Goal: Contribute content: Add original content to the website for others to see

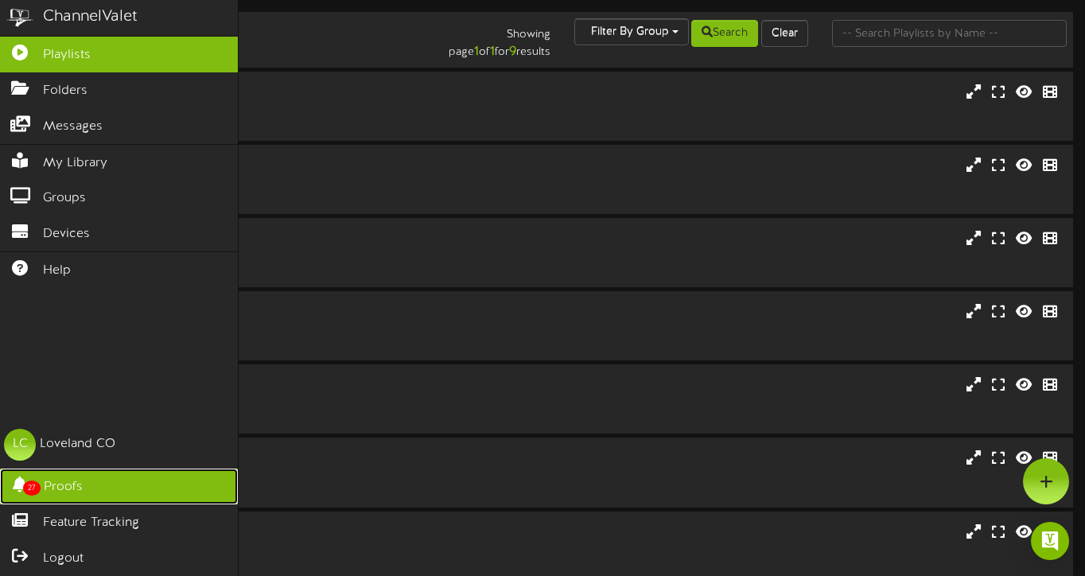
click at [52, 484] on span "Proofs" at bounding box center [63, 487] width 39 height 18
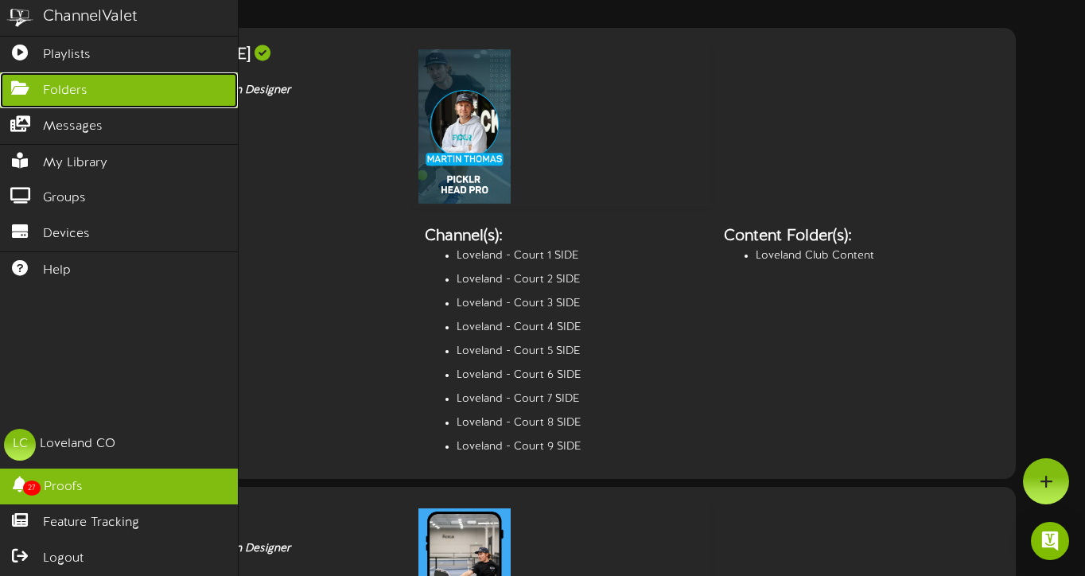
click at [71, 92] on span "Folders" at bounding box center [65, 91] width 45 height 18
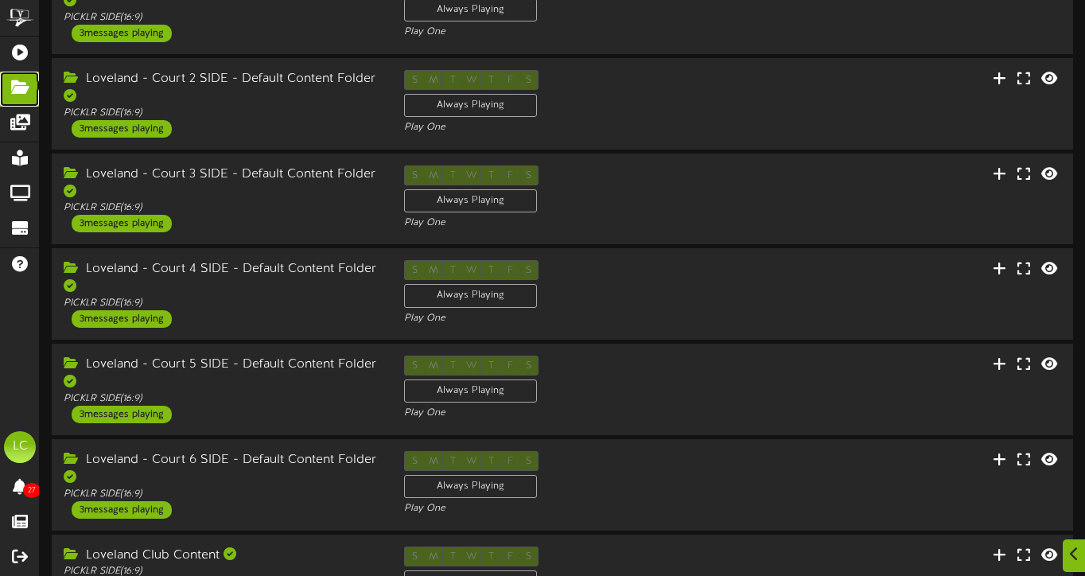
scroll to position [231, 0]
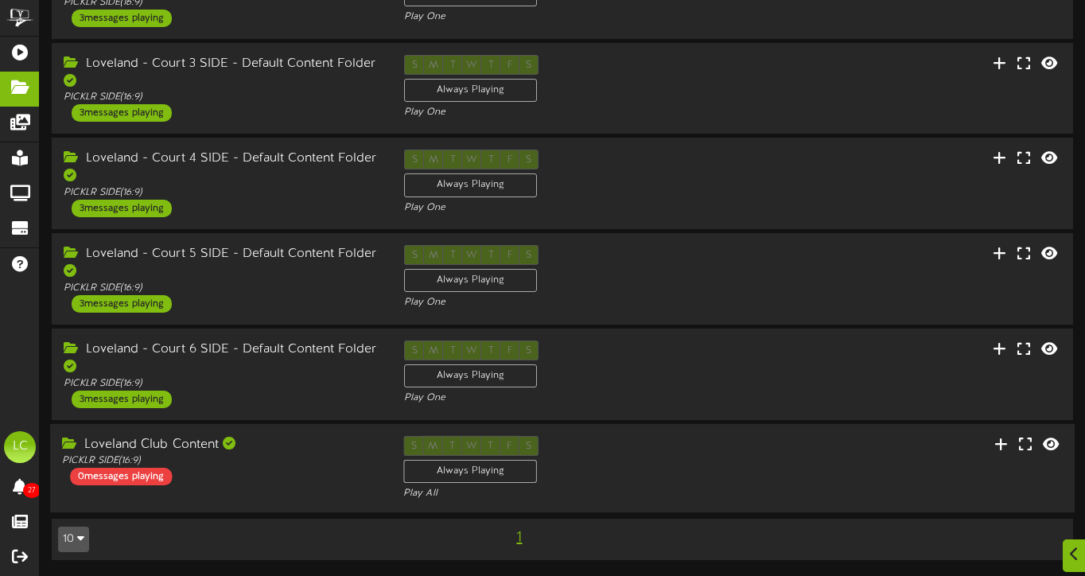
click at [181, 441] on div "Loveland Club Content" at bounding box center [220, 445] width 317 height 18
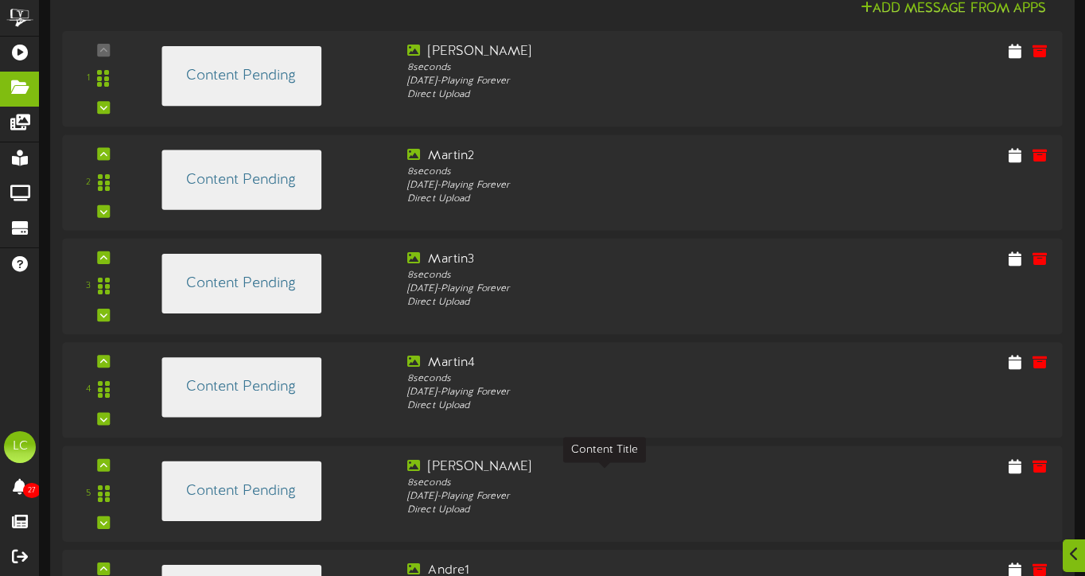
scroll to position [797, 0]
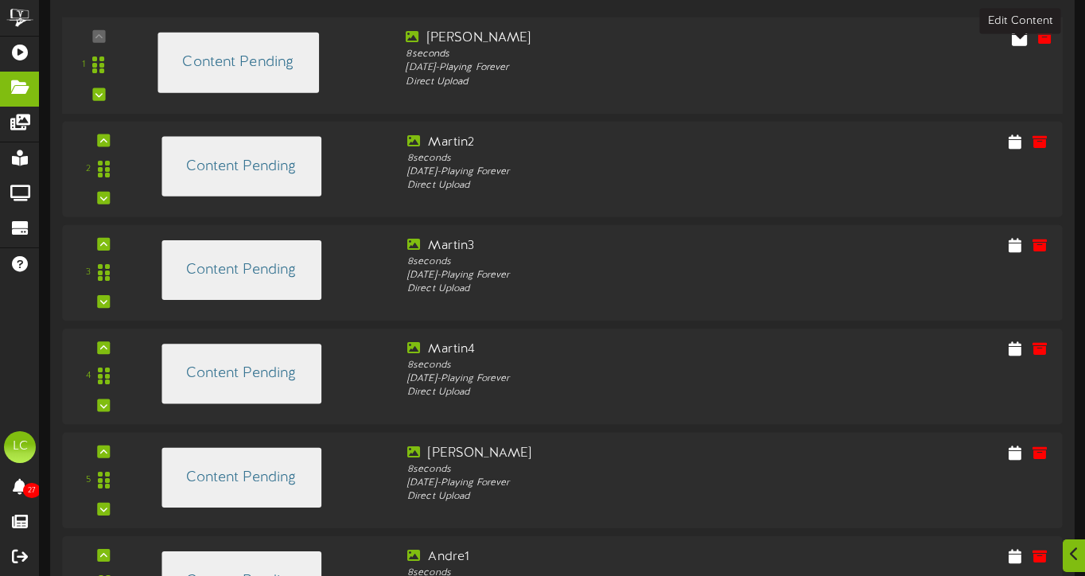
click at [1019, 45] on icon at bounding box center [1019, 36] width 15 height 17
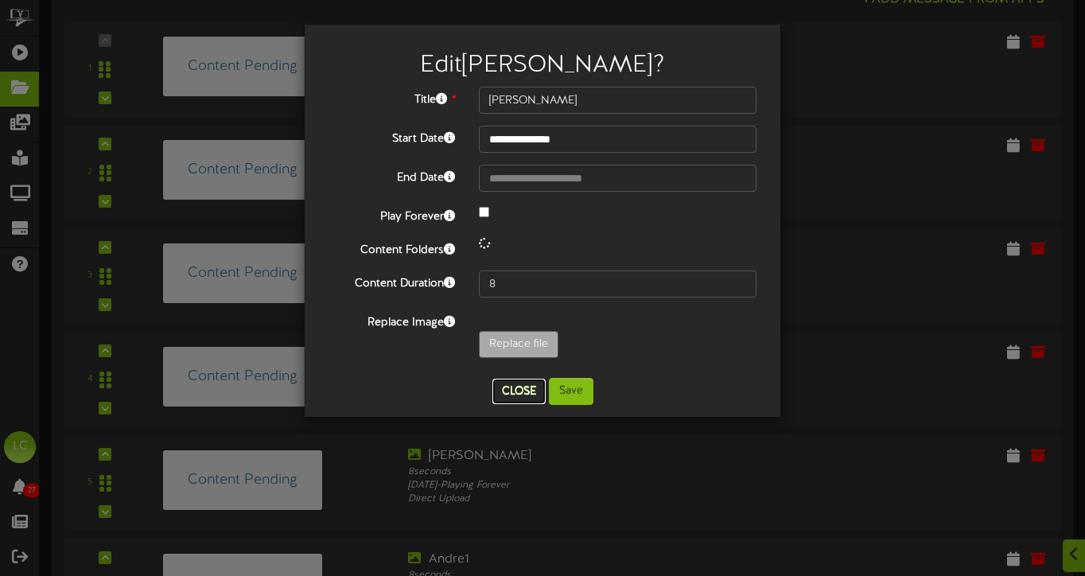
click at [521, 392] on button "Close" at bounding box center [518, 391] width 53 height 25
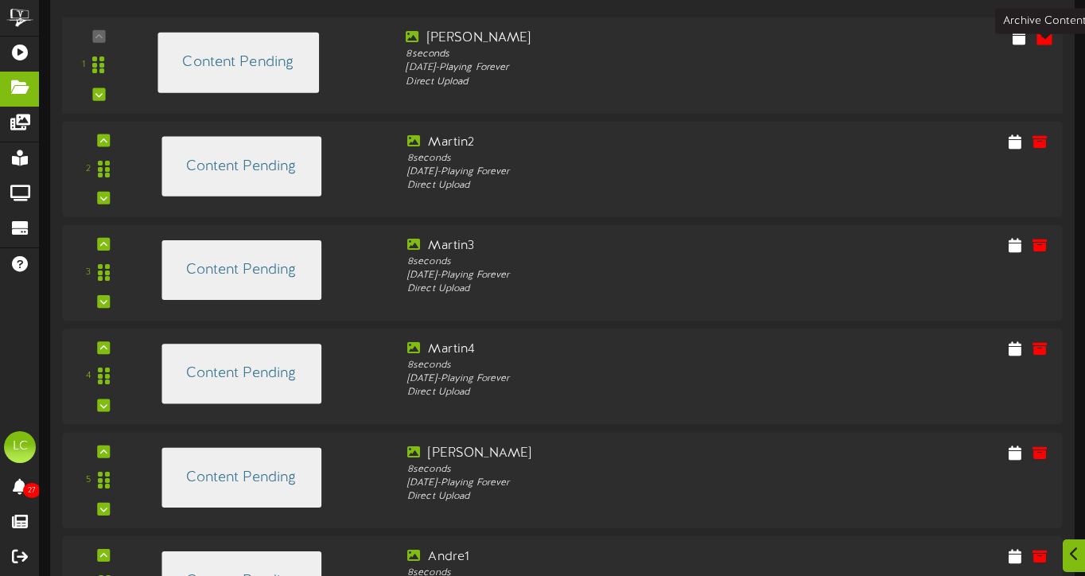
click at [1044, 45] on icon at bounding box center [1043, 36] width 17 height 17
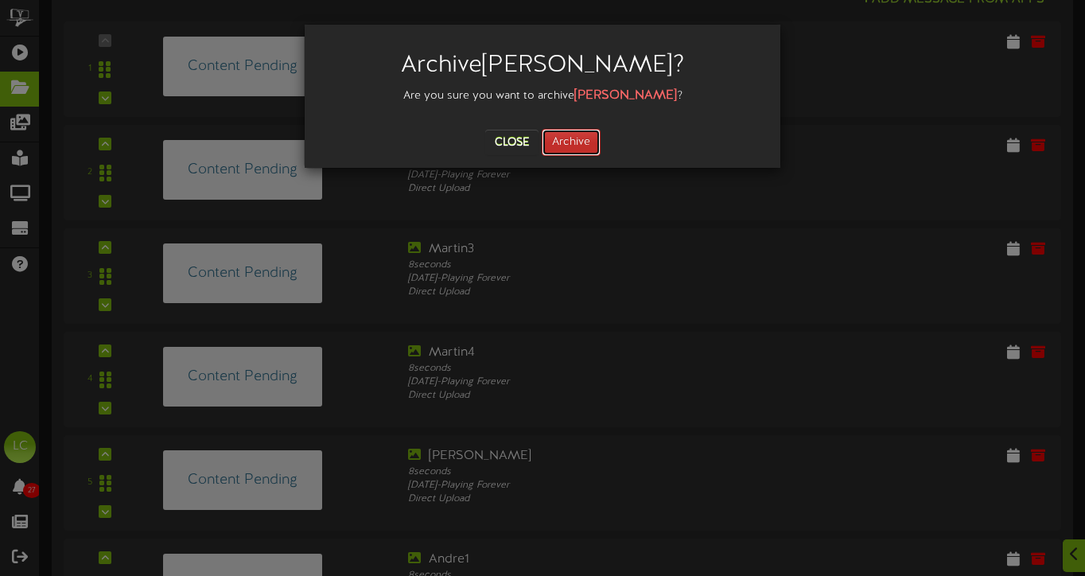
click at [576, 150] on button "Archive" at bounding box center [571, 142] width 59 height 27
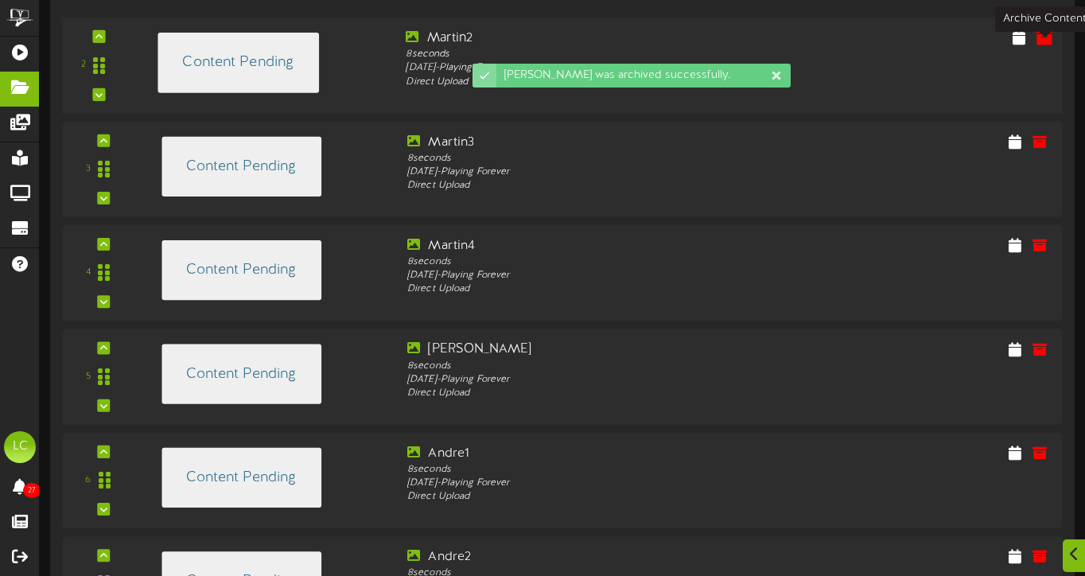
click at [1045, 45] on icon at bounding box center [1043, 36] width 17 height 17
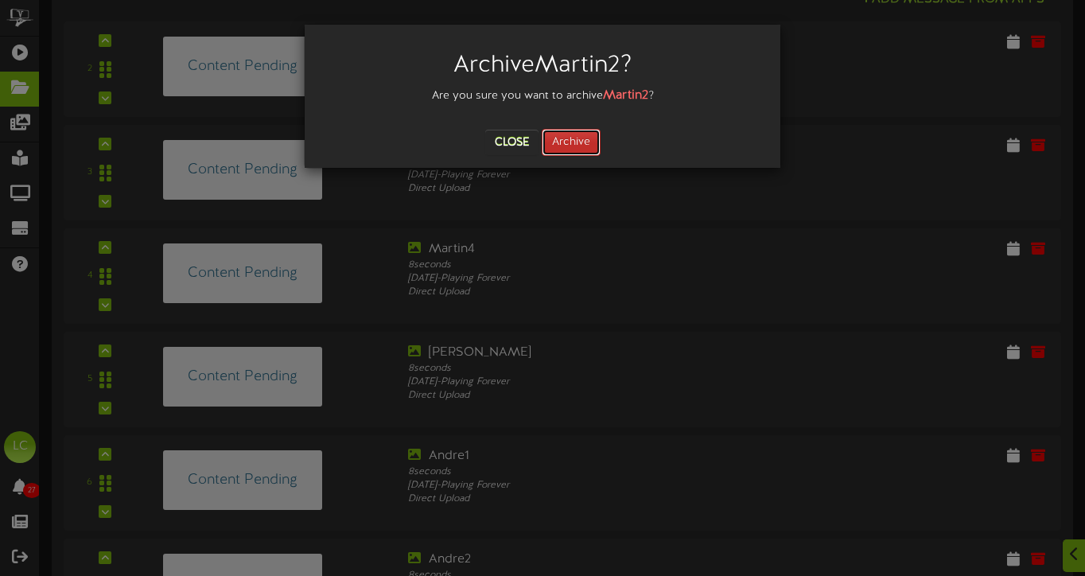
click at [565, 145] on button "Archive" at bounding box center [571, 142] width 59 height 27
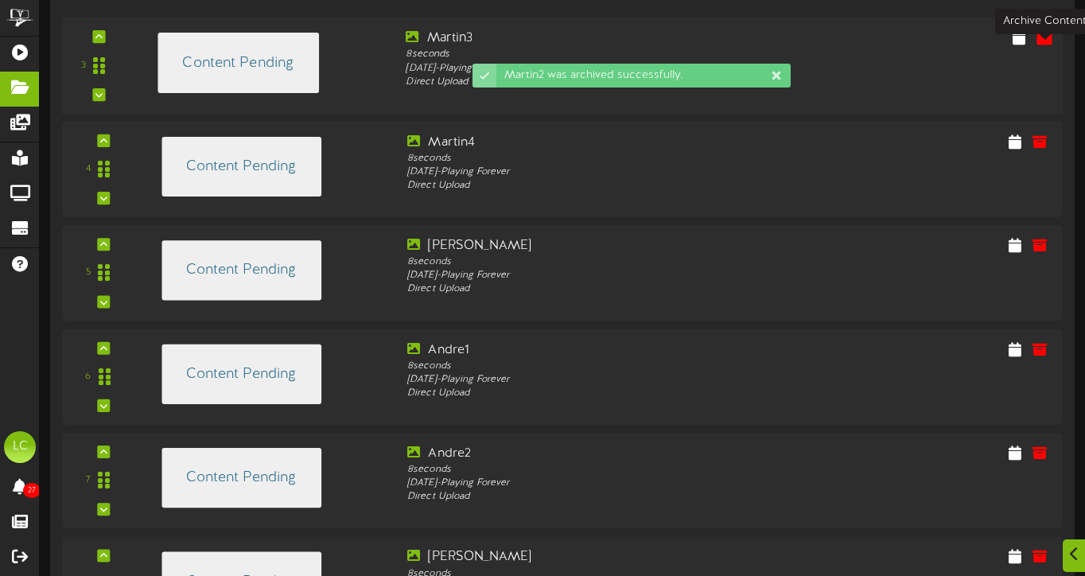
click at [1044, 46] on icon at bounding box center [1043, 37] width 17 height 17
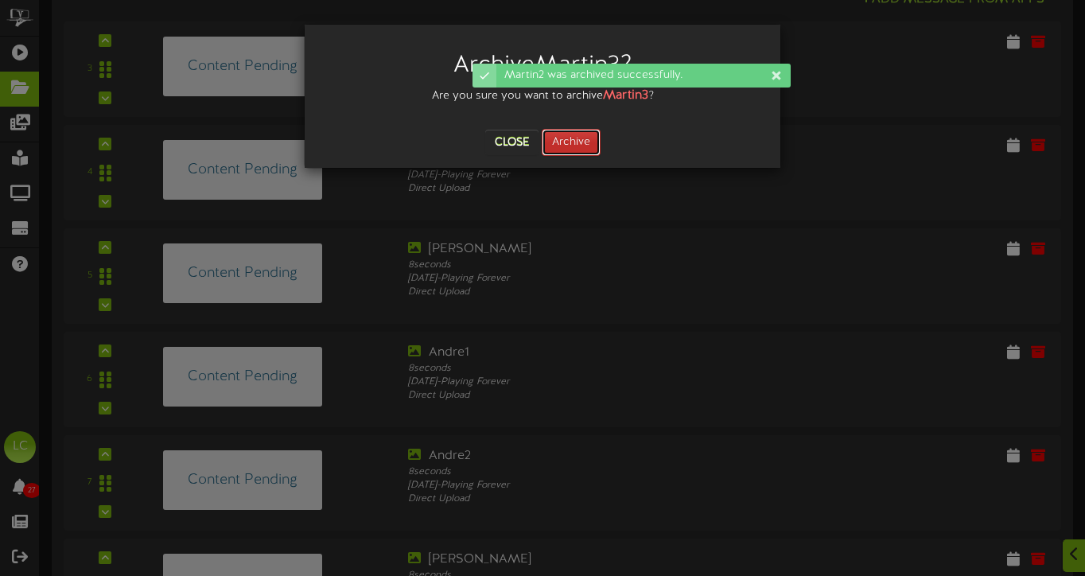
click at [571, 150] on button "Archive" at bounding box center [571, 142] width 59 height 27
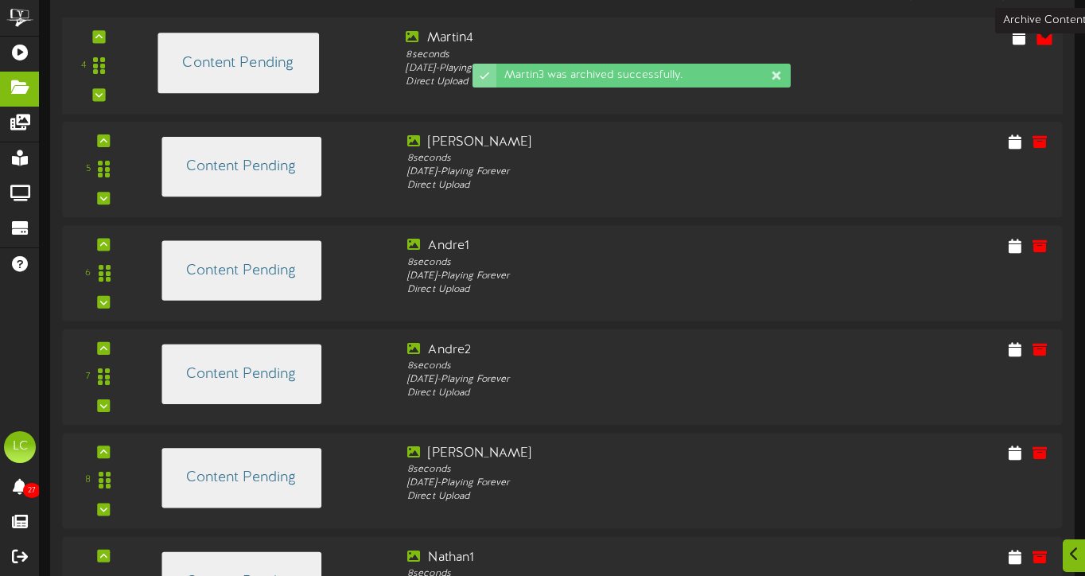
click at [1045, 46] on icon at bounding box center [1043, 37] width 17 height 17
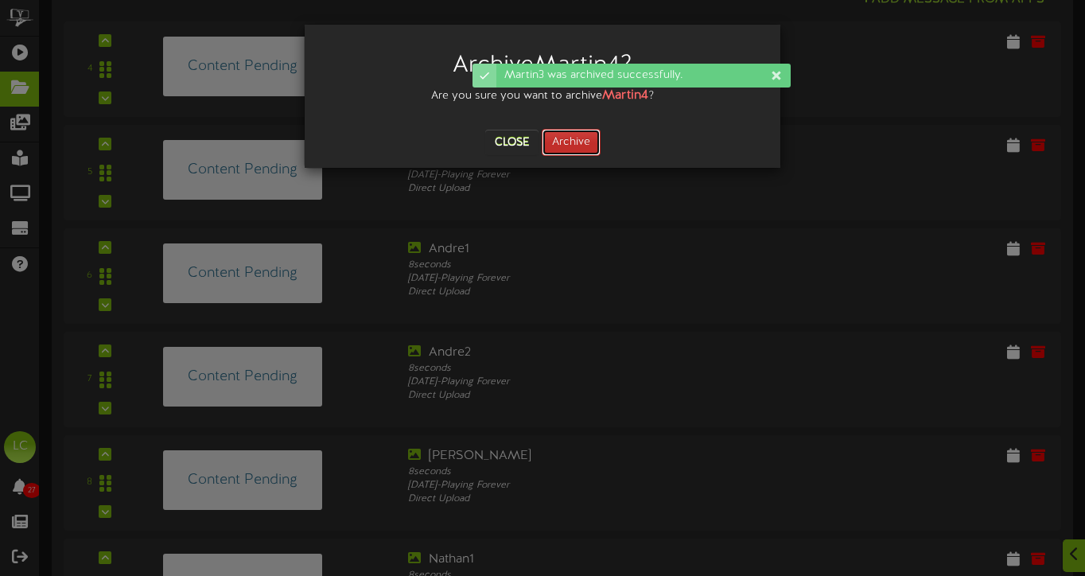
click at [594, 143] on button "Archive" at bounding box center [571, 142] width 59 height 27
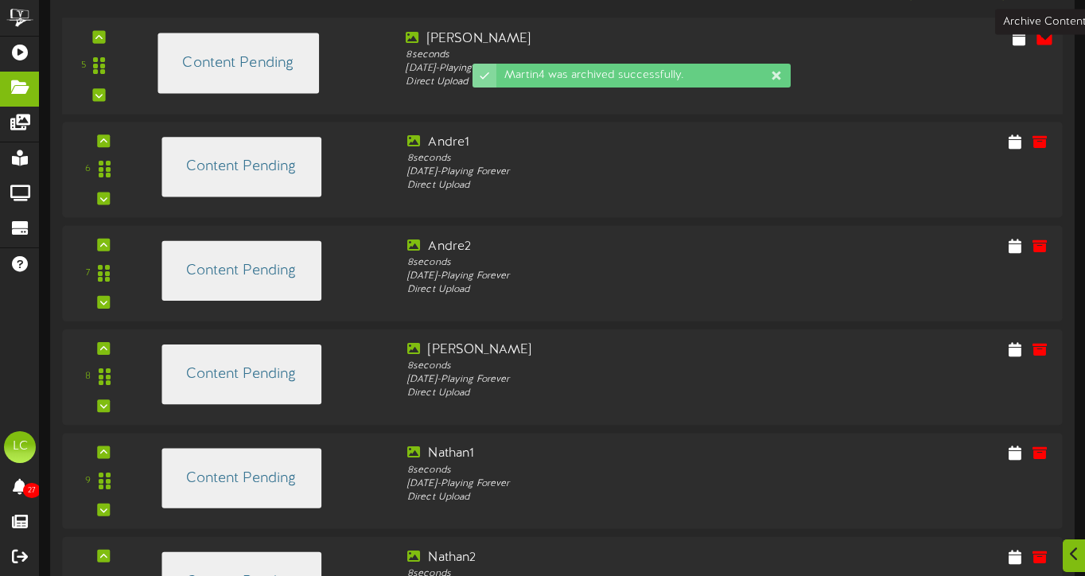
click at [1046, 46] on icon at bounding box center [1043, 37] width 17 height 17
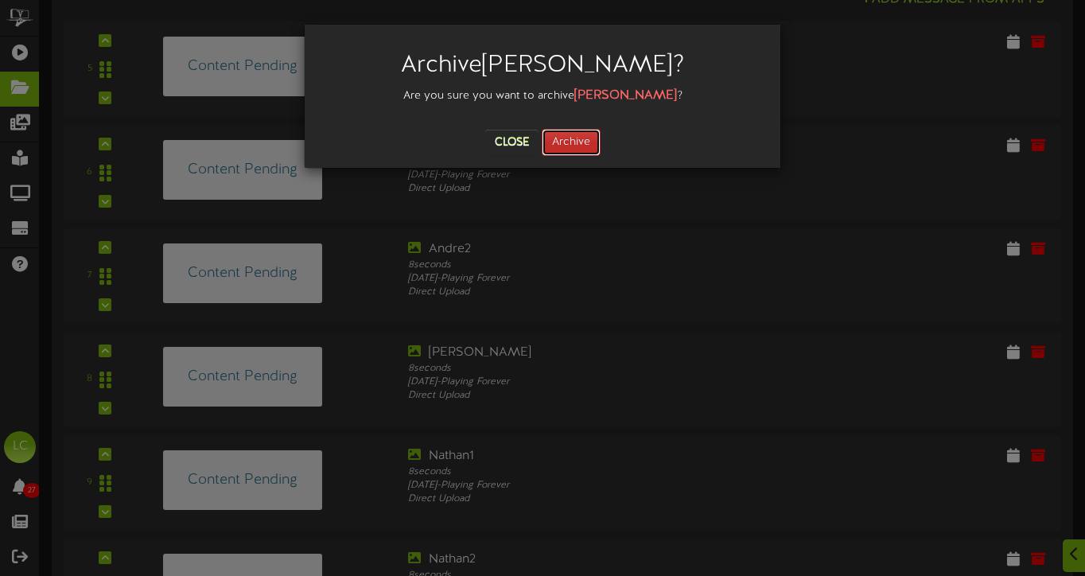
click at [562, 136] on button "Archive" at bounding box center [571, 142] width 59 height 27
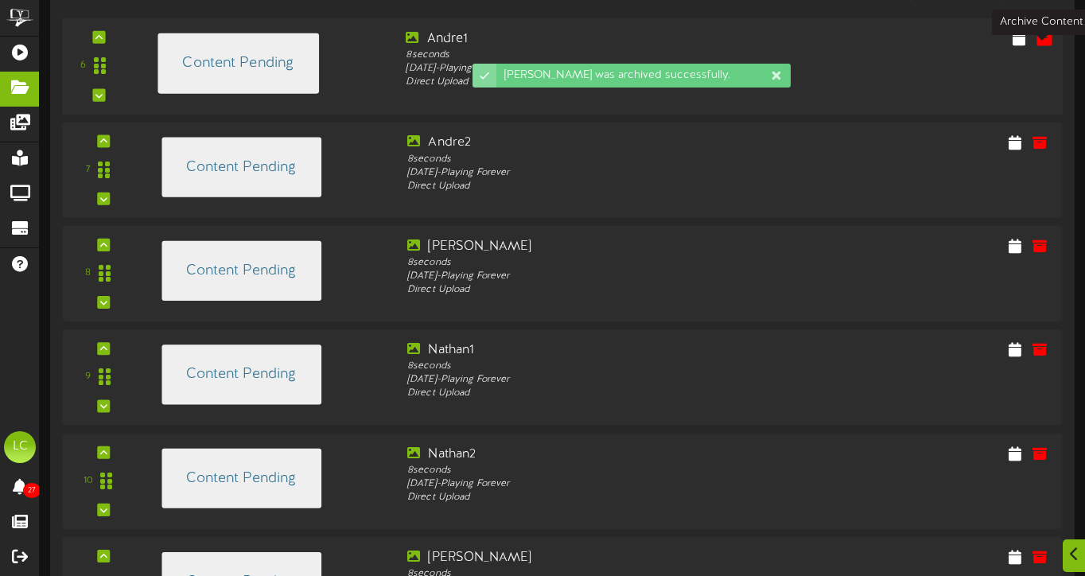
click at [1041, 46] on icon at bounding box center [1043, 37] width 17 height 17
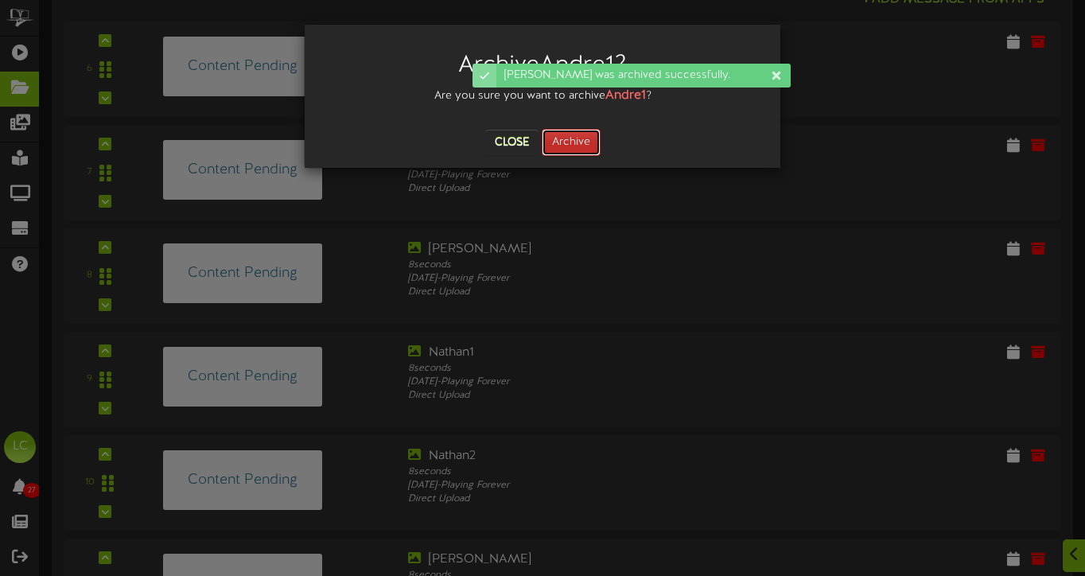
click at [580, 132] on button "Archive" at bounding box center [571, 142] width 59 height 27
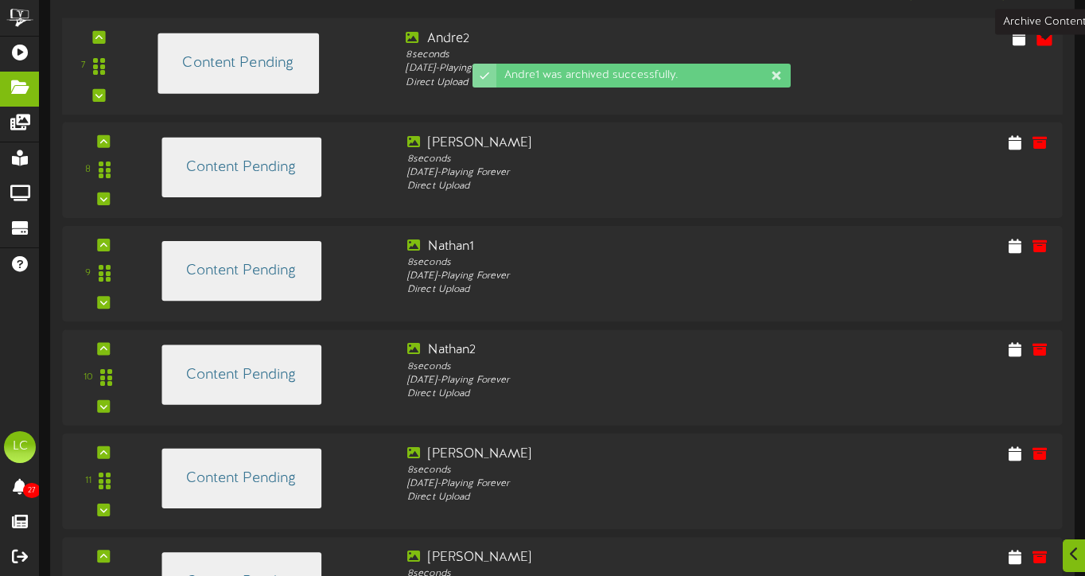
click at [1044, 46] on icon at bounding box center [1043, 37] width 17 height 17
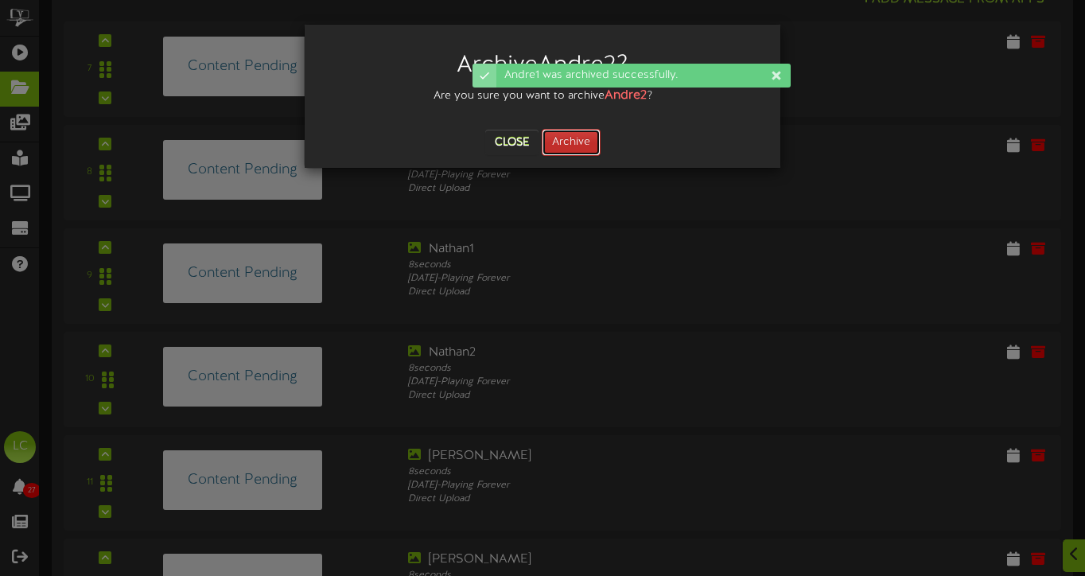
click at [561, 140] on button "Archive" at bounding box center [571, 142] width 59 height 27
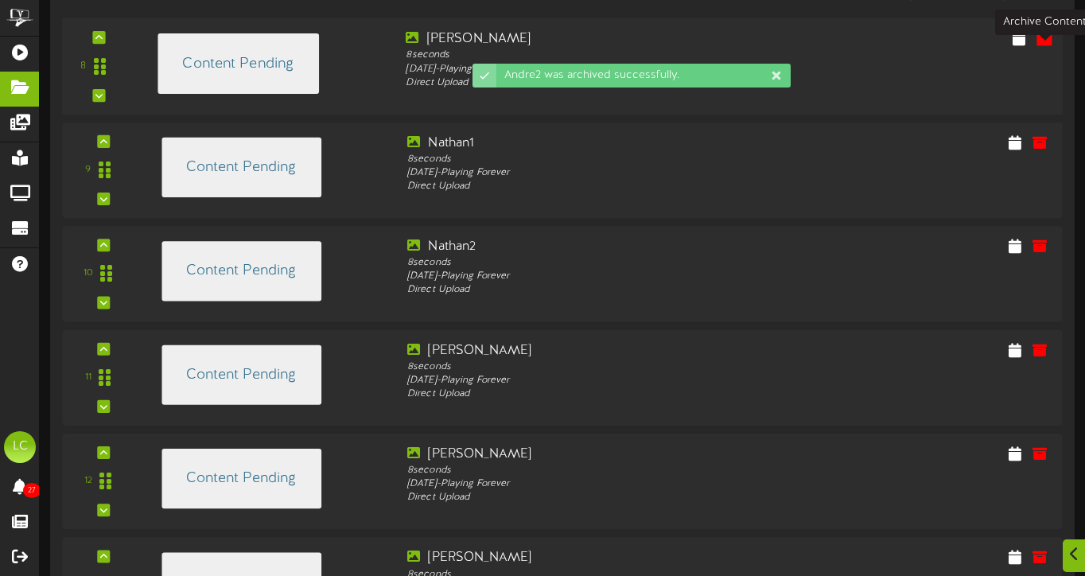
click at [1039, 47] on icon at bounding box center [1043, 37] width 17 height 17
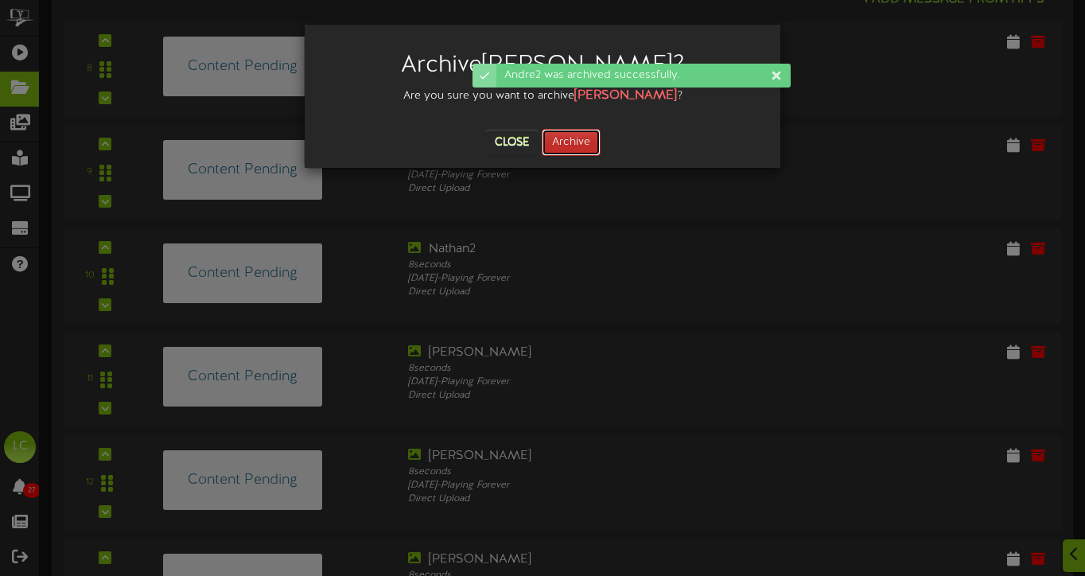
click at [561, 143] on button "Archive" at bounding box center [571, 142] width 59 height 27
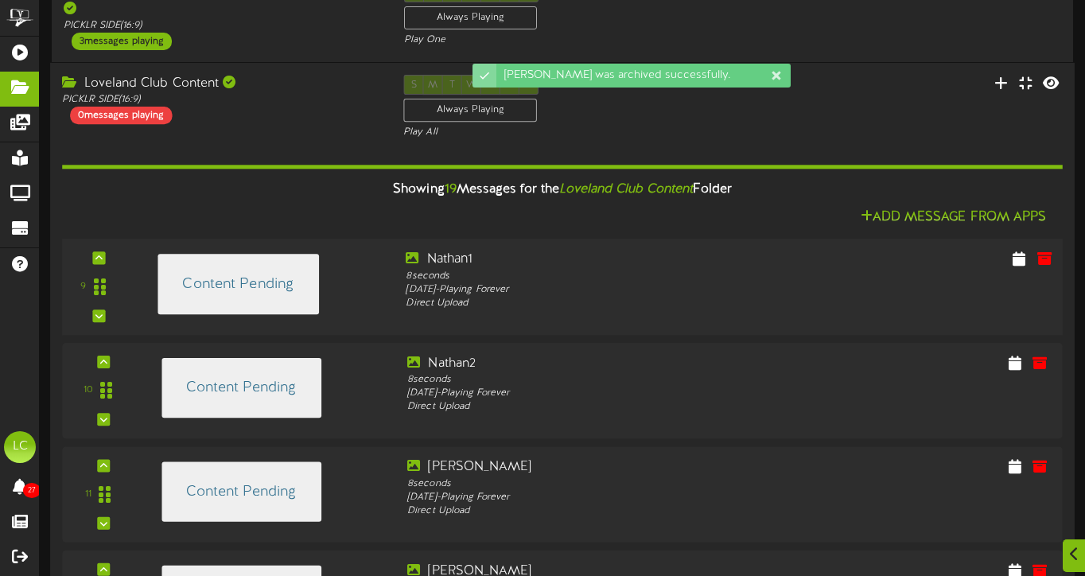
scroll to position [580, 0]
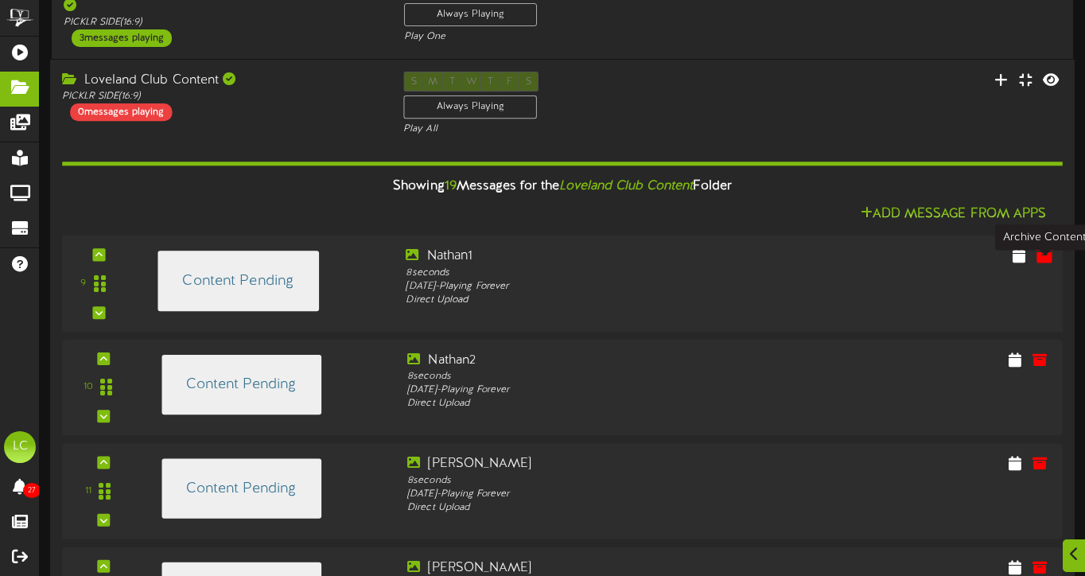
click at [1040, 264] on icon at bounding box center [1043, 255] width 17 height 17
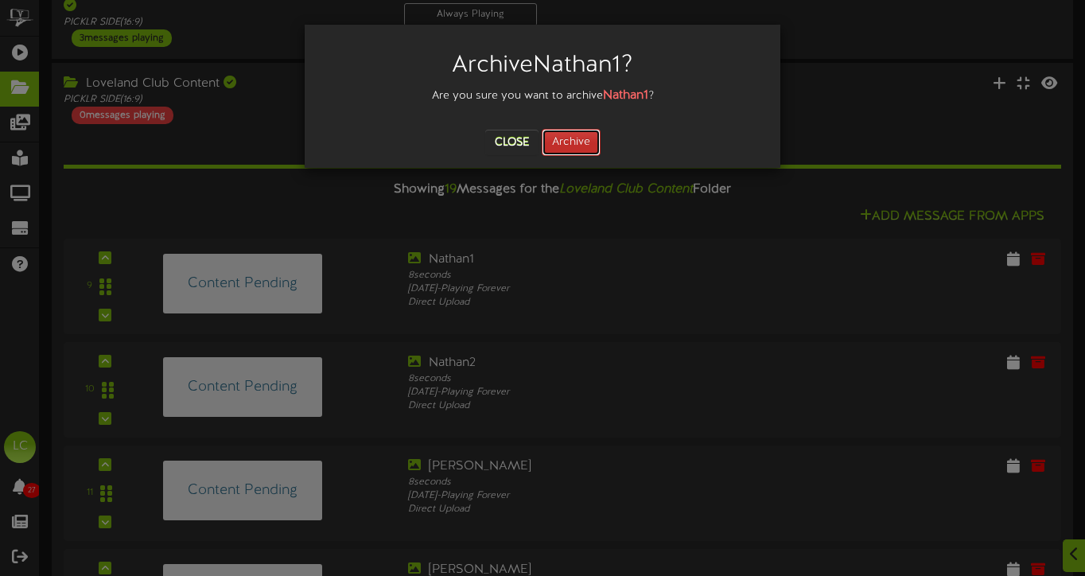
click at [569, 143] on button "Archive" at bounding box center [571, 142] width 59 height 27
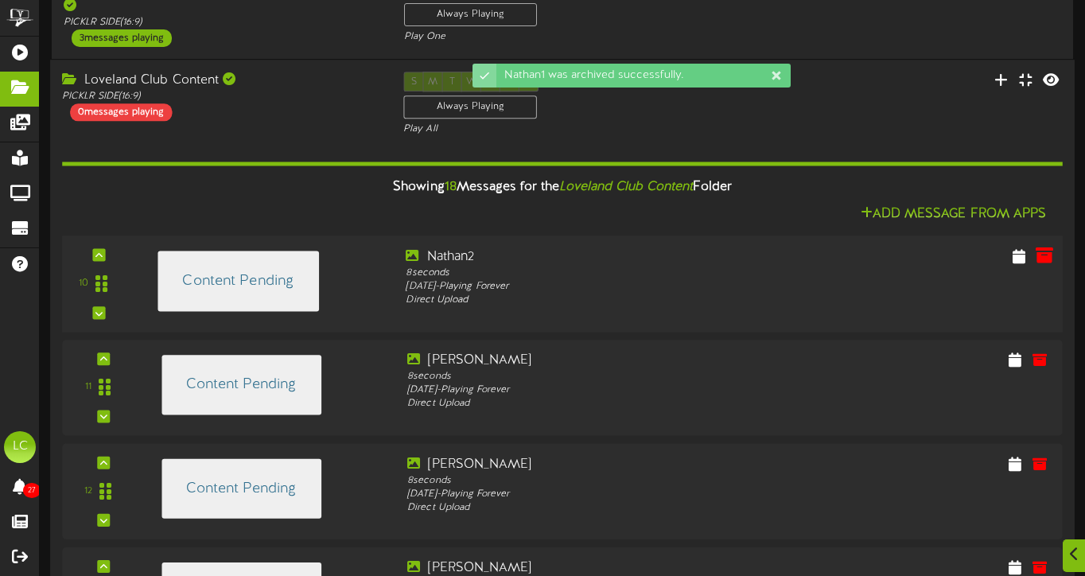
click at [1042, 264] on icon at bounding box center [1043, 255] width 17 height 17
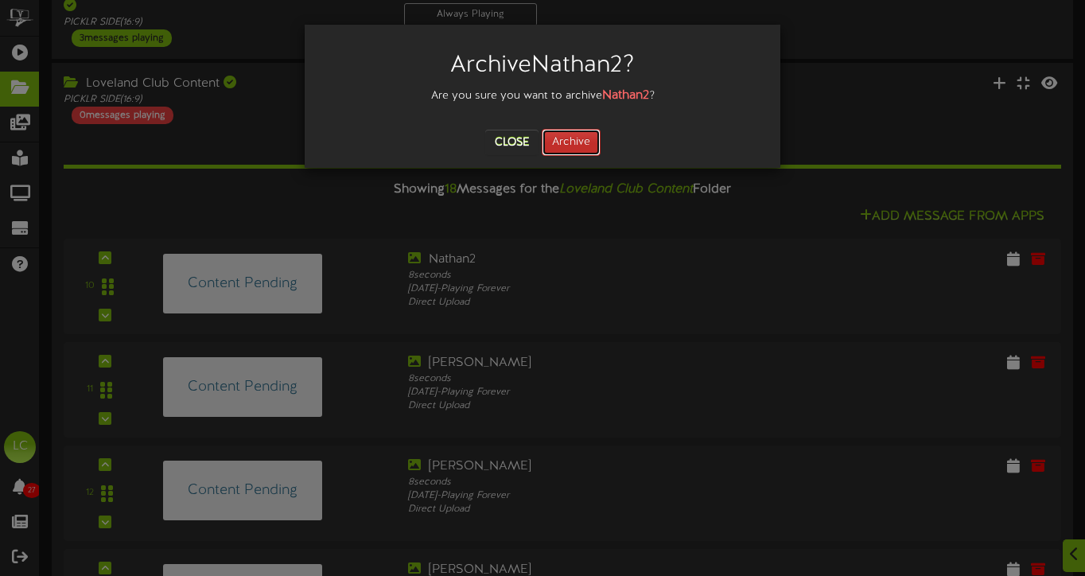
click at [568, 142] on button "Archive" at bounding box center [571, 142] width 59 height 27
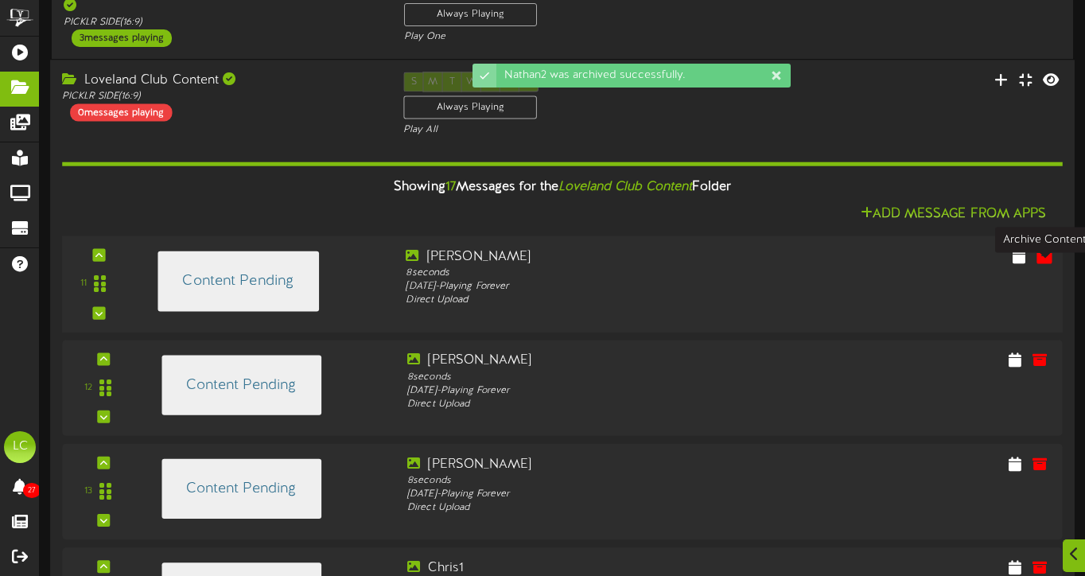
click at [1041, 264] on icon at bounding box center [1043, 255] width 17 height 17
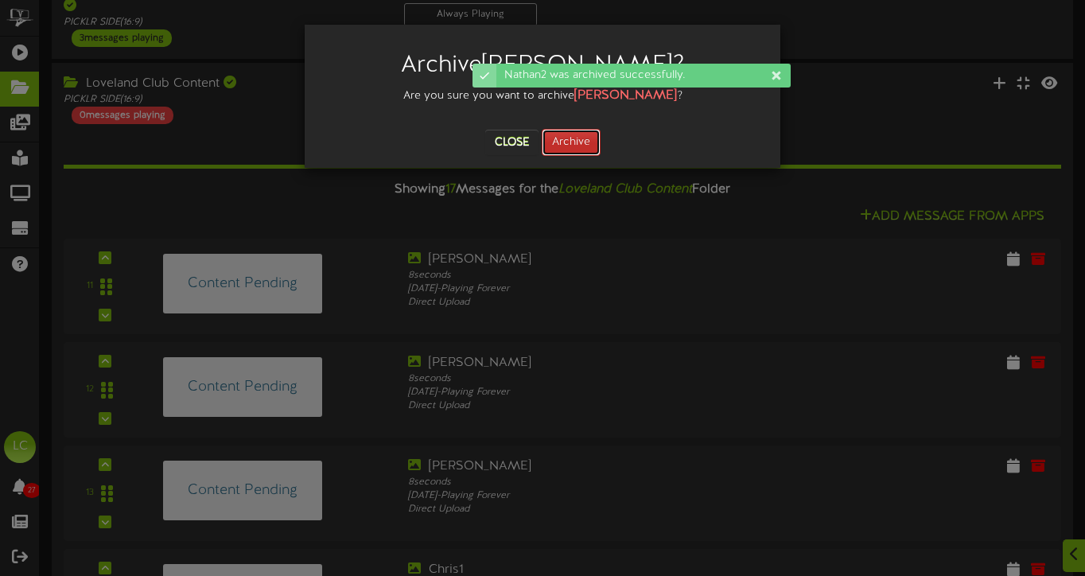
click at [584, 144] on button "Archive" at bounding box center [571, 142] width 59 height 27
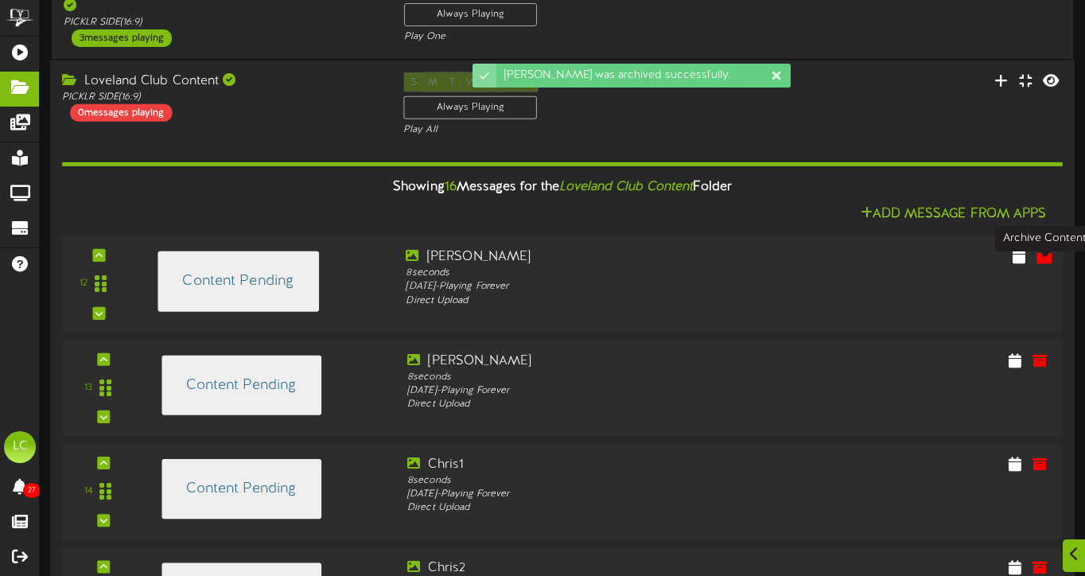
click at [1047, 270] on button at bounding box center [1044, 258] width 27 height 25
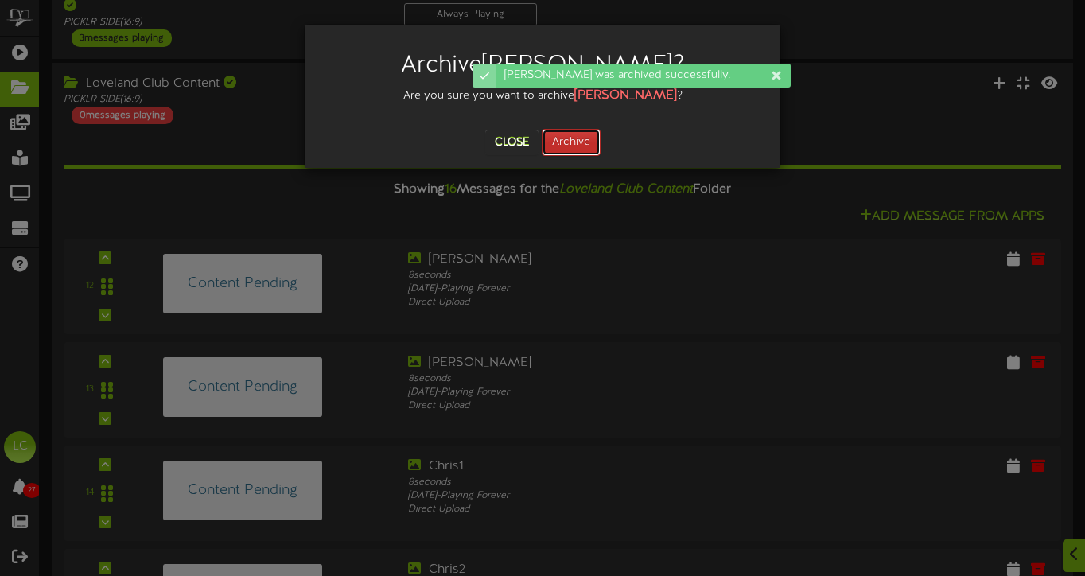
click at [577, 141] on button "Archive" at bounding box center [571, 142] width 59 height 27
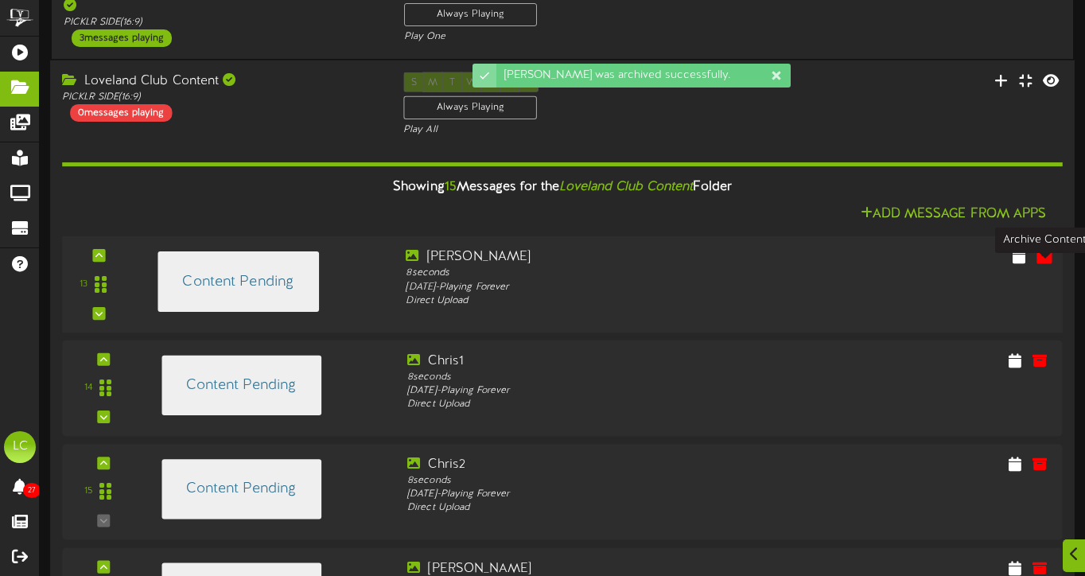
click at [1047, 265] on icon at bounding box center [1043, 255] width 17 height 17
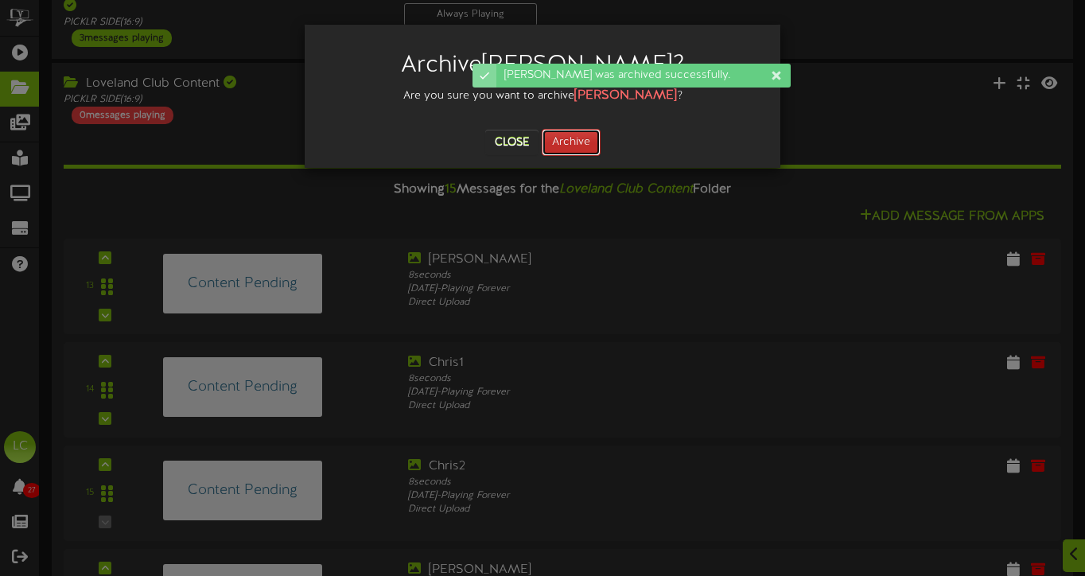
click at [583, 141] on button "Archive" at bounding box center [571, 142] width 59 height 27
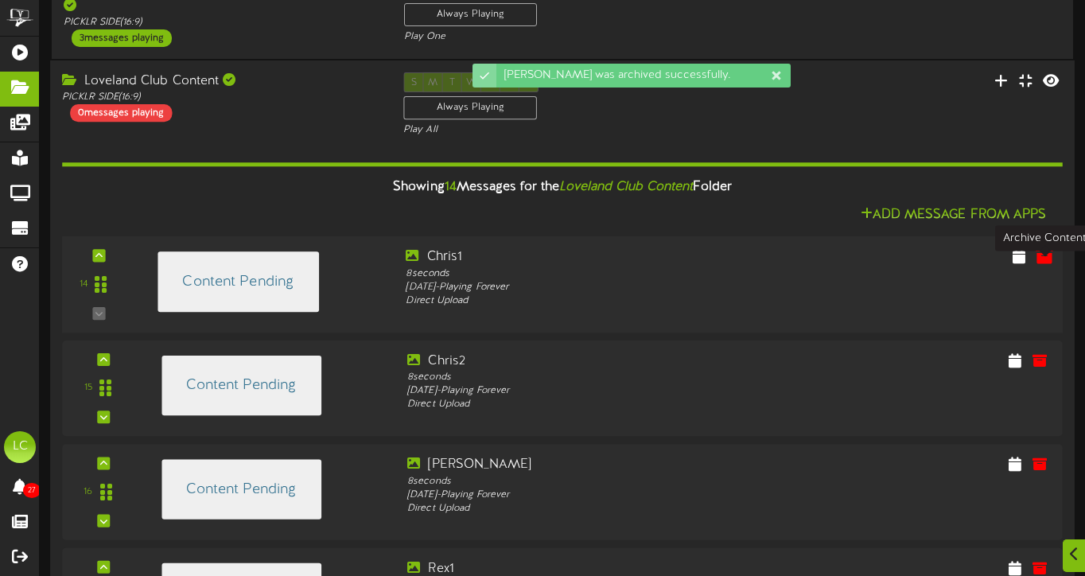
click at [1041, 265] on icon at bounding box center [1043, 255] width 17 height 17
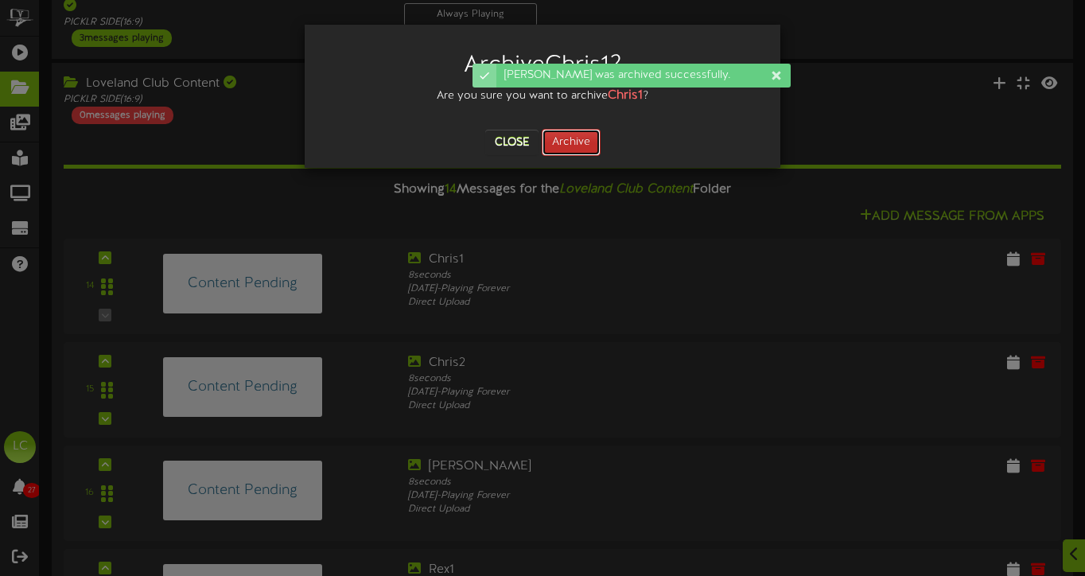
click at [583, 142] on button "Archive" at bounding box center [571, 142] width 59 height 27
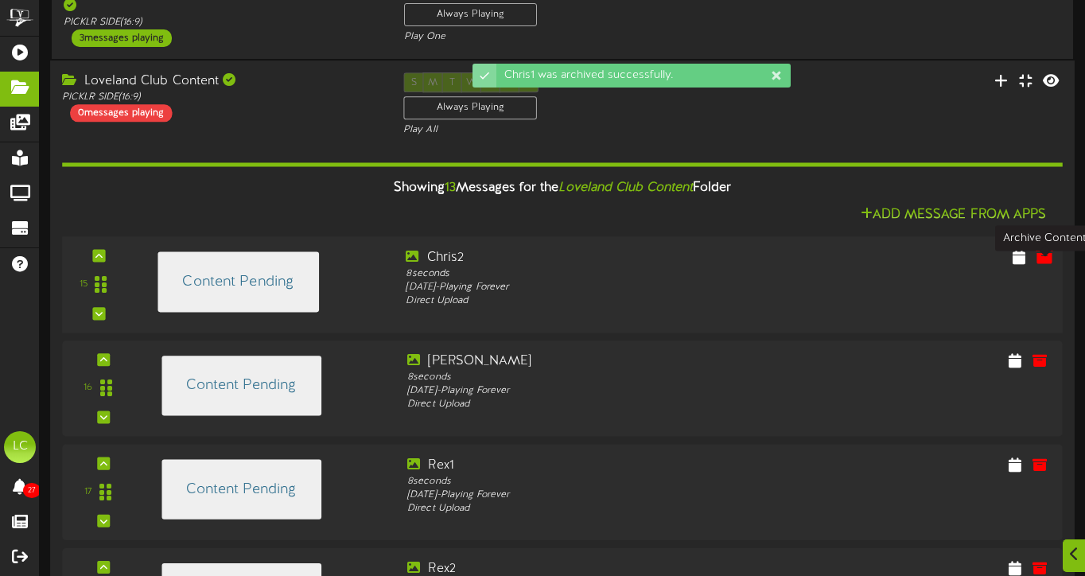
click at [1046, 265] on icon at bounding box center [1043, 255] width 17 height 17
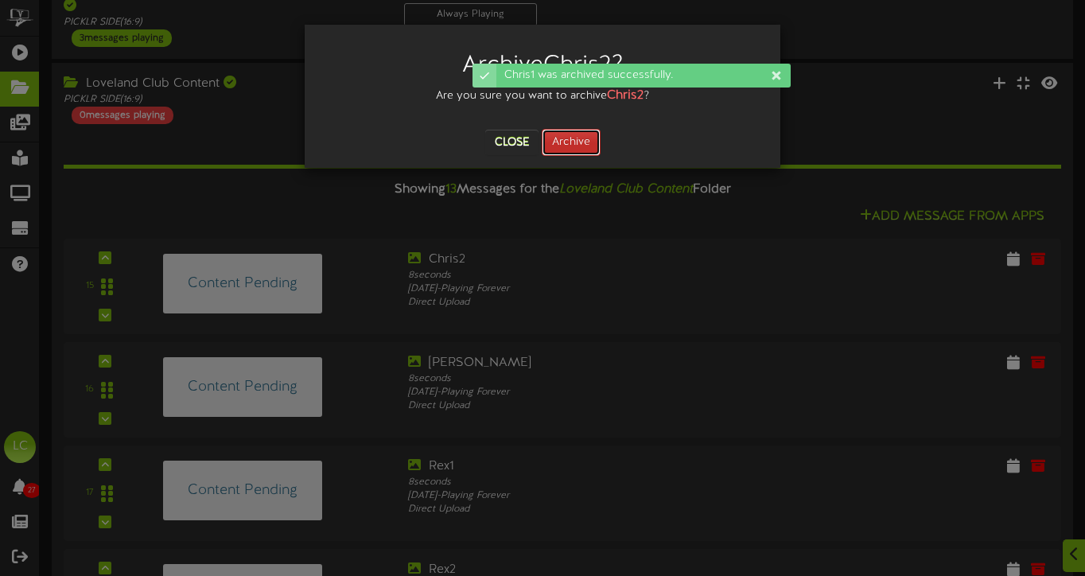
click at [584, 140] on button "Archive" at bounding box center [571, 142] width 59 height 27
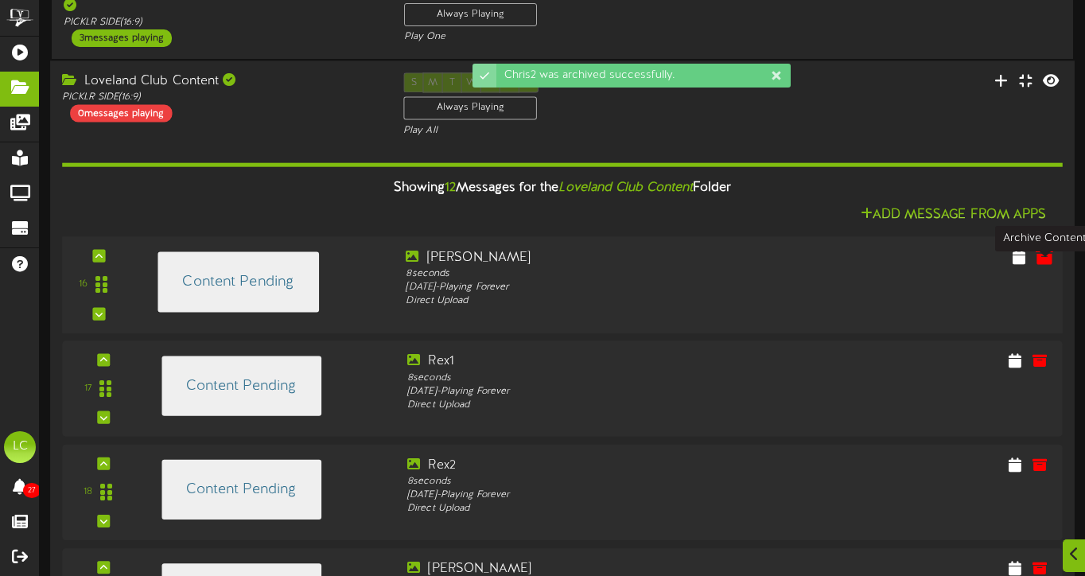
click at [1045, 265] on icon at bounding box center [1043, 255] width 17 height 17
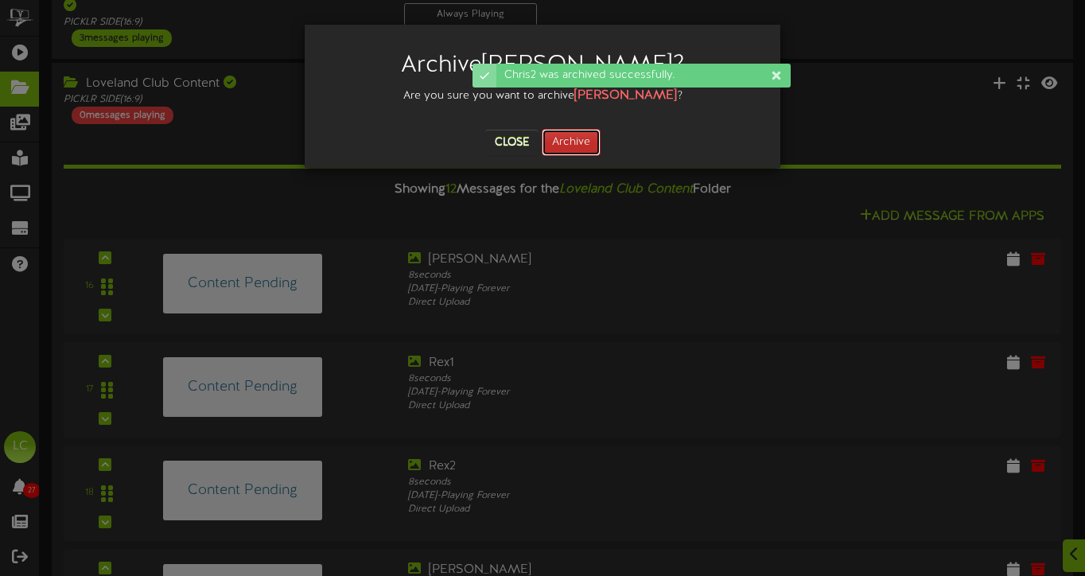
click at [572, 139] on button "Archive" at bounding box center [571, 142] width 59 height 27
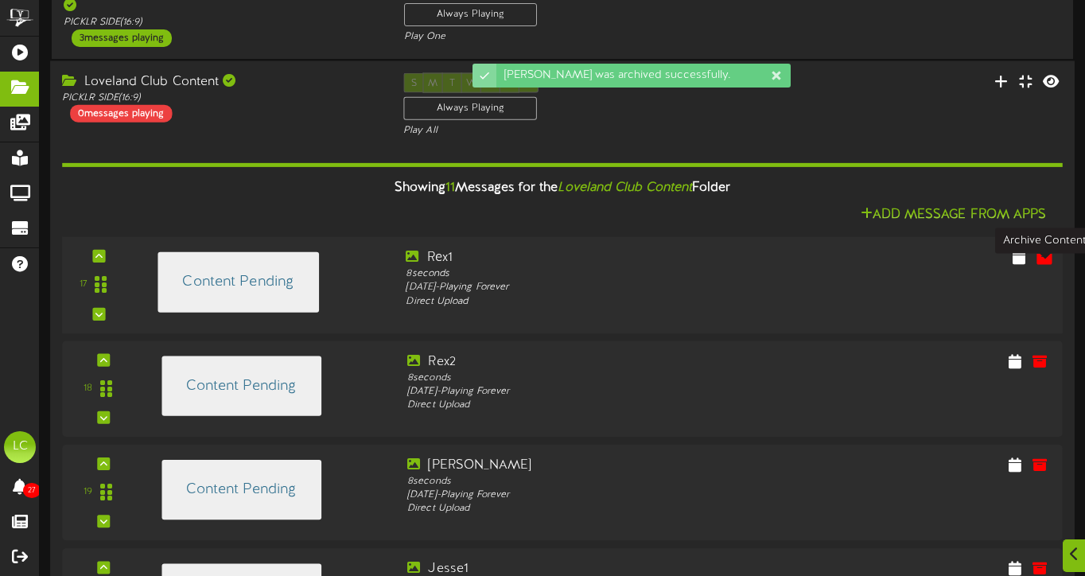
click at [1051, 265] on icon at bounding box center [1043, 255] width 17 height 17
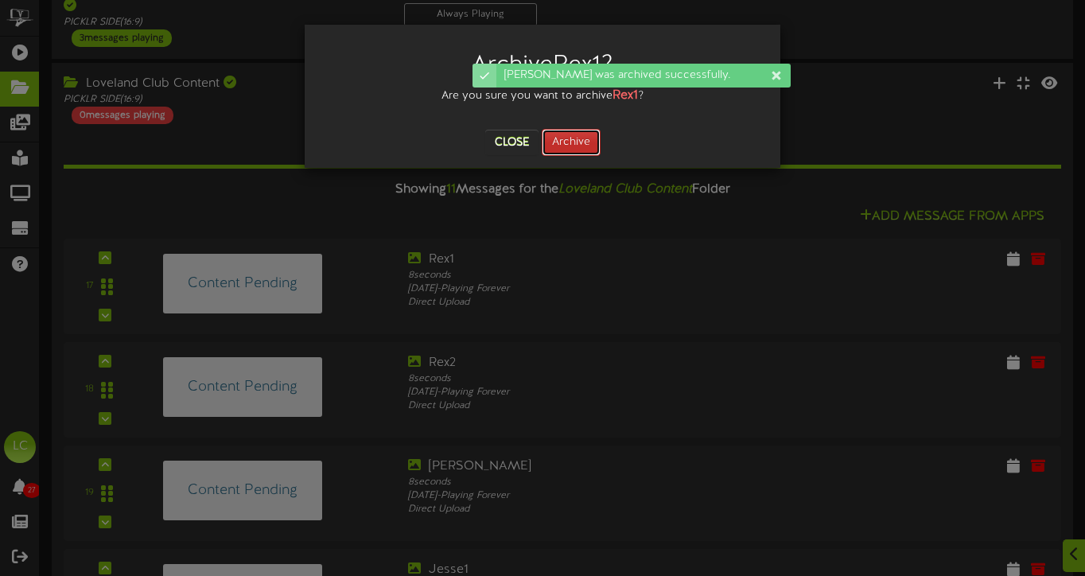
click at [578, 145] on button "Archive" at bounding box center [571, 142] width 59 height 27
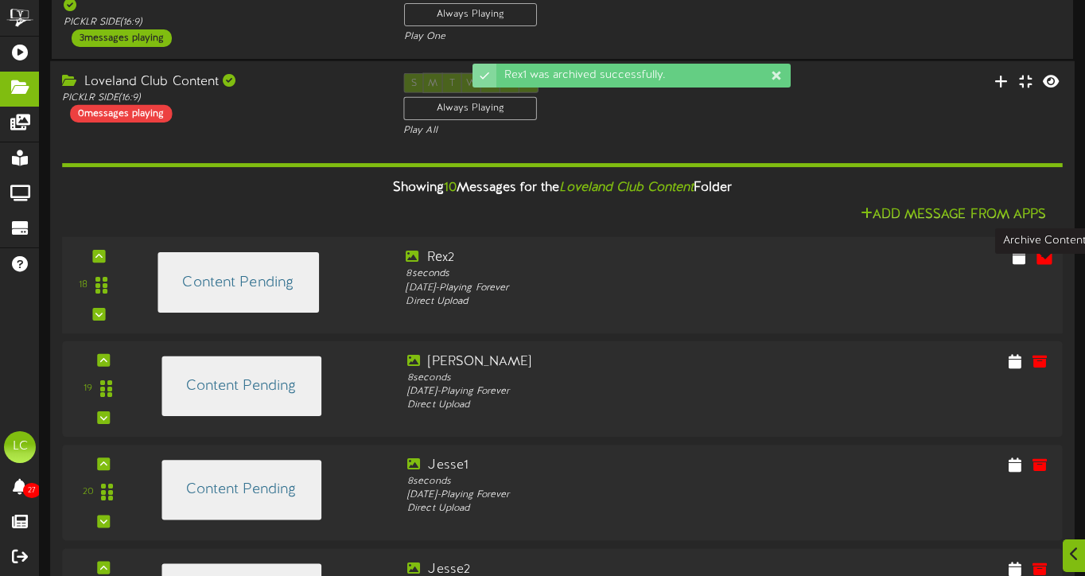
click at [1044, 266] on icon at bounding box center [1043, 256] width 17 height 17
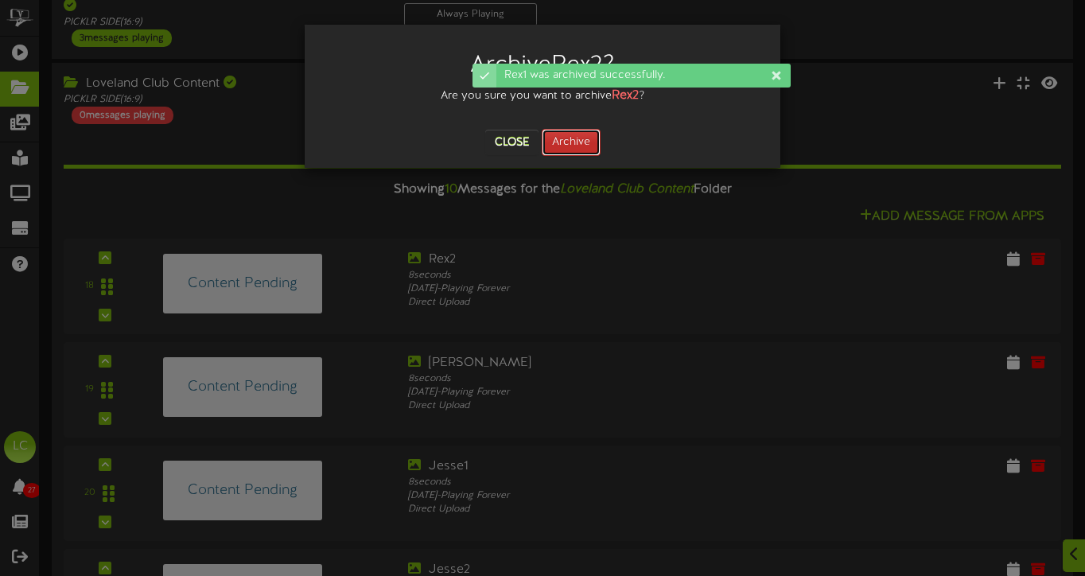
click at [564, 138] on button "Archive" at bounding box center [571, 142] width 59 height 27
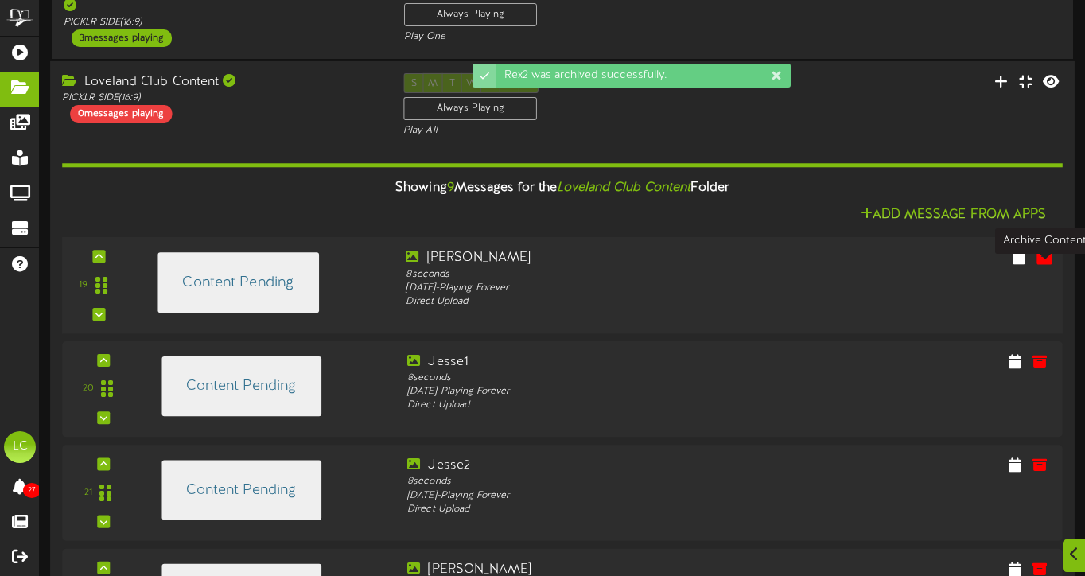
click at [1043, 266] on icon at bounding box center [1043, 256] width 17 height 17
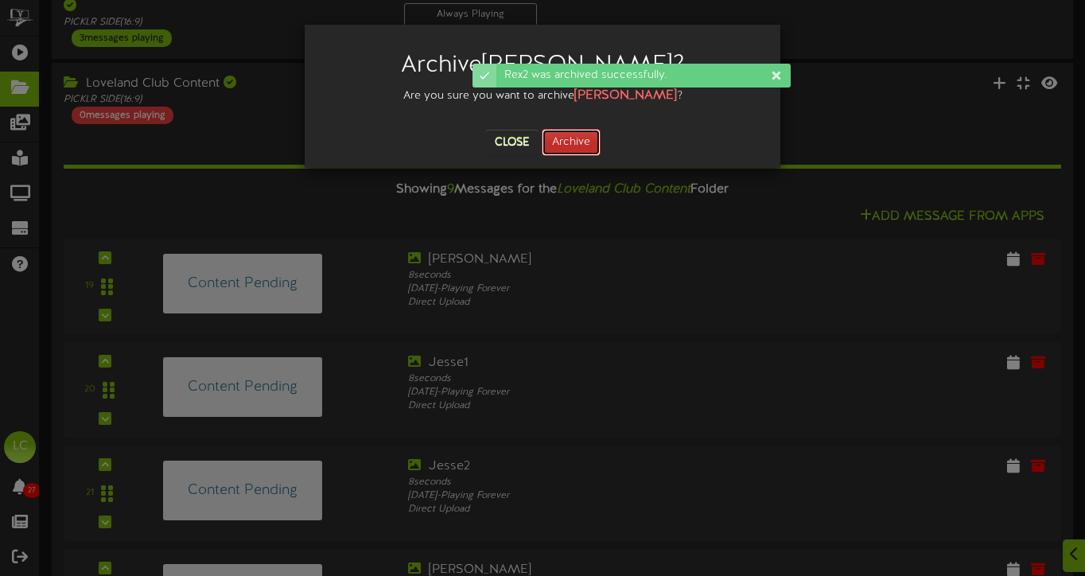
click at [568, 148] on button "Archive" at bounding box center [571, 142] width 59 height 27
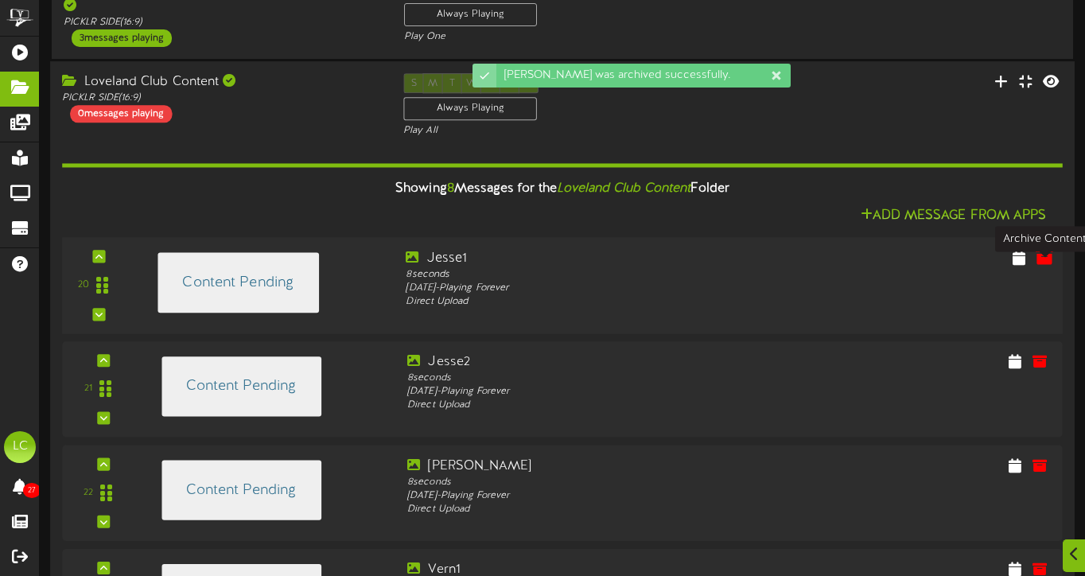
click at [1047, 266] on icon at bounding box center [1043, 256] width 17 height 17
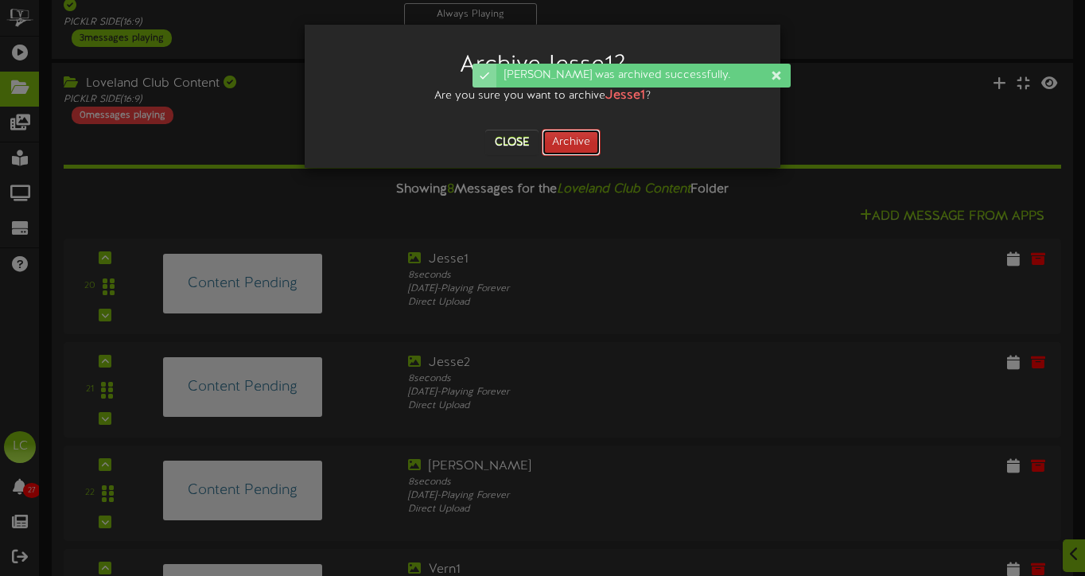
click at [569, 143] on button "Archive" at bounding box center [571, 142] width 59 height 27
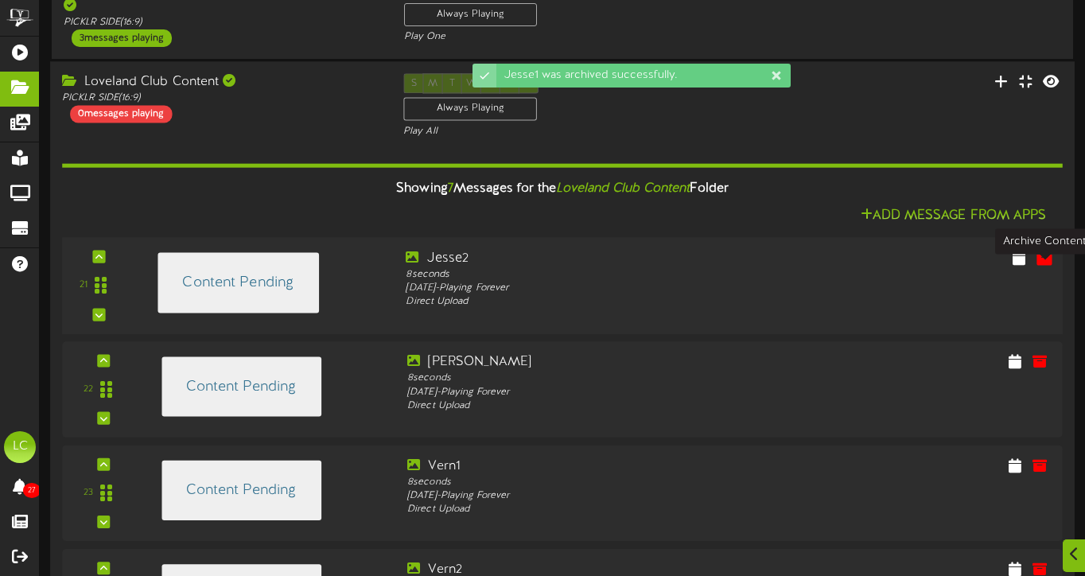
click at [1040, 266] on icon at bounding box center [1043, 256] width 17 height 17
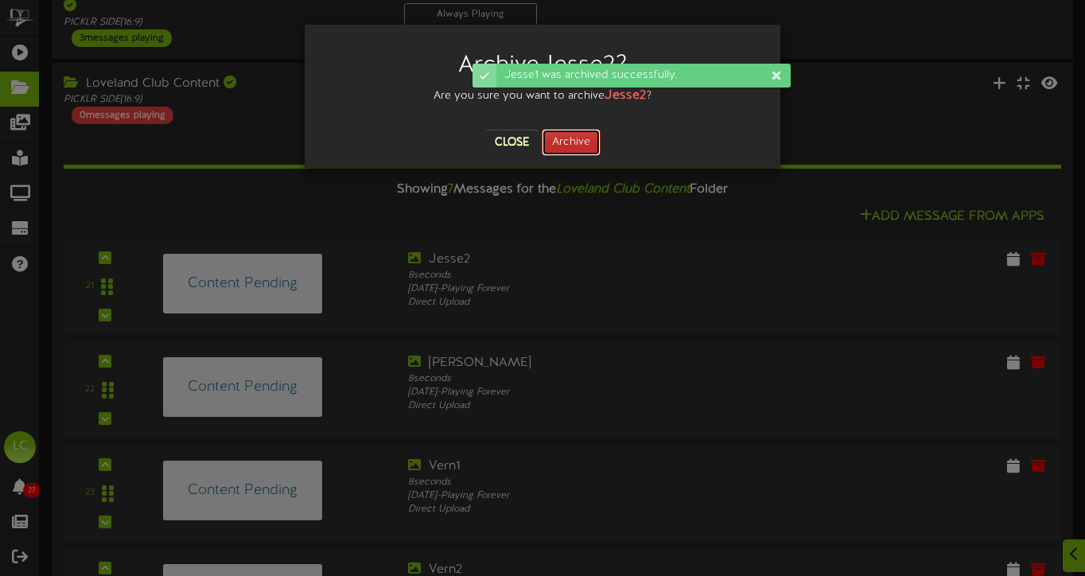
click at [564, 148] on button "Archive" at bounding box center [571, 142] width 59 height 27
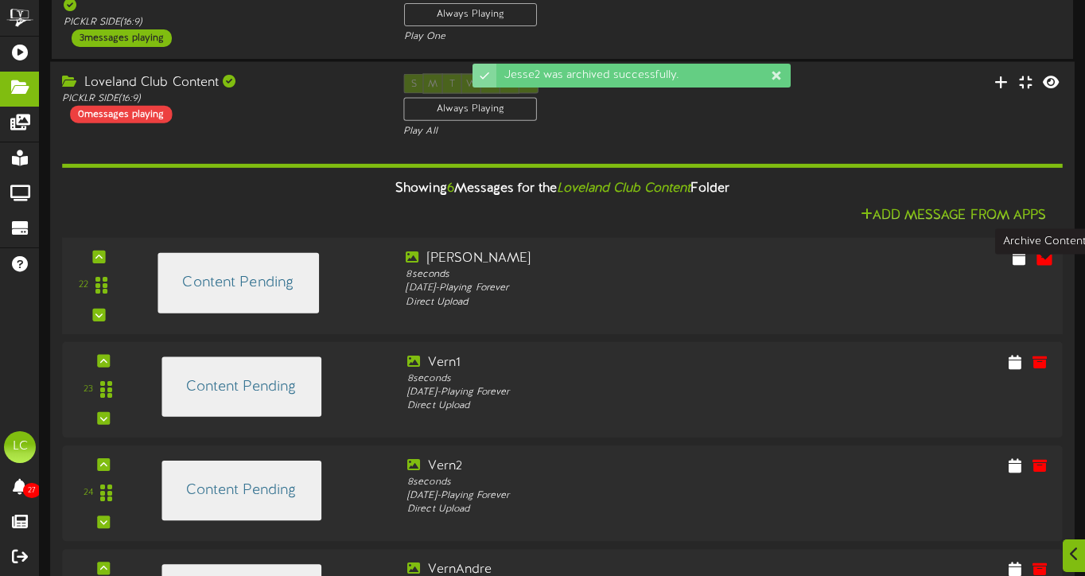
click at [1045, 266] on icon at bounding box center [1043, 256] width 17 height 17
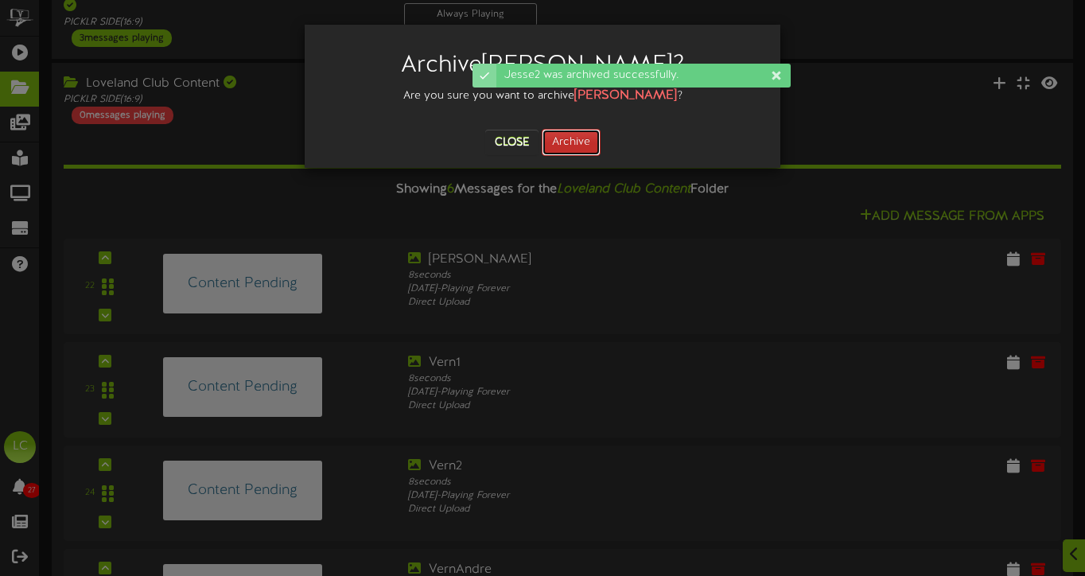
click at [568, 139] on button "Archive" at bounding box center [571, 142] width 59 height 27
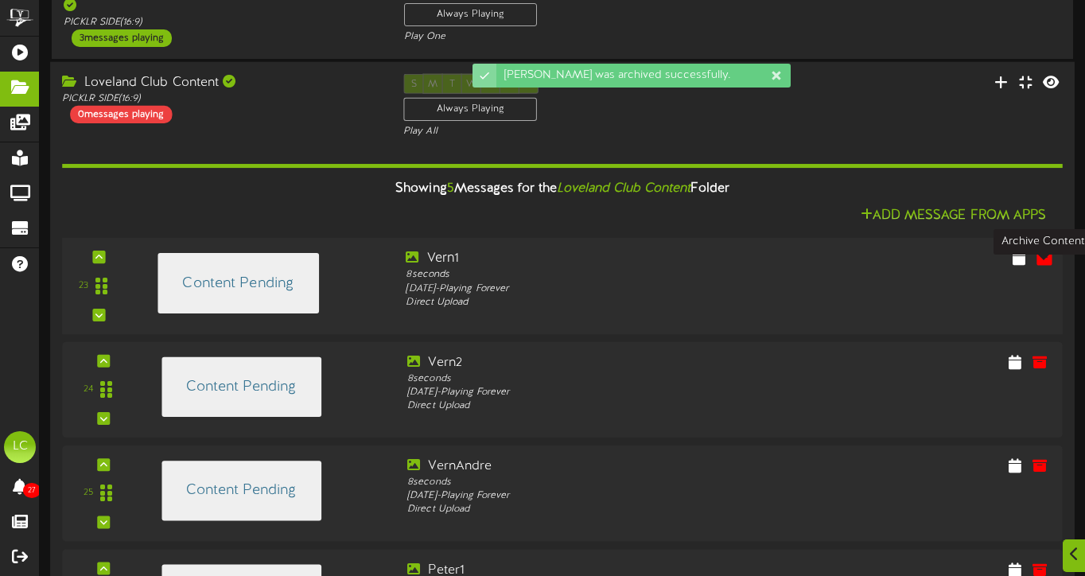
click at [1042, 266] on icon at bounding box center [1043, 256] width 17 height 17
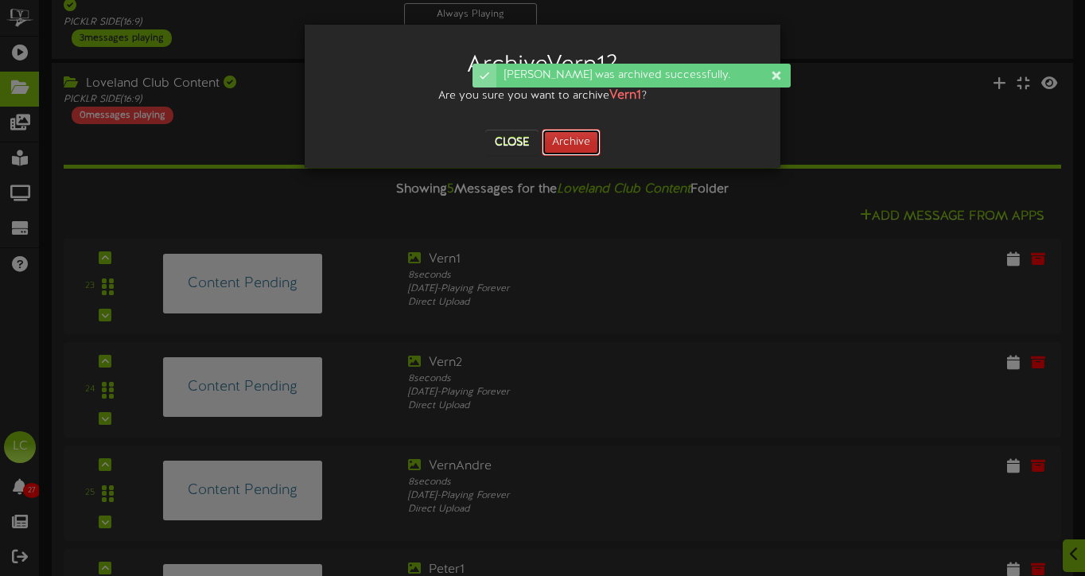
click at [553, 139] on button "Archive" at bounding box center [571, 142] width 59 height 27
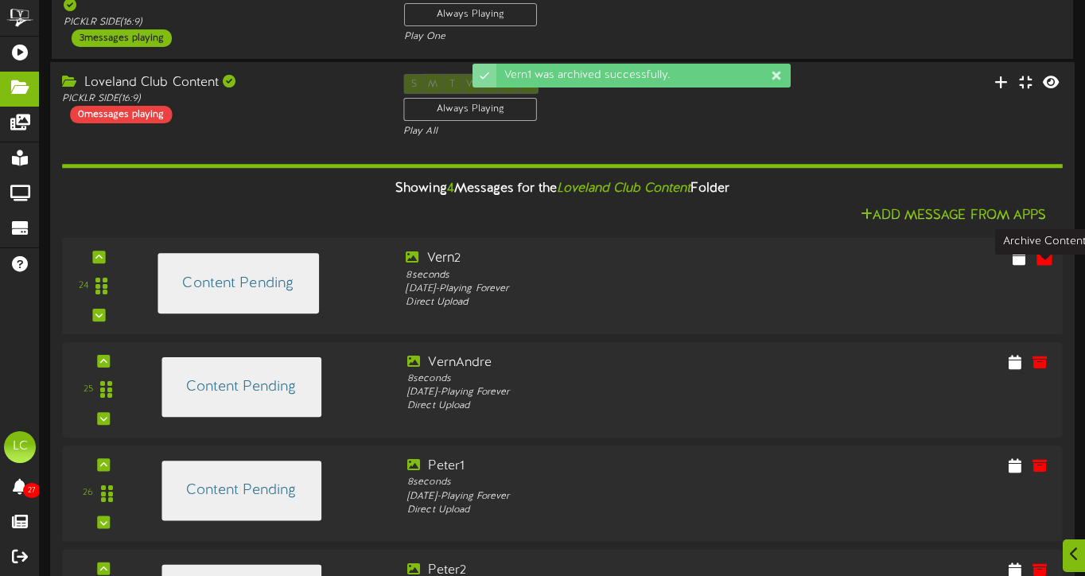
click at [1044, 266] on icon at bounding box center [1043, 257] width 17 height 17
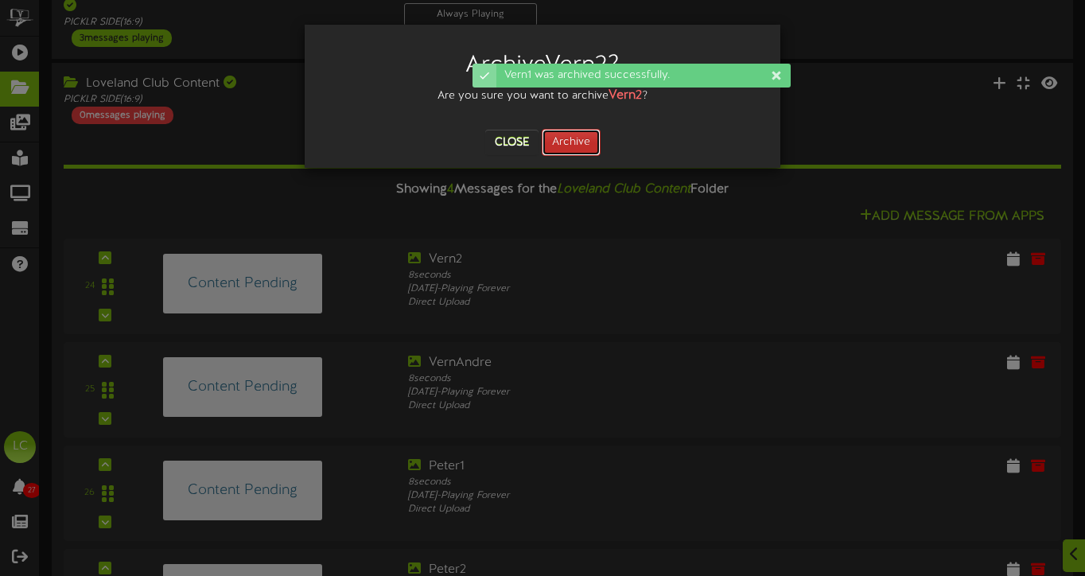
click at [564, 142] on button "Archive" at bounding box center [571, 142] width 59 height 27
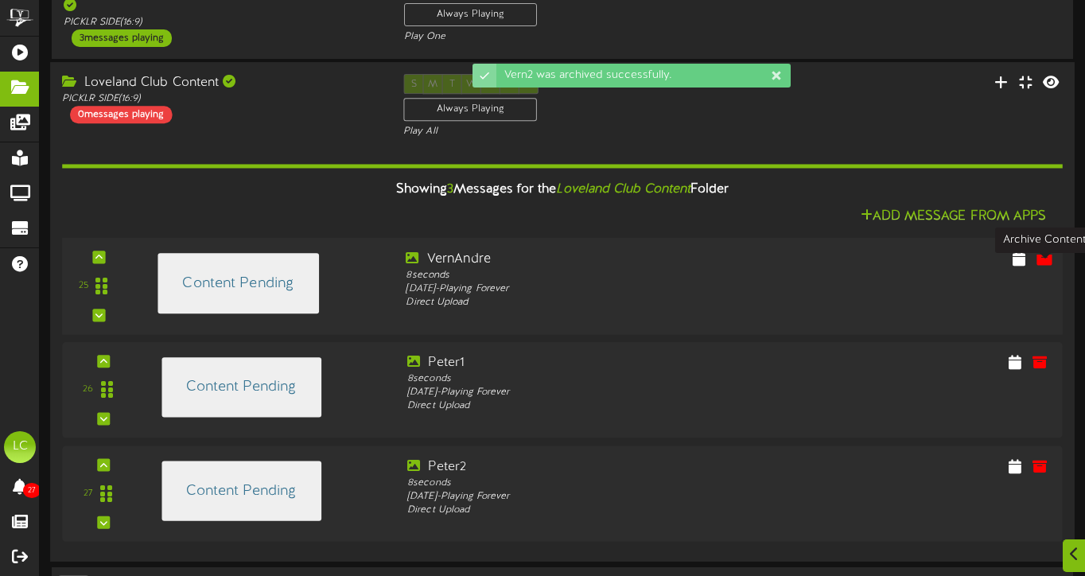
click at [1043, 266] on icon at bounding box center [1043, 257] width 17 height 17
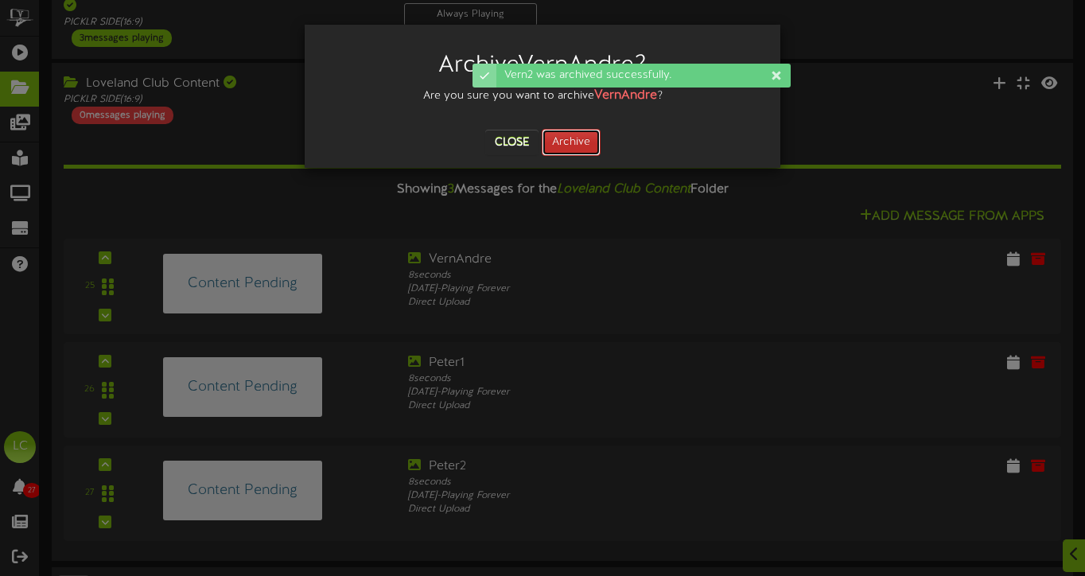
click at [570, 150] on button "Archive" at bounding box center [571, 142] width 59 height 27
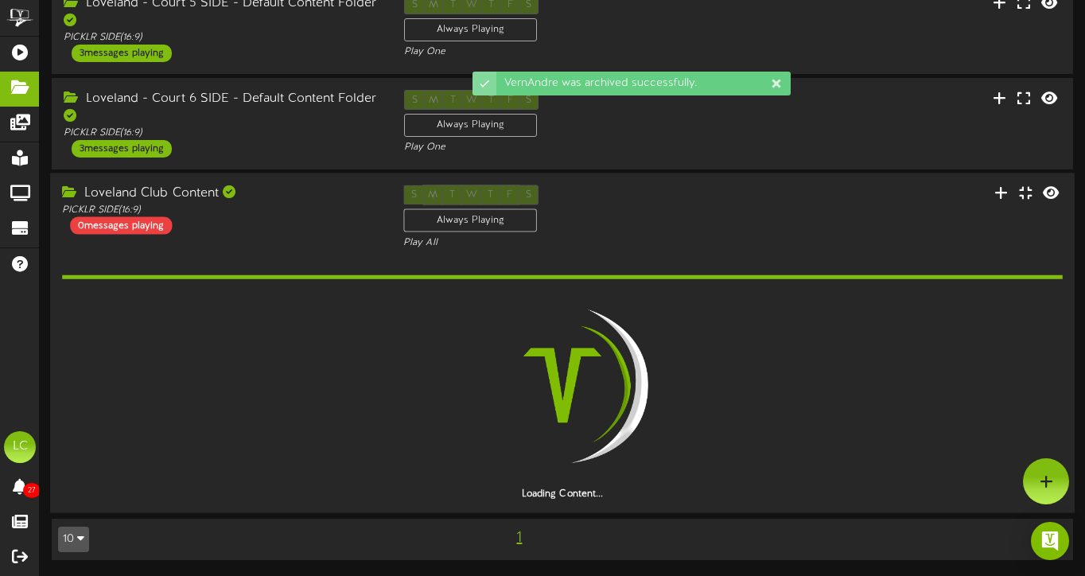
scroll to position [538, 0]
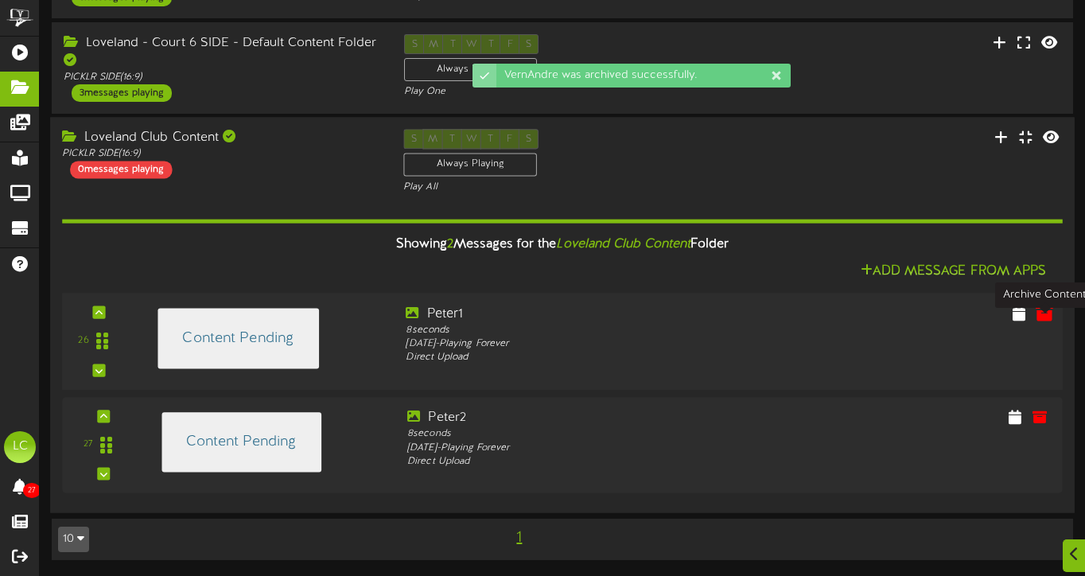
click at [1047, 316] on icon at bounding box center [1043, 312] width 17 height 17
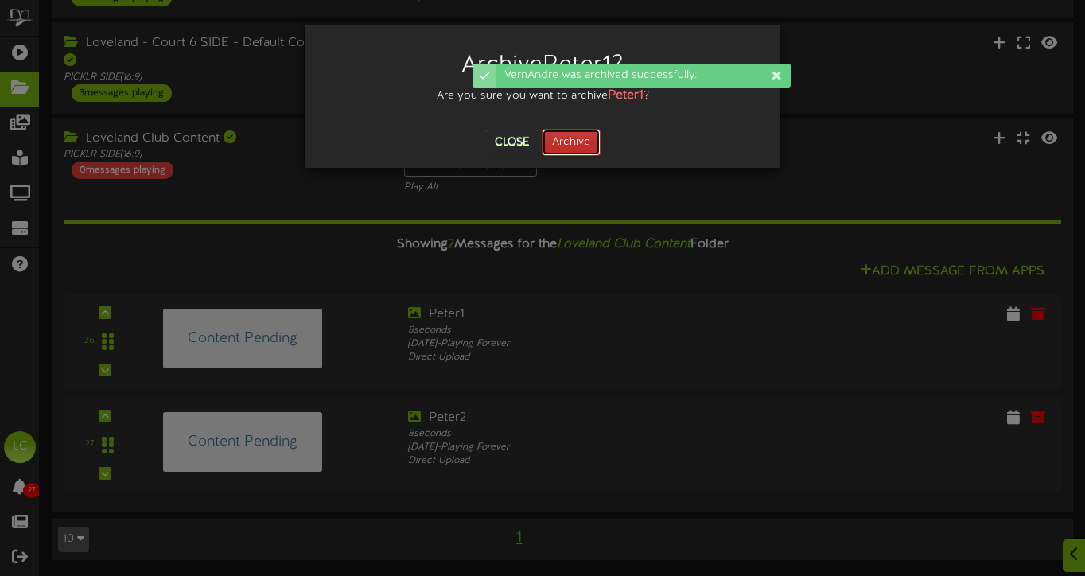
click at [585, 142] on button "Archive" at bounding box center [571, 142] width 59 height 27
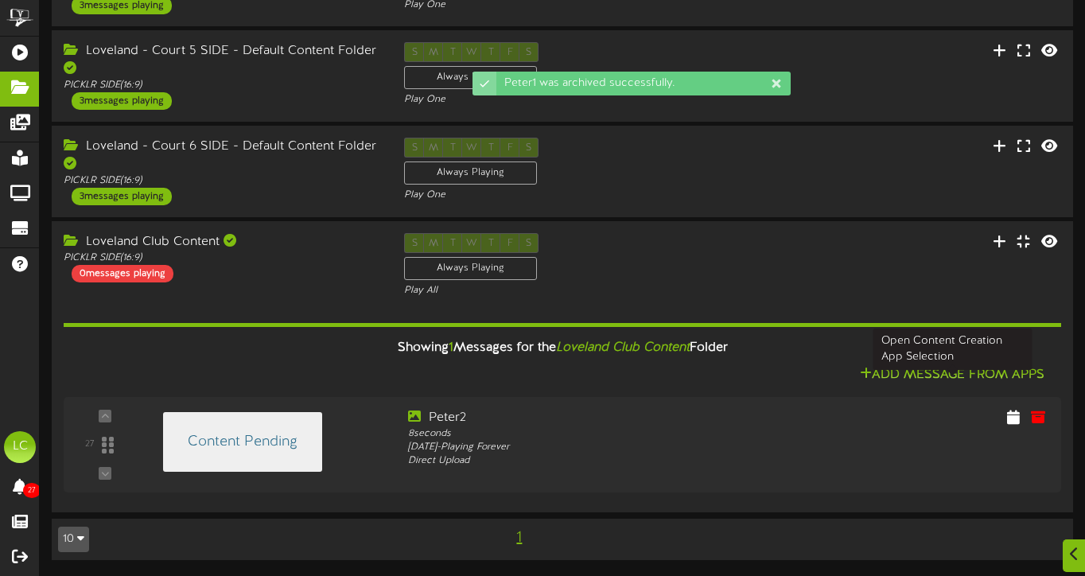
scroll to position [434, 0]
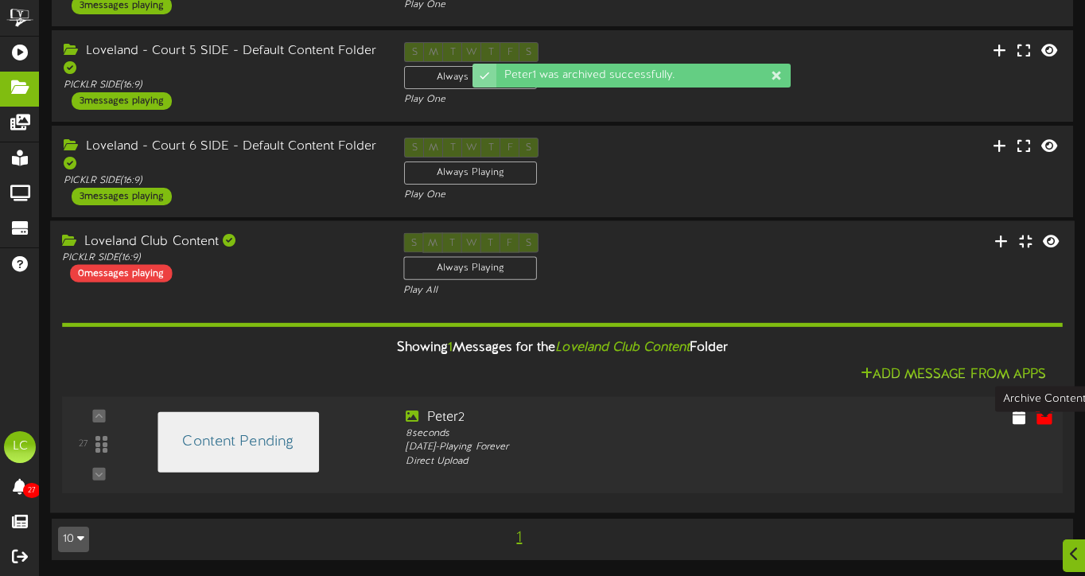
click at [1039, 415] on icon at bounding box center [1043, 415] width 17 height 17
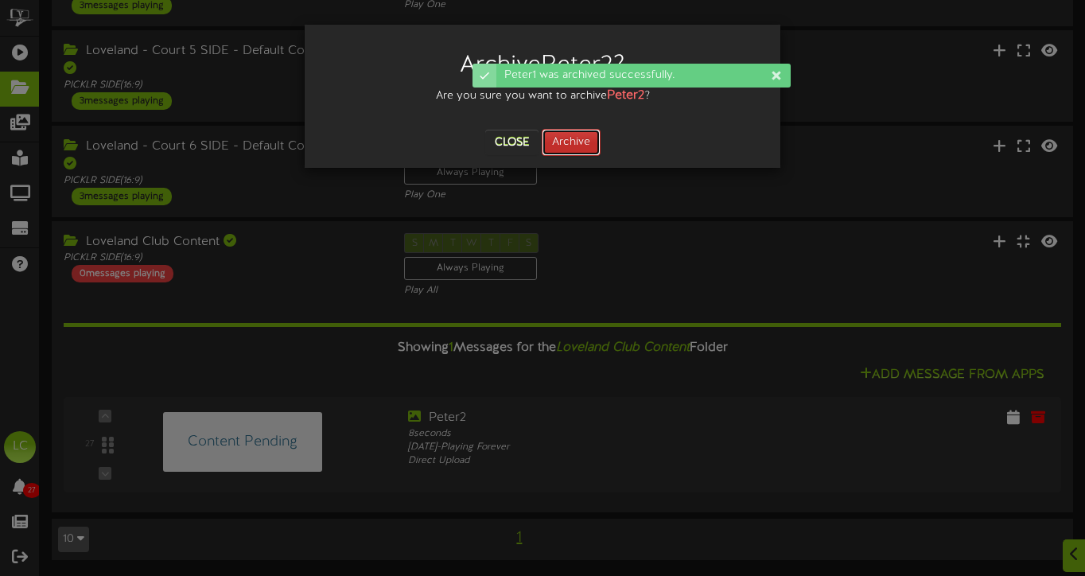
click at [579, 140] on button "Archive" at bounding box center [571, 142] width 59 height 27
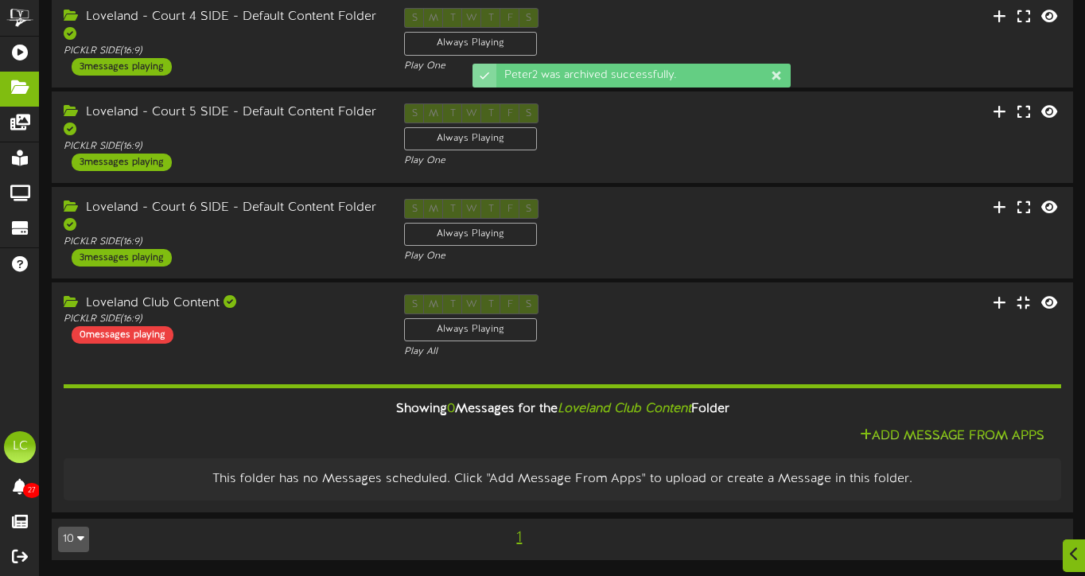
scroll to position [373, 0]
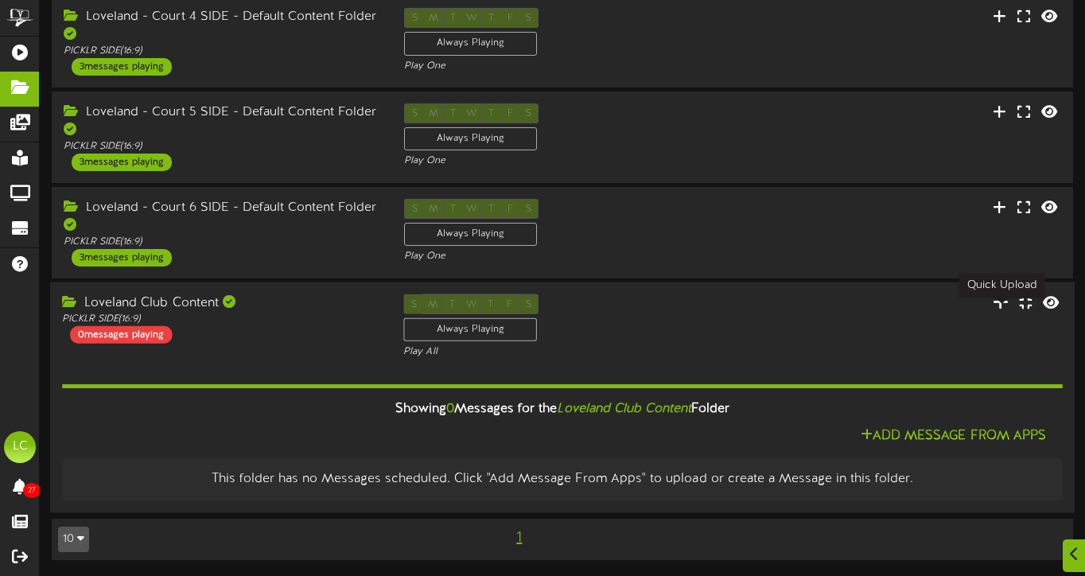
click at [1000, 299] on icon at bounding box center [1000, 301] width 16 height 17
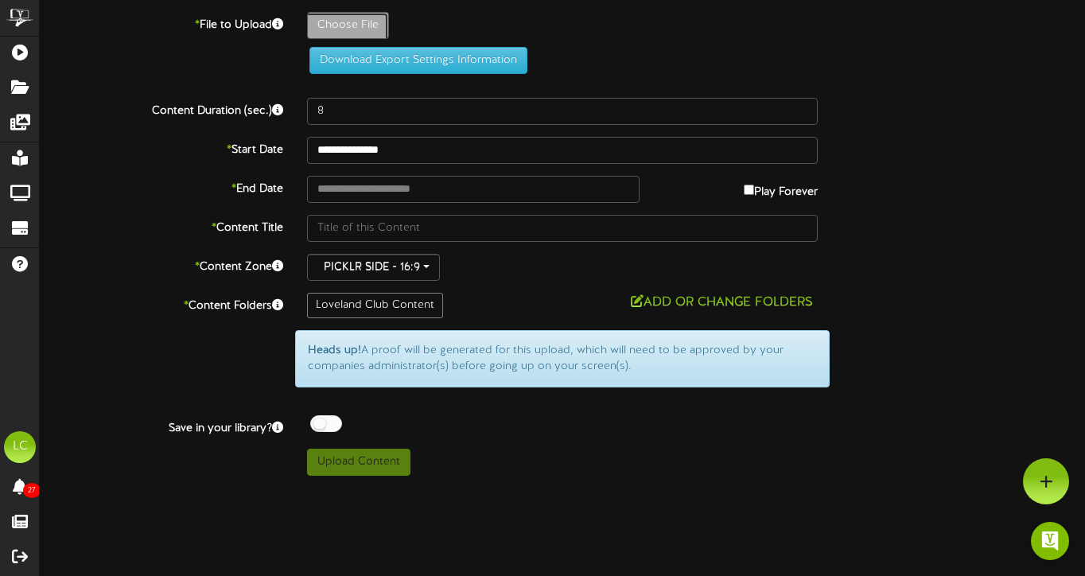
type input "**********"
type input "Martinv2"
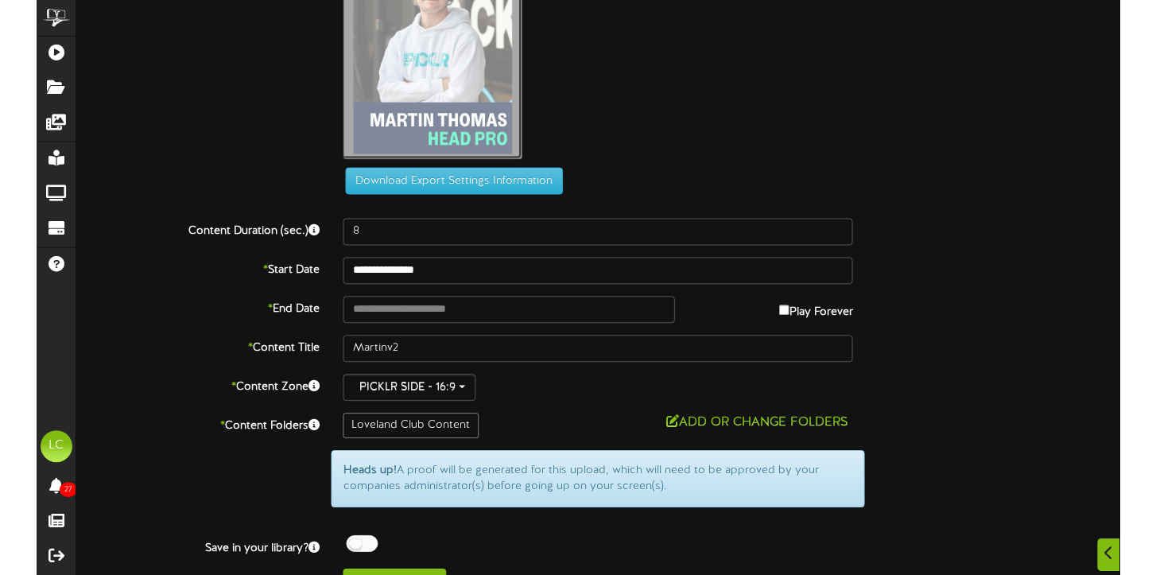
scroll to position [111, 0]
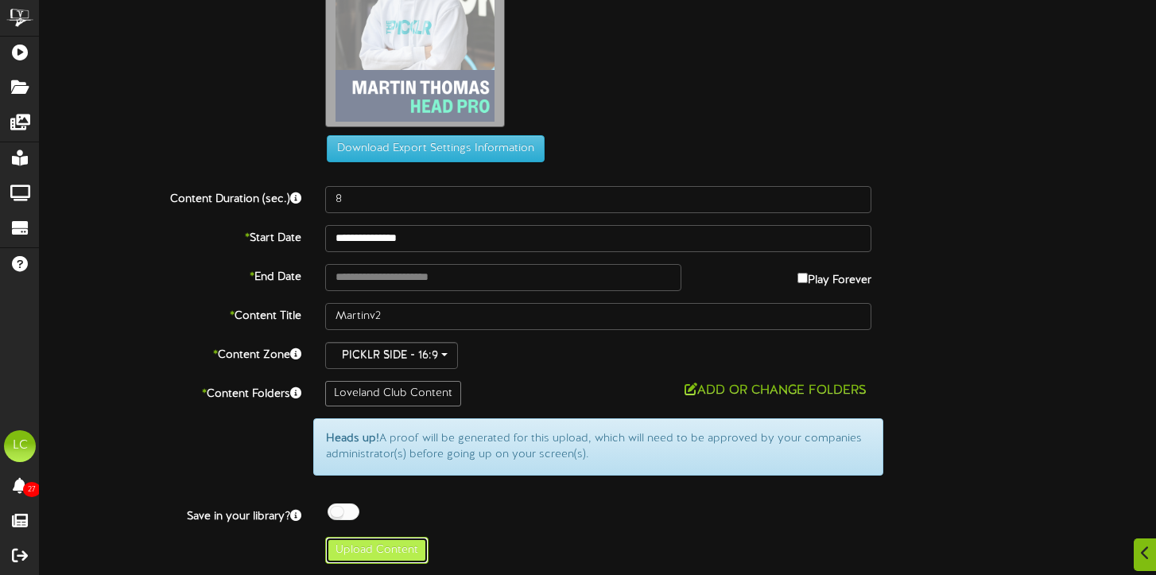
click at [399, 550] on button "Upload Content" at bounding box center [376, 550] width 103 height 27
type input "**********"
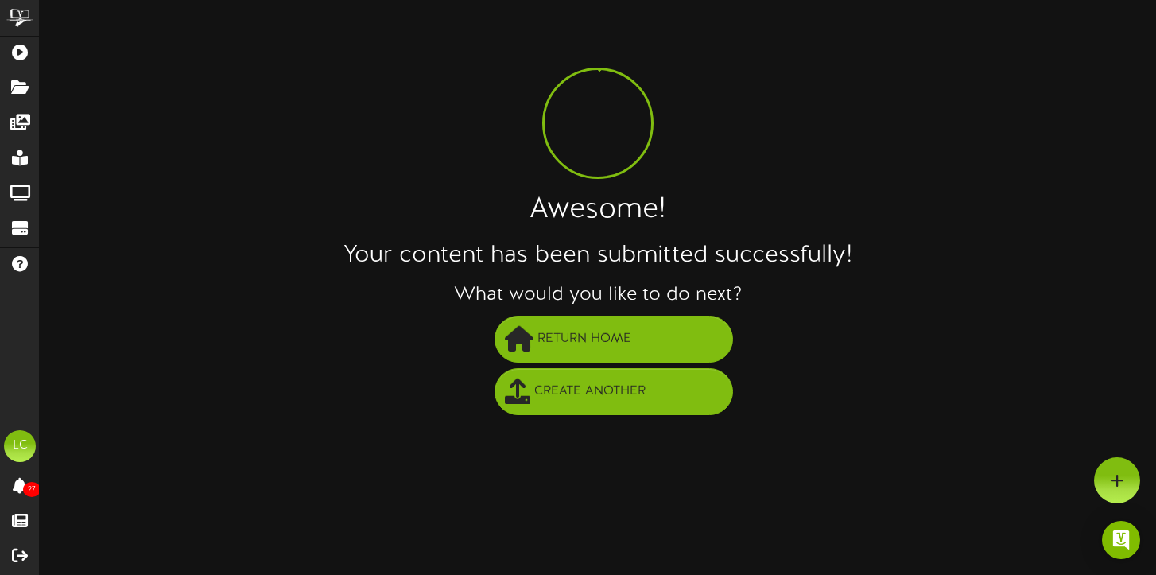
scroll to position [0, 0]
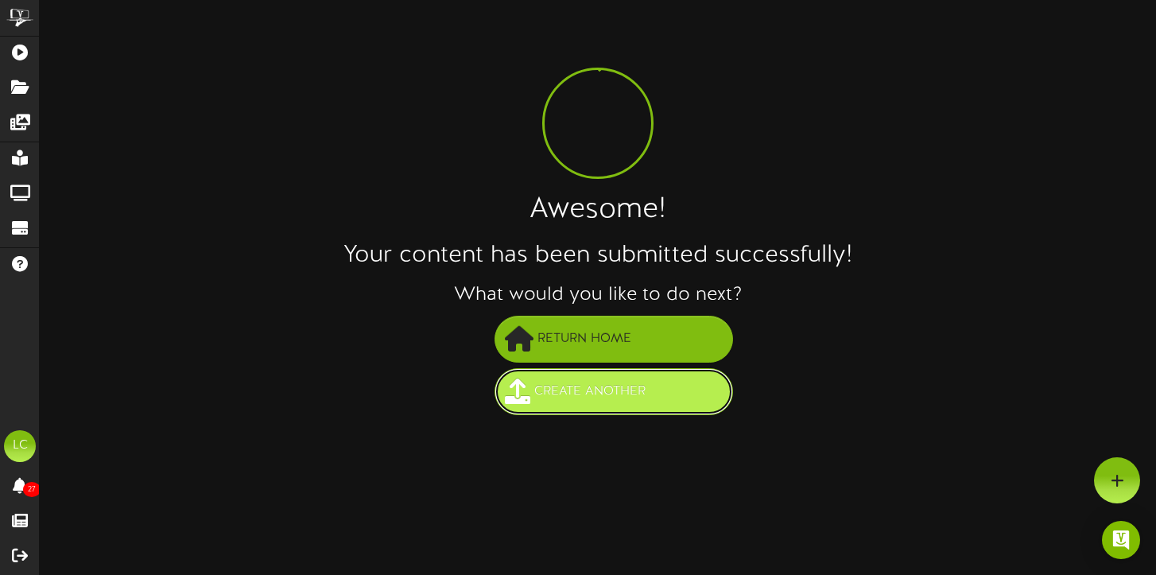
click at [559, 394] on span "Create Another" at bounding box center [589, 392] width 119 height 26
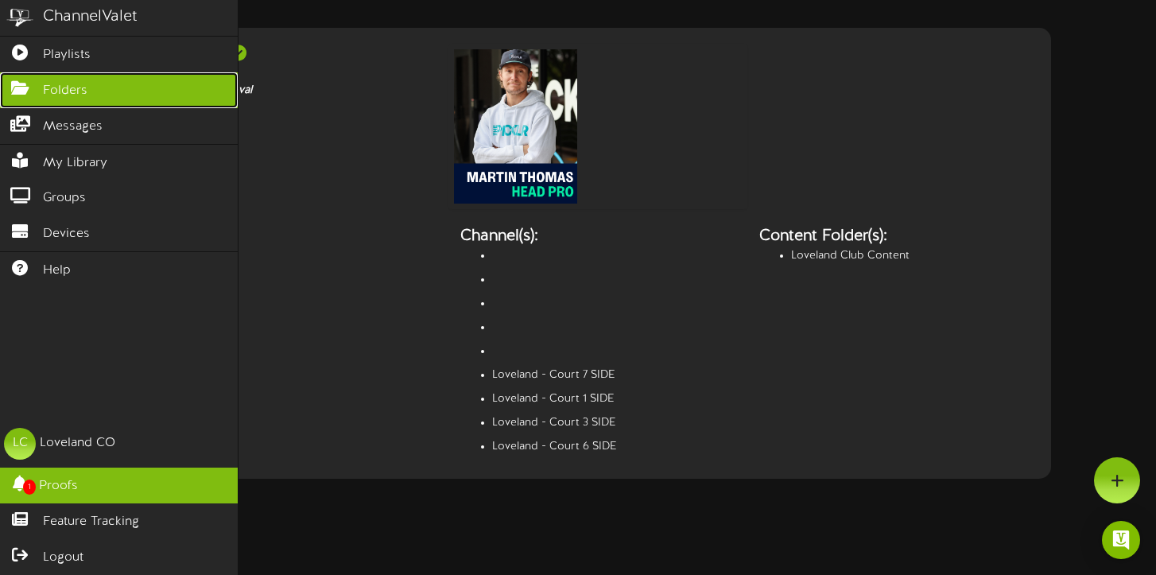
click at [59, 91] on span "Folders" at bounding box center [65, 91] width 45 height 18
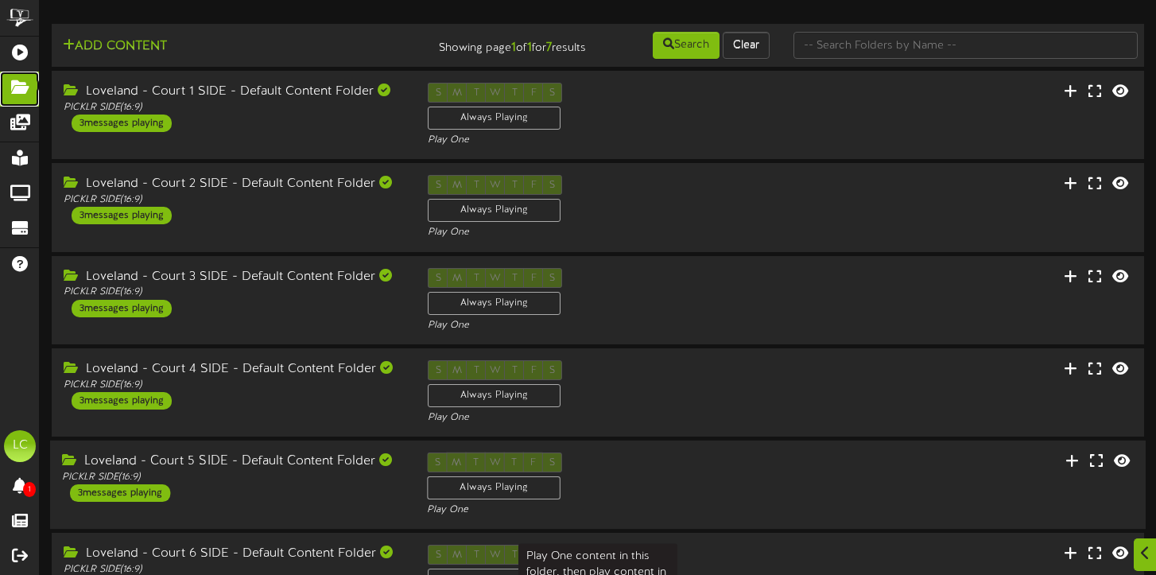
scroll to position [216, 0]
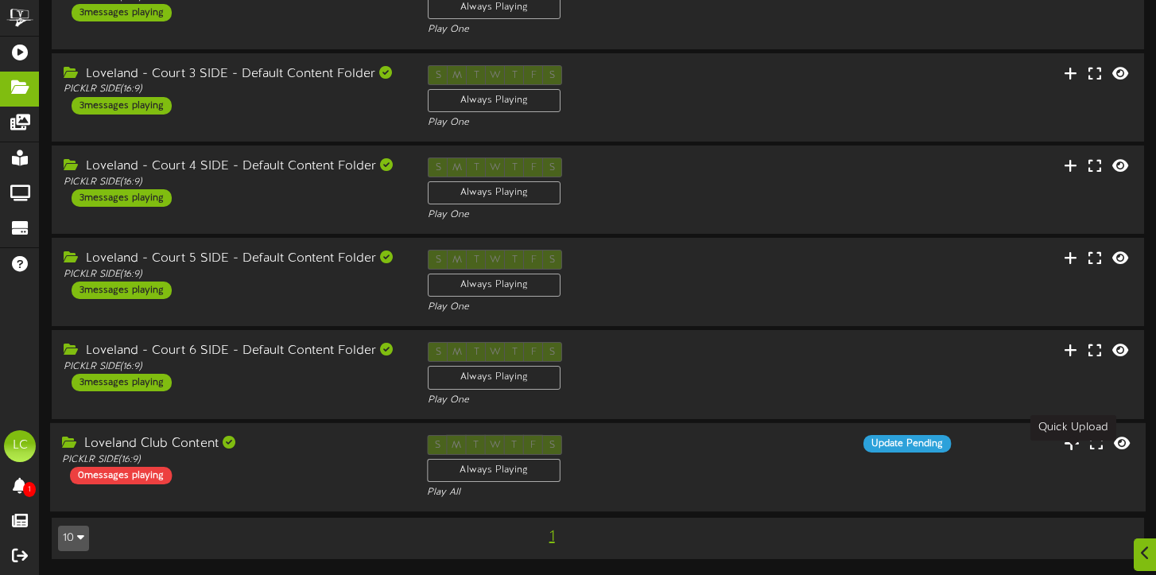
click at [1072, 447] on icon at bounding box center [1072, 441] width 16 height 17
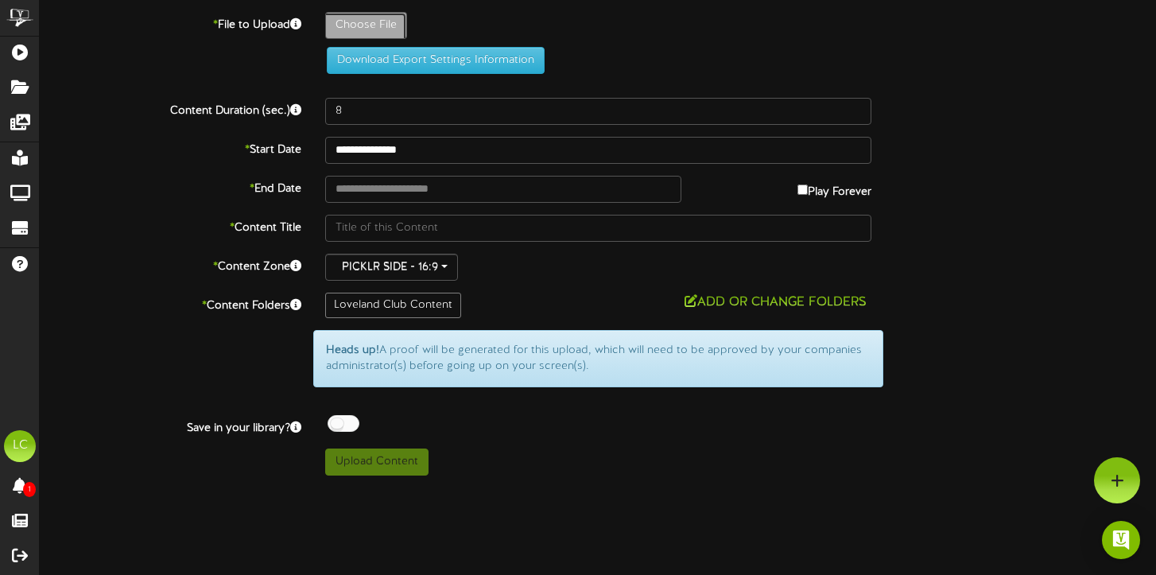
type input "**********"
type input "Andrev2"
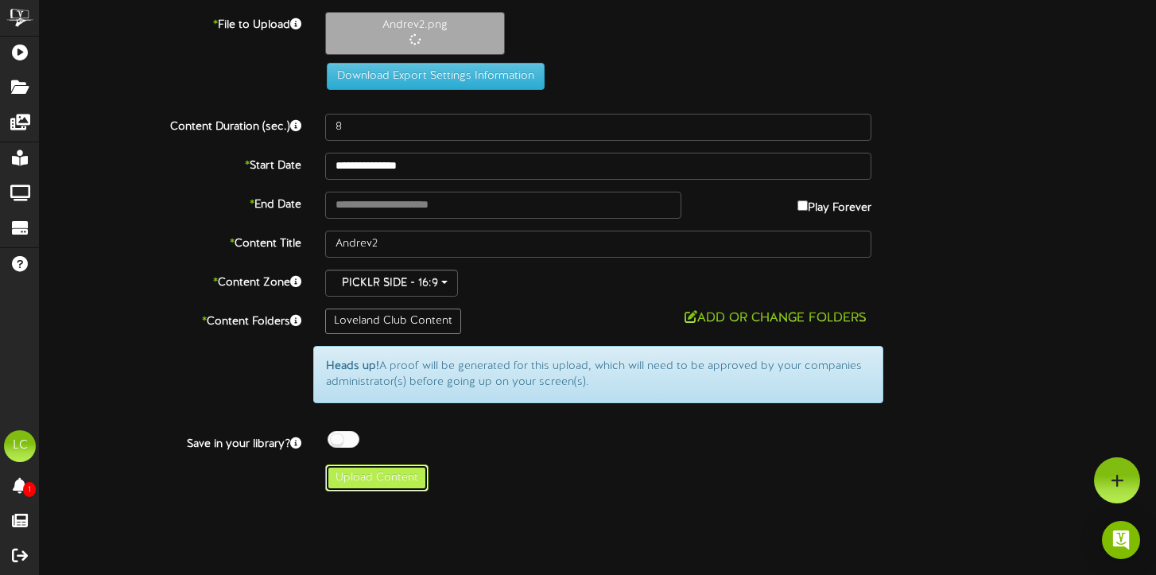
click at [363, 485] on button "Upload Content" at bounding box center [376, 477] width 103 height 27
type input "**********"
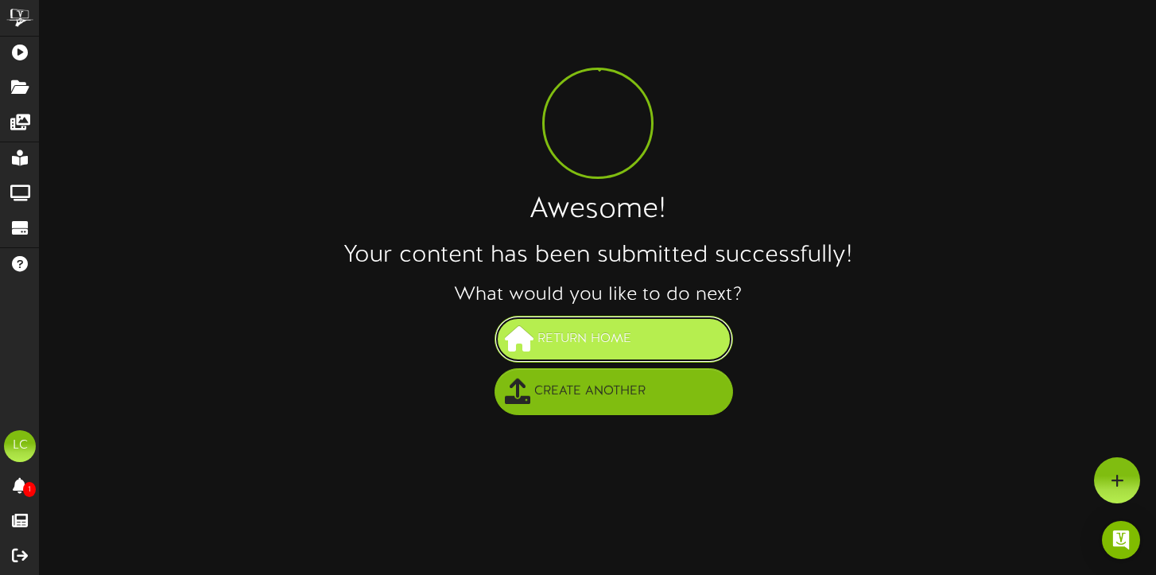
click at [580, 340] on span "Return Home" at bounding box center [585, 339] width 102 height 26
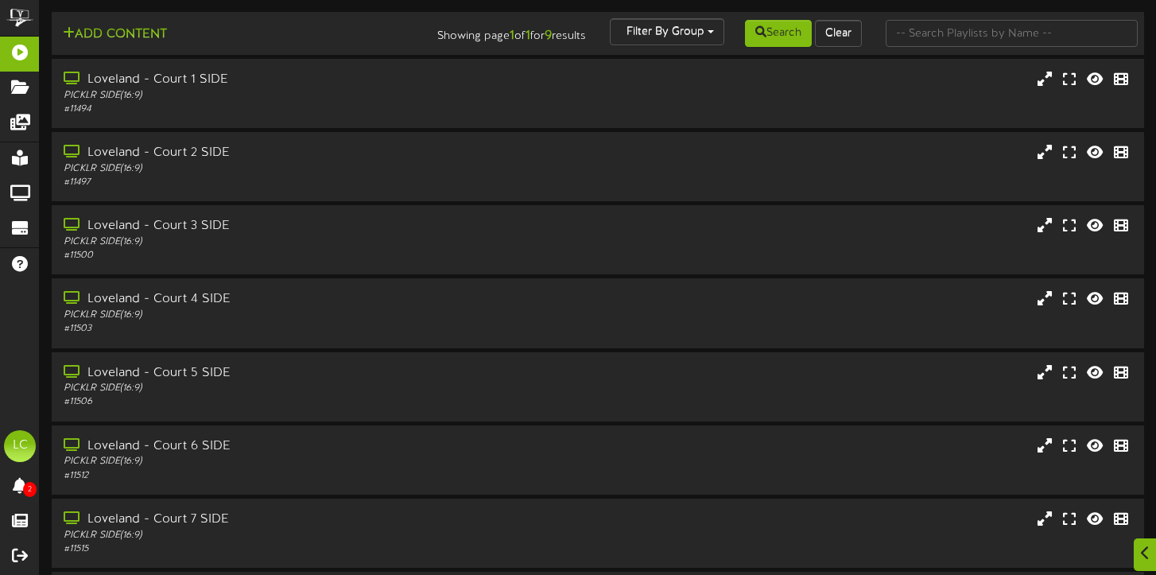
scroll to position [216, 0]
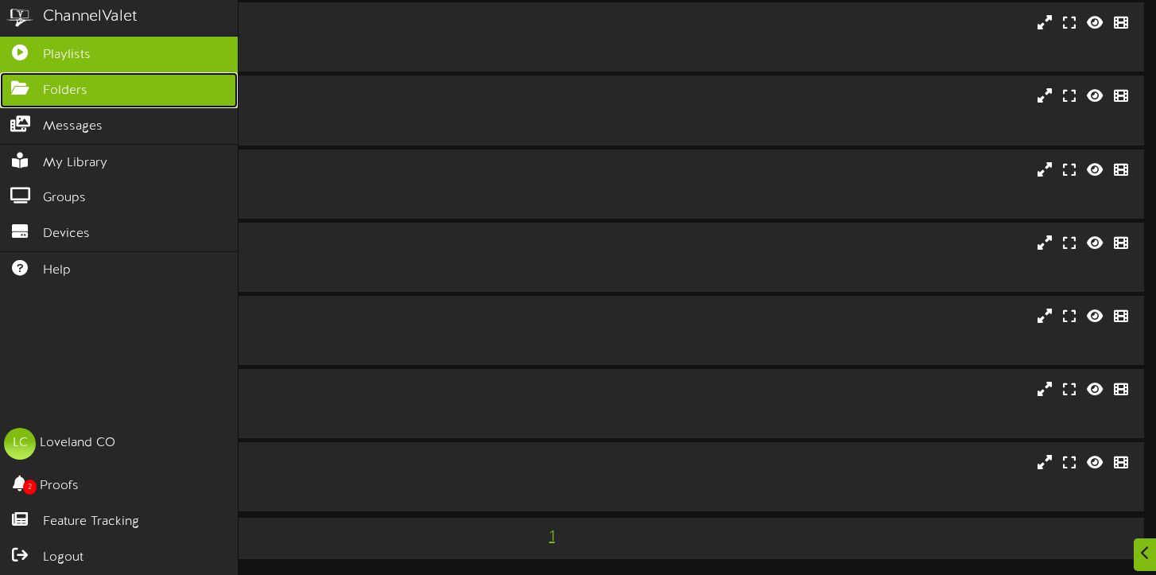
click at [64, 92] on span "Folders" at bounding box center [65, 91] width 45 height 18
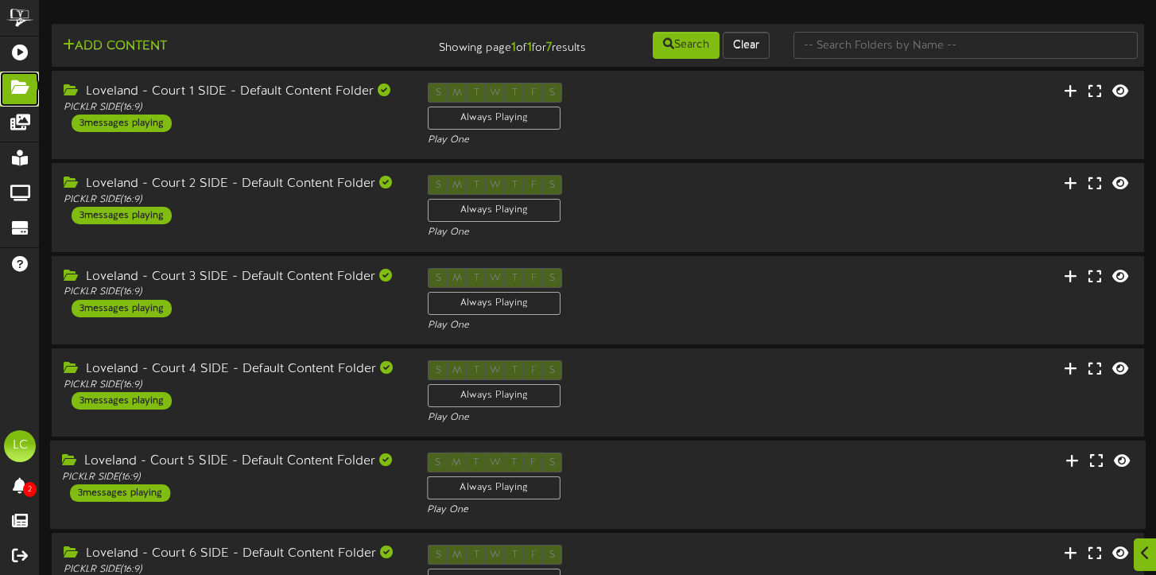
scroll to position [216, 0]
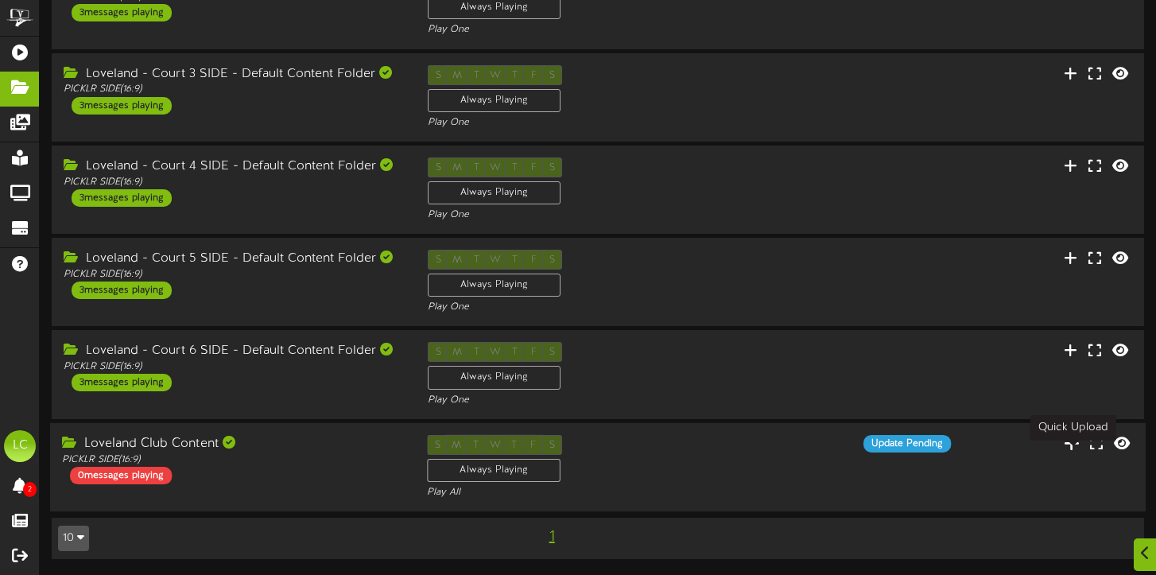
click at [1071, 441] on icon at bounding box center [1072, 441] width 16 height 17
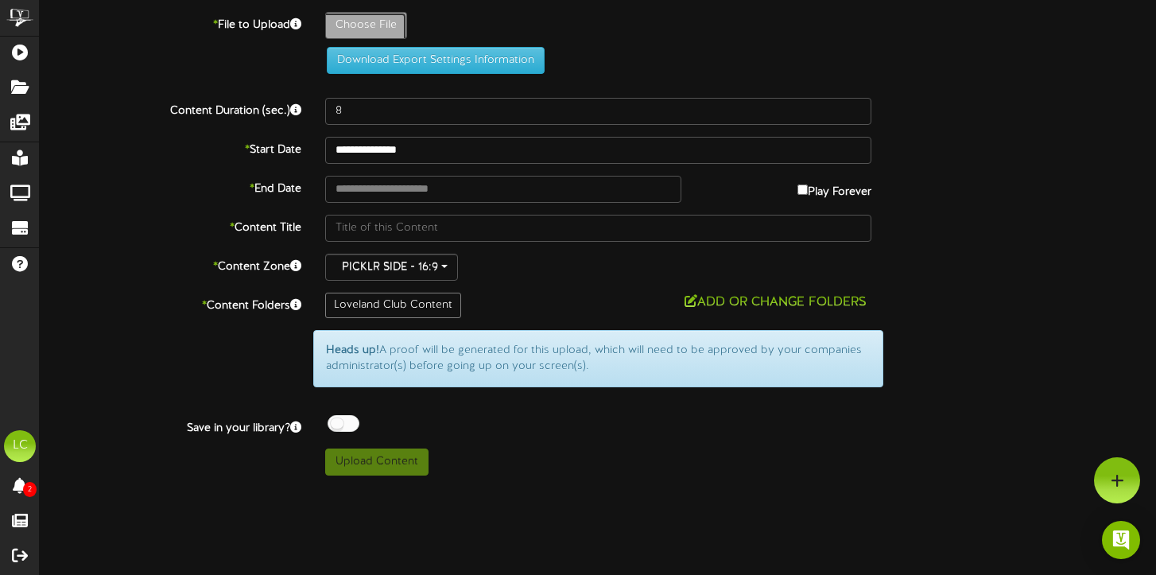
type input "**********"
type input "Peterv2"
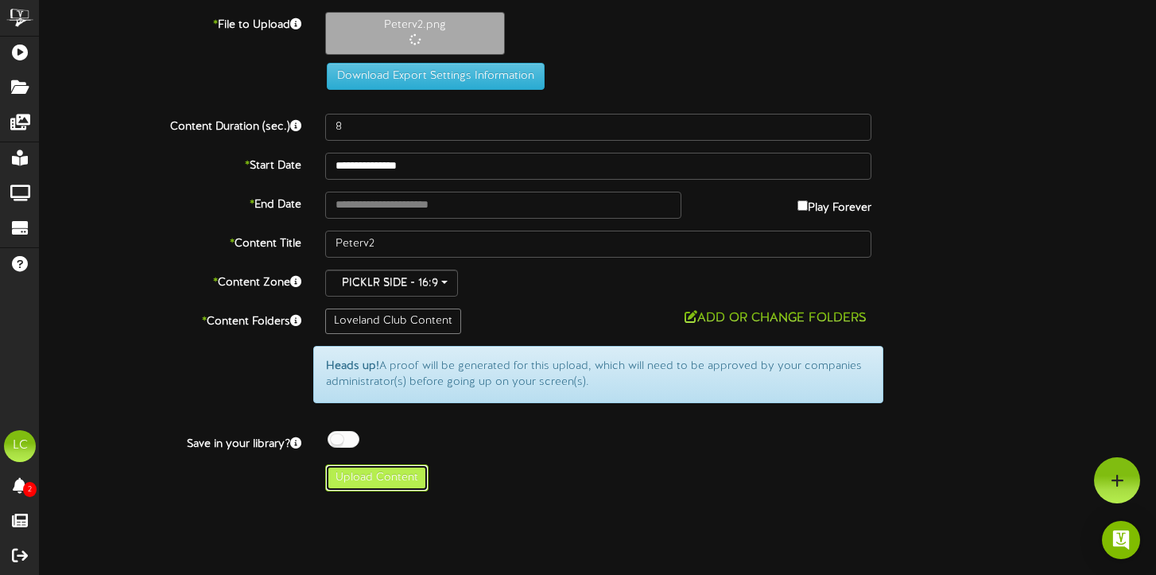
click at [381, 484] on button "Upload Content" at bounding box center [376, 477] width 103 height 27
type input "**********"
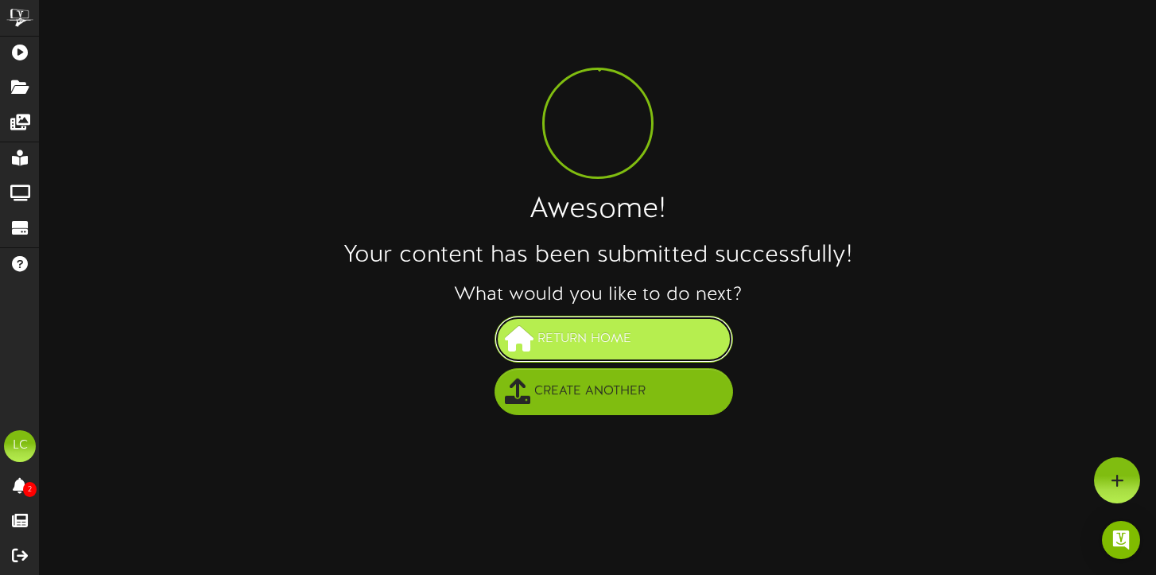
click at [559, 342] on span "Return Home" at bounding box center [585, 339] width 102 height 26
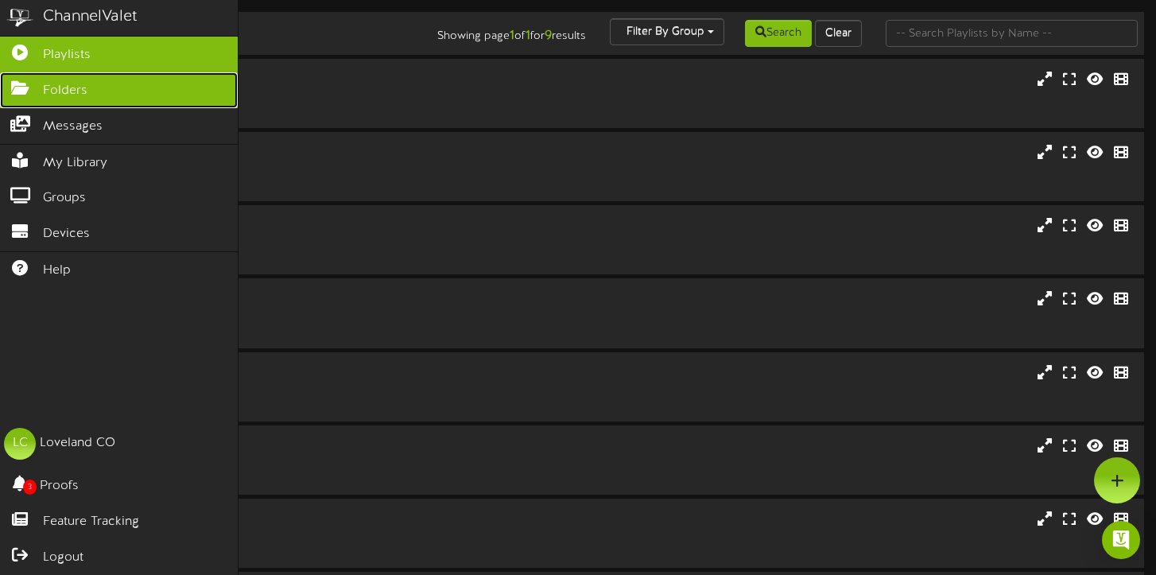
click at [23, 92] on icon at bounding box center [20, 86] width 40 height 12
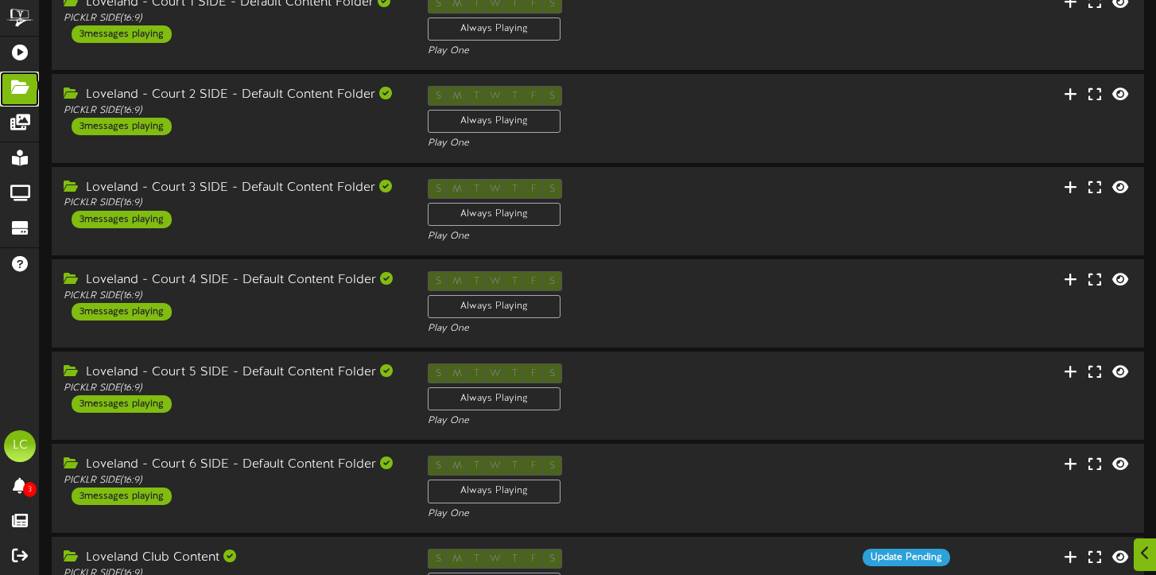
scroll to position [216, 0]
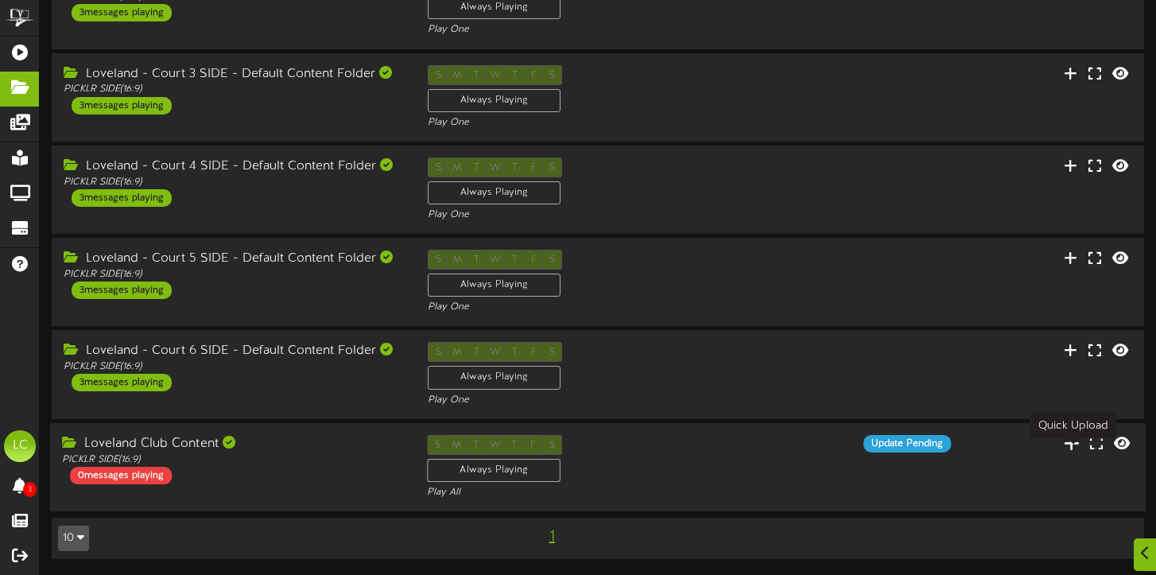
click at [1073, 442] on icon at bounding box center [1072, 441] width 16 height 17
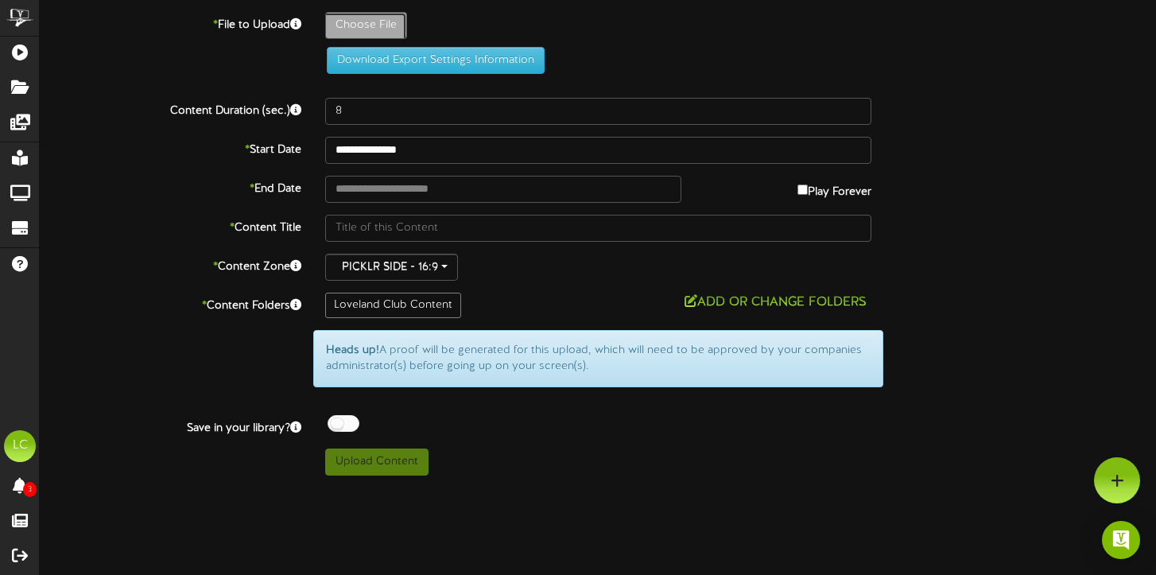
type input "**********"
type input "Nathanv2"
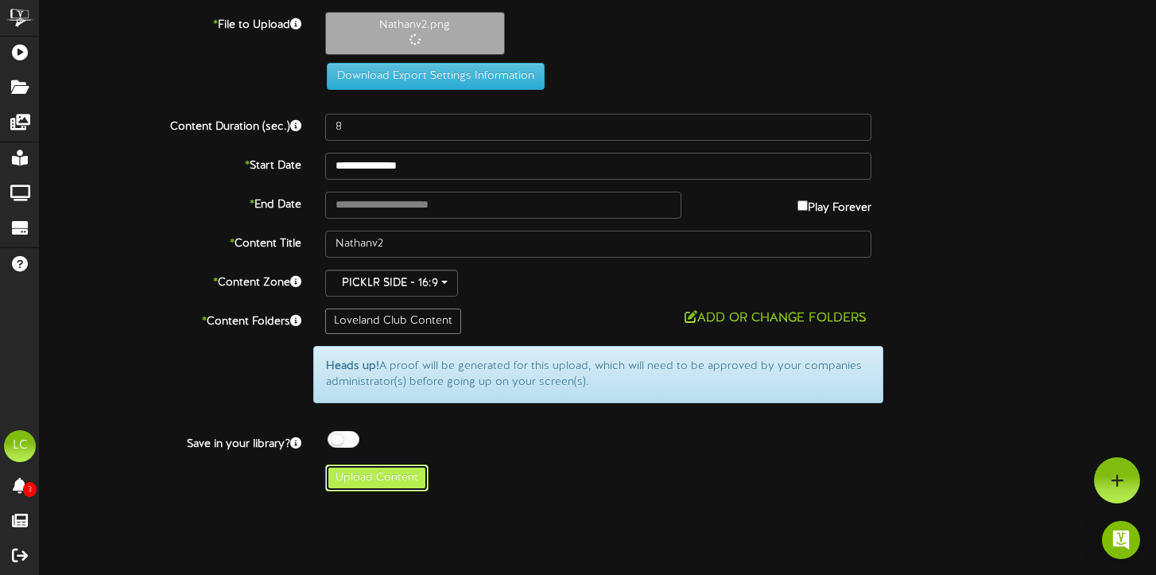
click at [378, 484] on button "Upload Content" at bounding box center [376, 477] width 103 height 27
type input "**********"
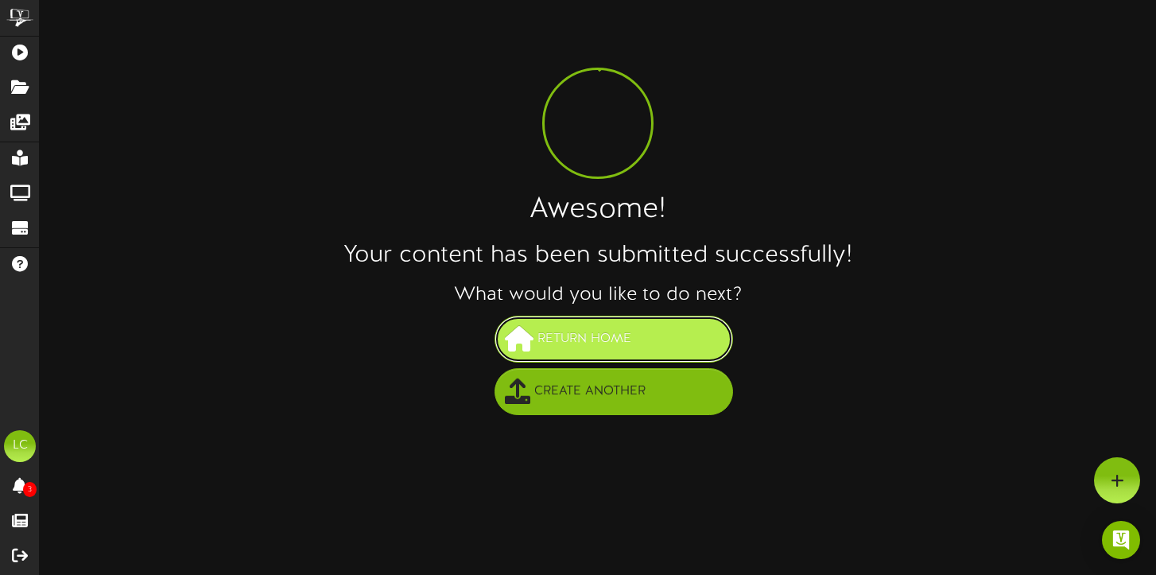
click at [654, 340] on button "Return Home" at bounding box center [614, 339] width 239 height 47
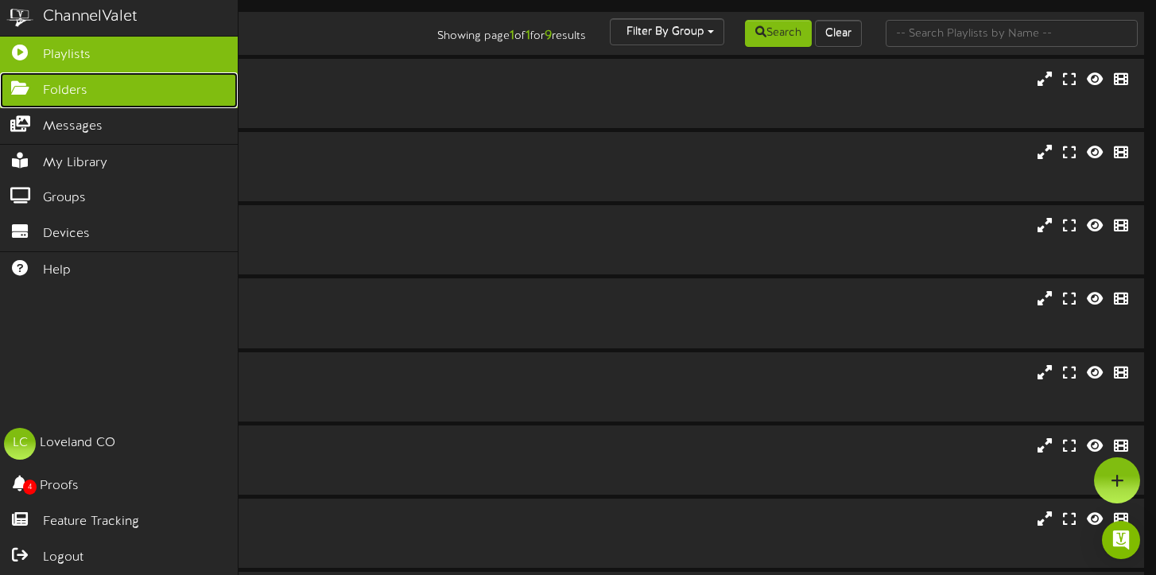
click at [49, 98] on span "Folders" at bounding box center [65, 91] width 45 height 18
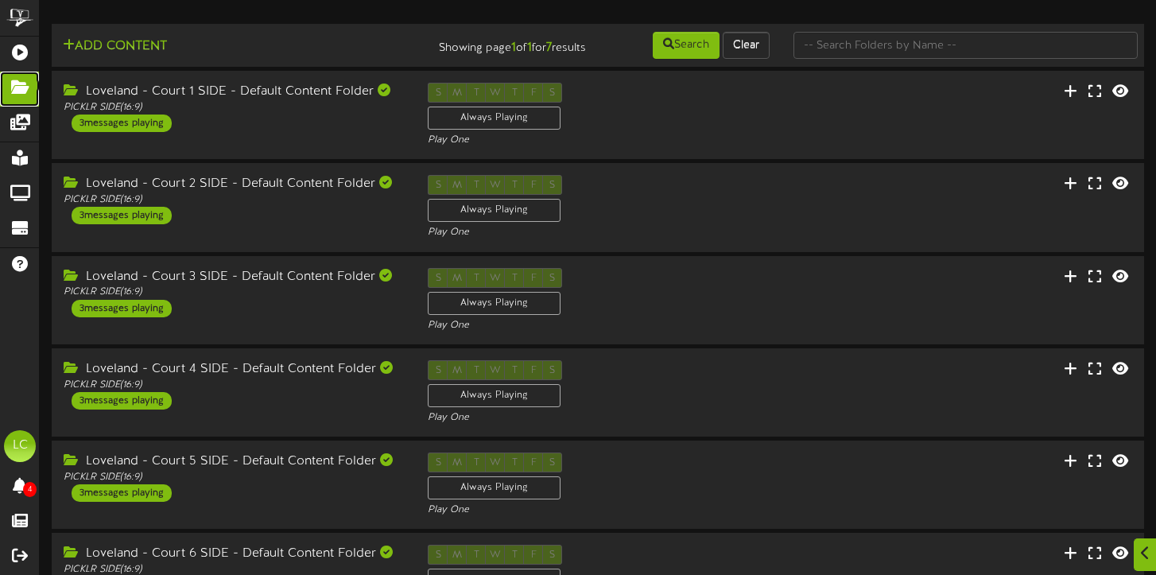
scroll to position [216, 0]
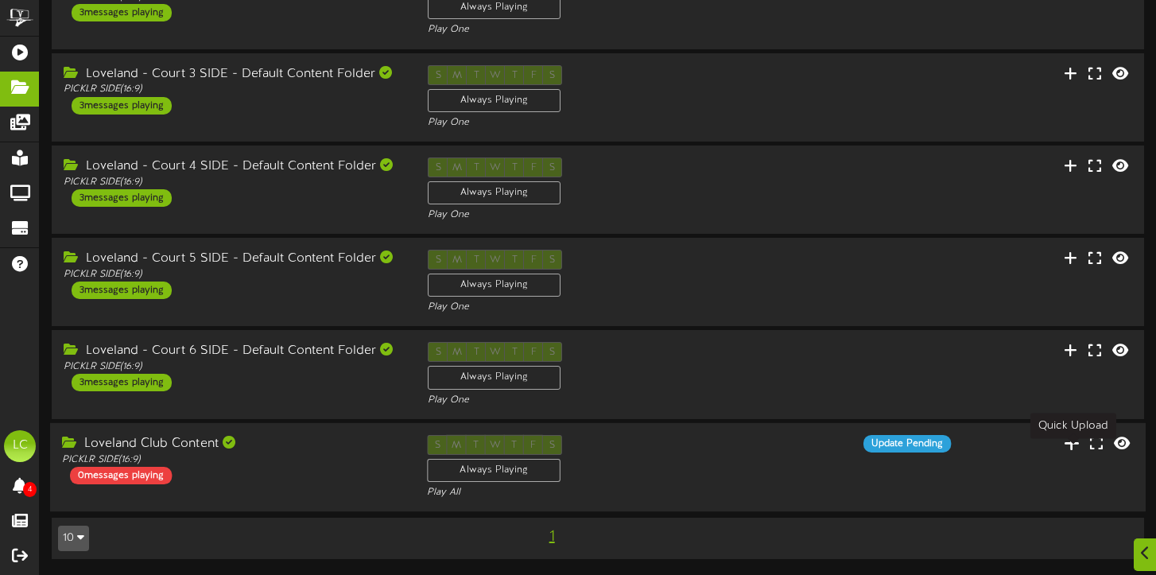
click at [1073, 439] on icon at bounding box center [1072, 441] width 16 height 17
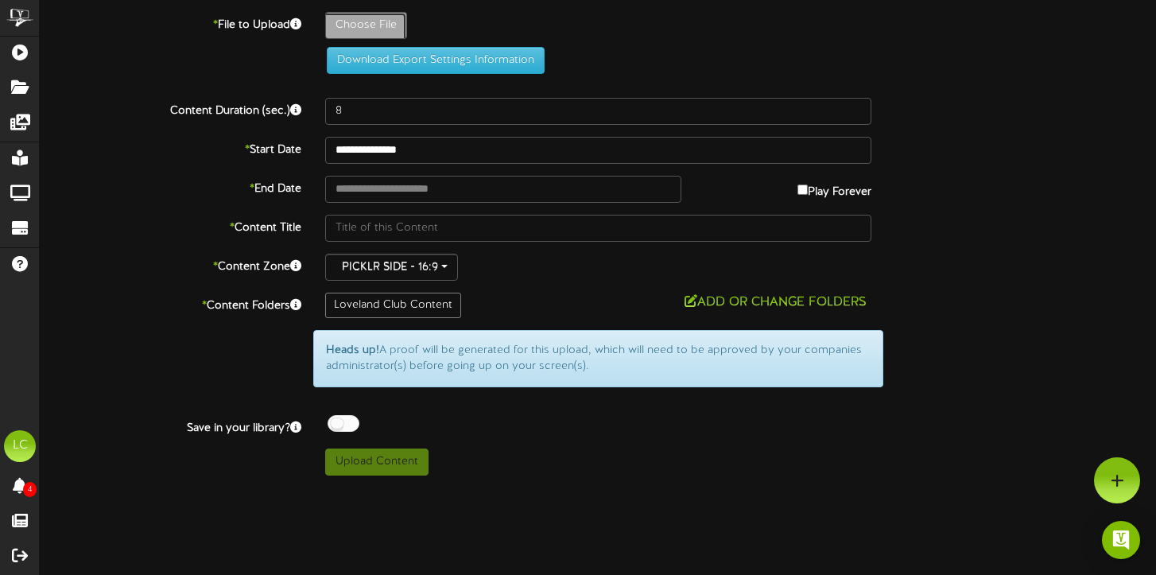
type input "**********"
type input "Chrisv2"
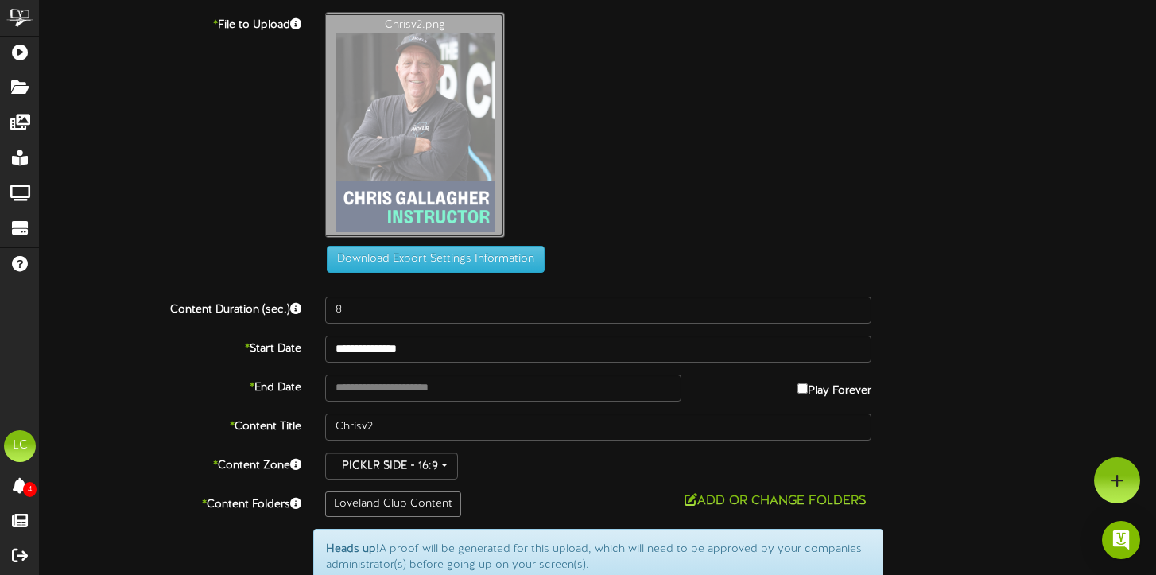
scroll to position [111, 0]
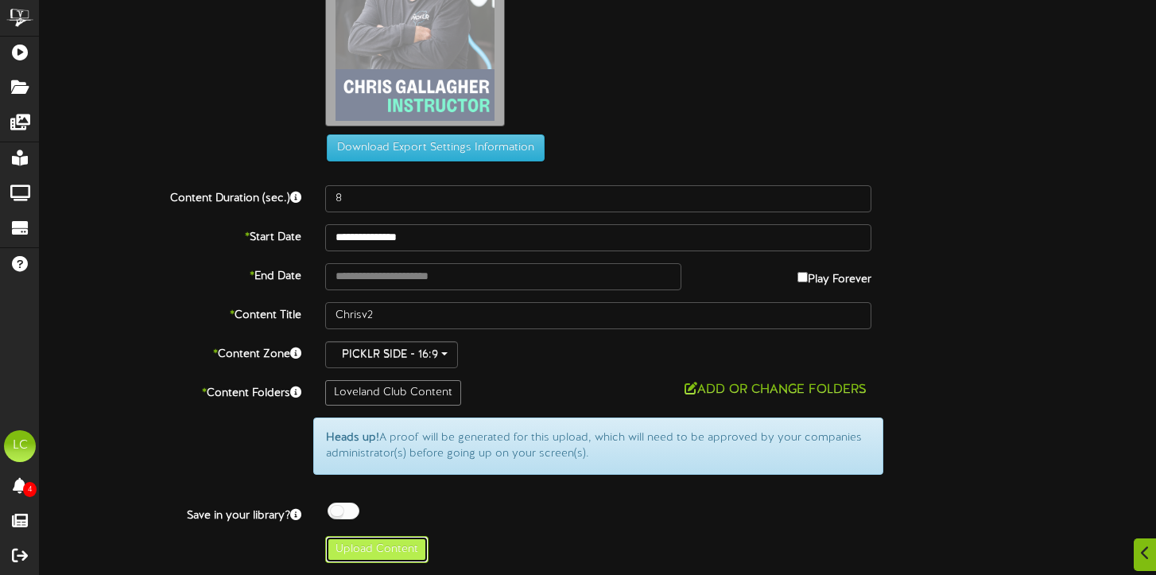
click at [389, 554] on button "Upload Content" at bounding box center [376, 549] width 103 height 27
type input "**********"
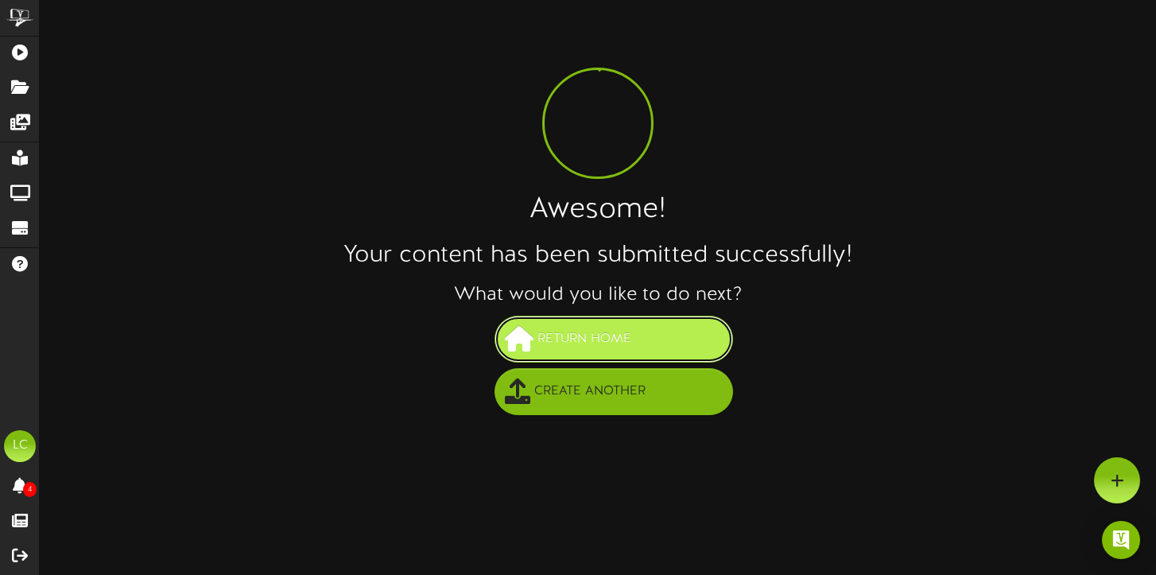
click at [561, 338] on span "Return Home" at bounding box center [585, 339] width 102 height 26
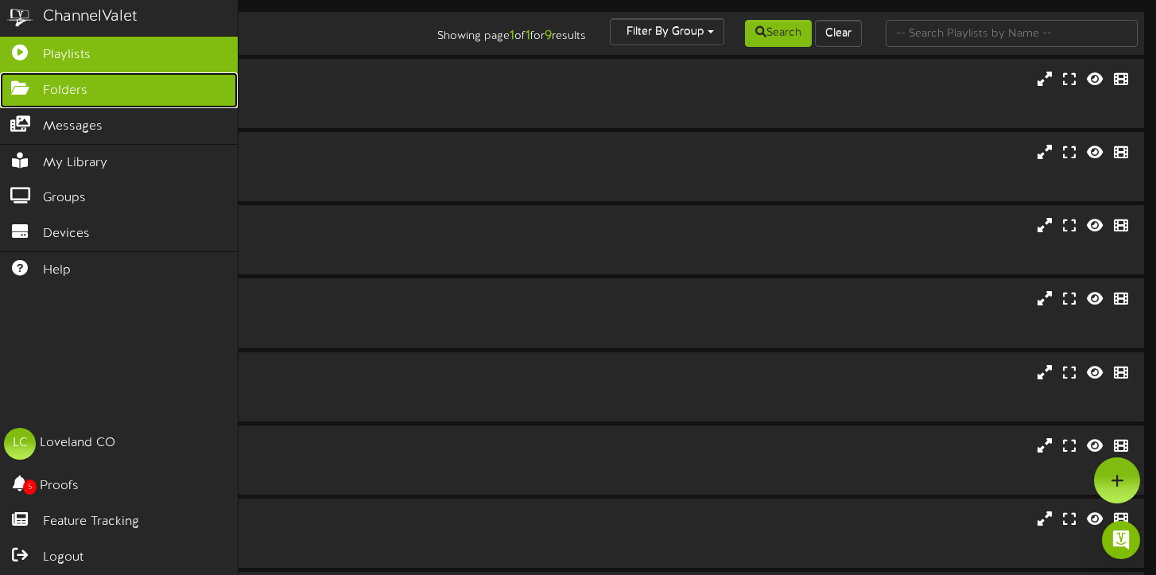
click at [94, 96] on link "Folders" at bounding box center [119, 90] width 238 height 36
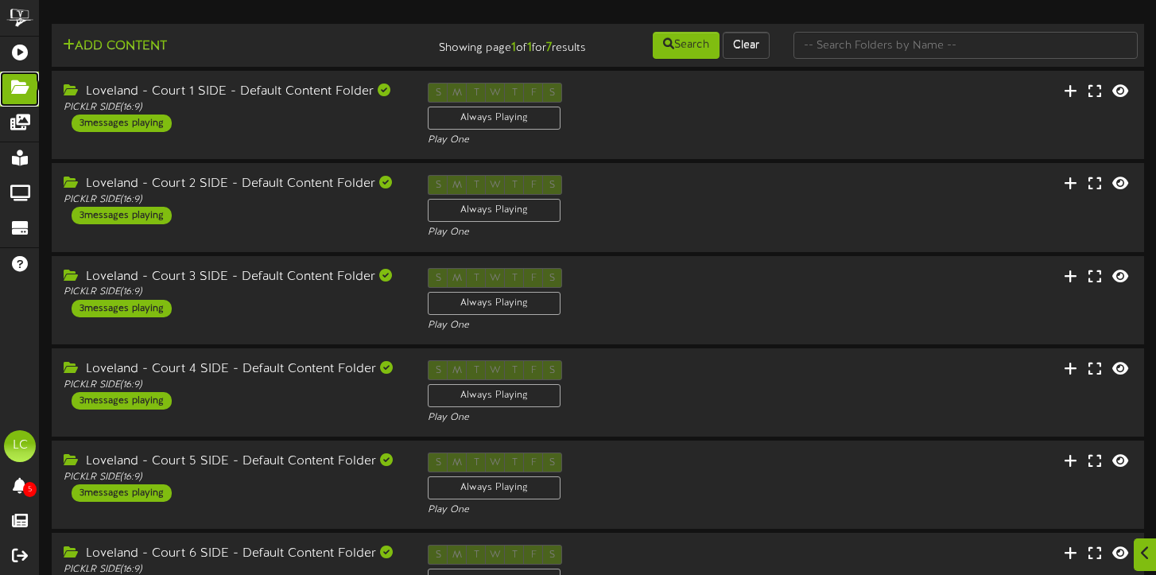
scroll to position [216, 0]
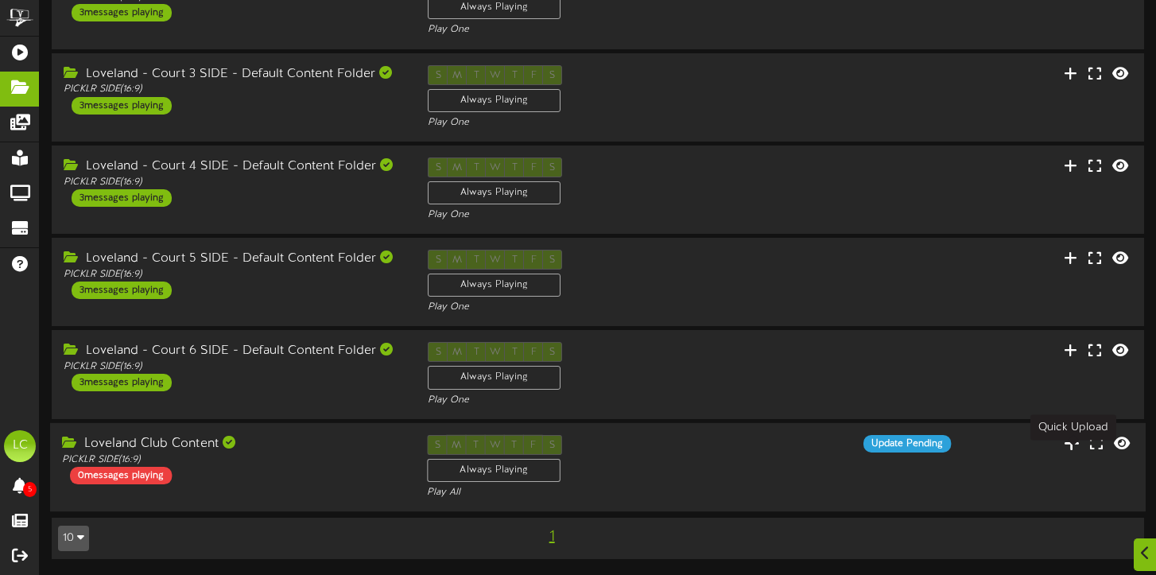
click at [1070, 441] on icon at bounding box center [1072, 441] width 16 height 17
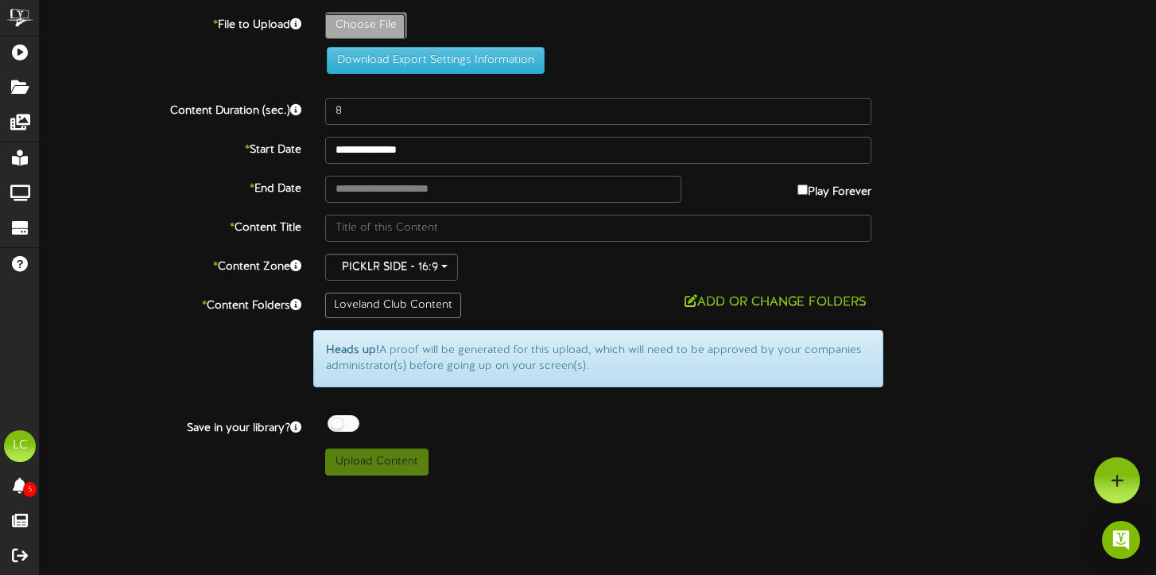
type input "**********"
type input "Jessev2"
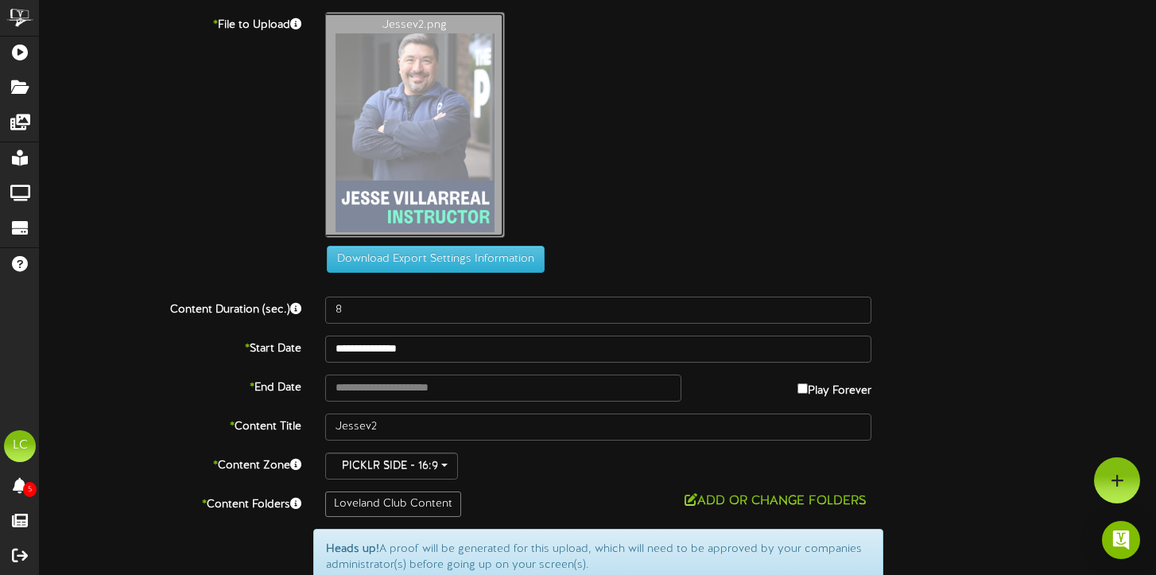
scroll to position [111, 0]
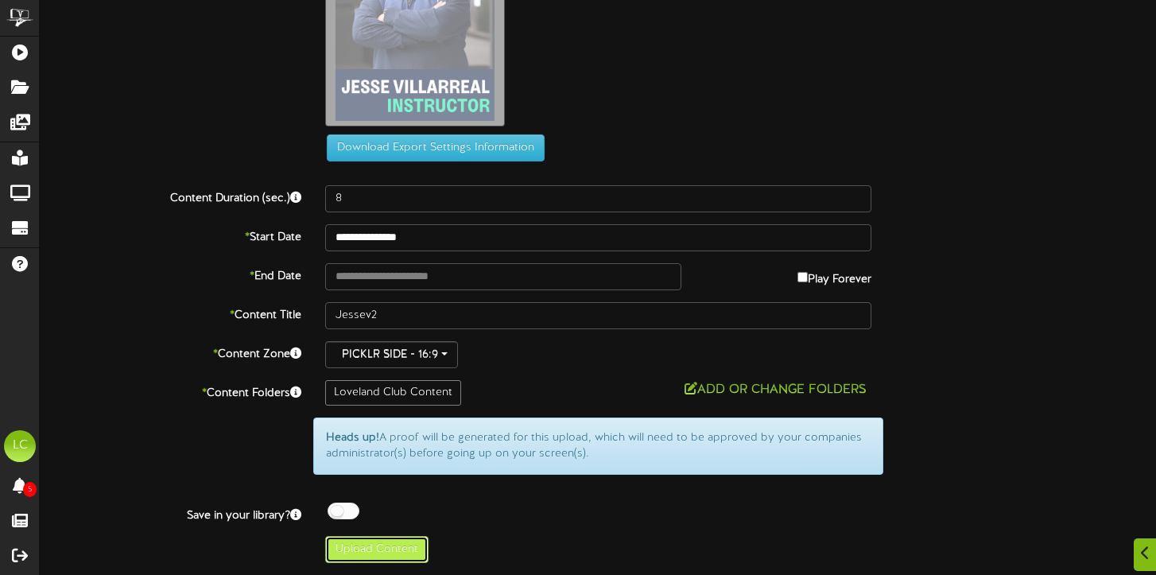
click at [367, 553] on button "Upload Content" at bounding box center [376, 549] width 103 height 27
type input "**********"
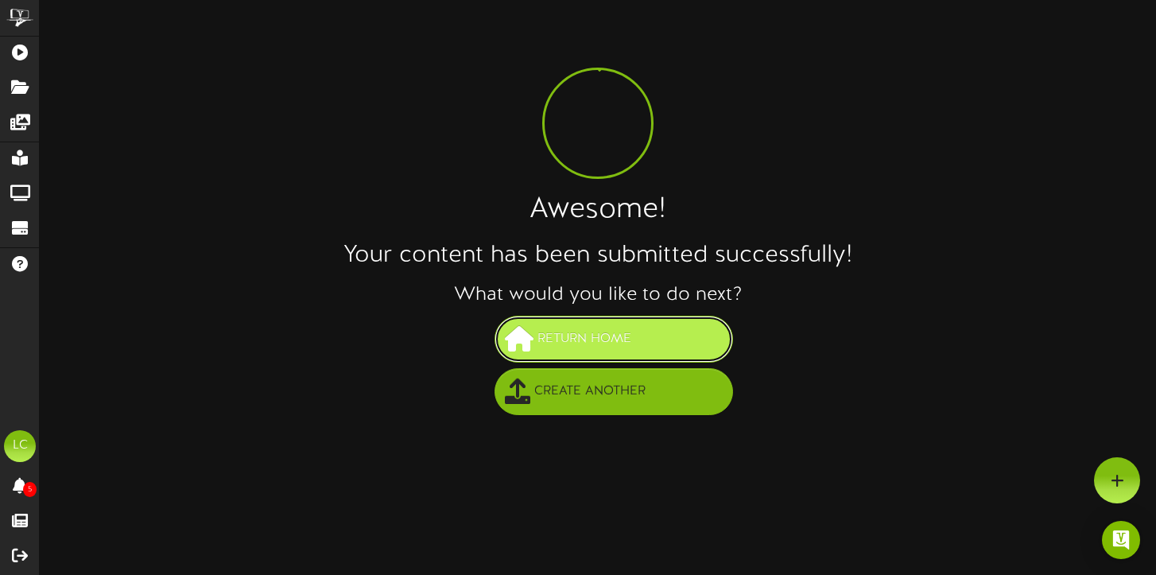
click at [588, 342] on span "Return Home" at bounding box center [585, 339] width 102 height 26
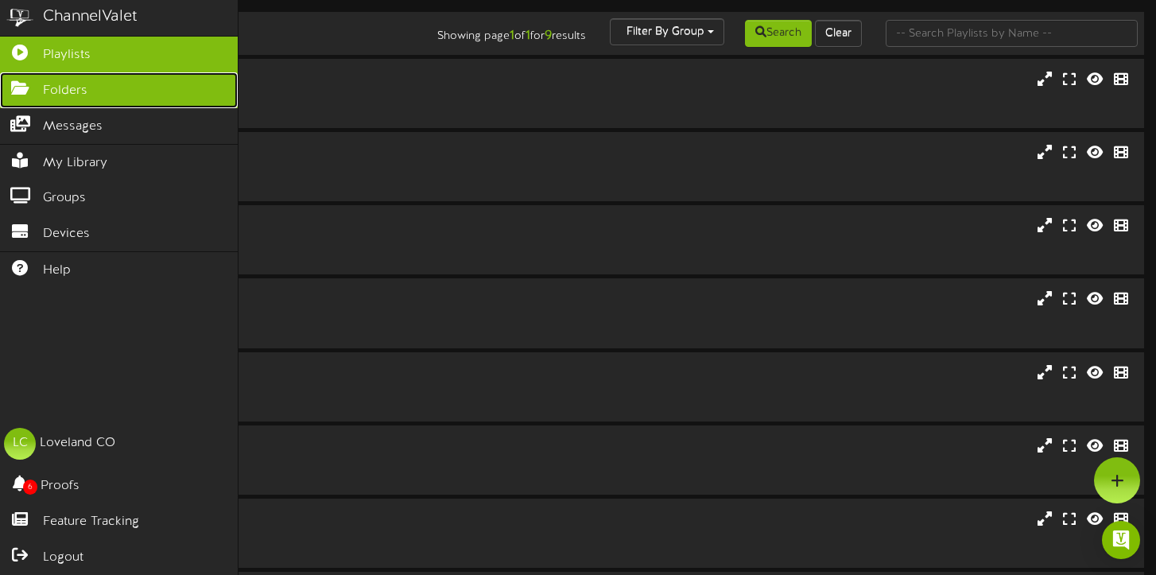
click at [58, 92] on span "Folders" at bounding box center [65, 91] width 45 height 18
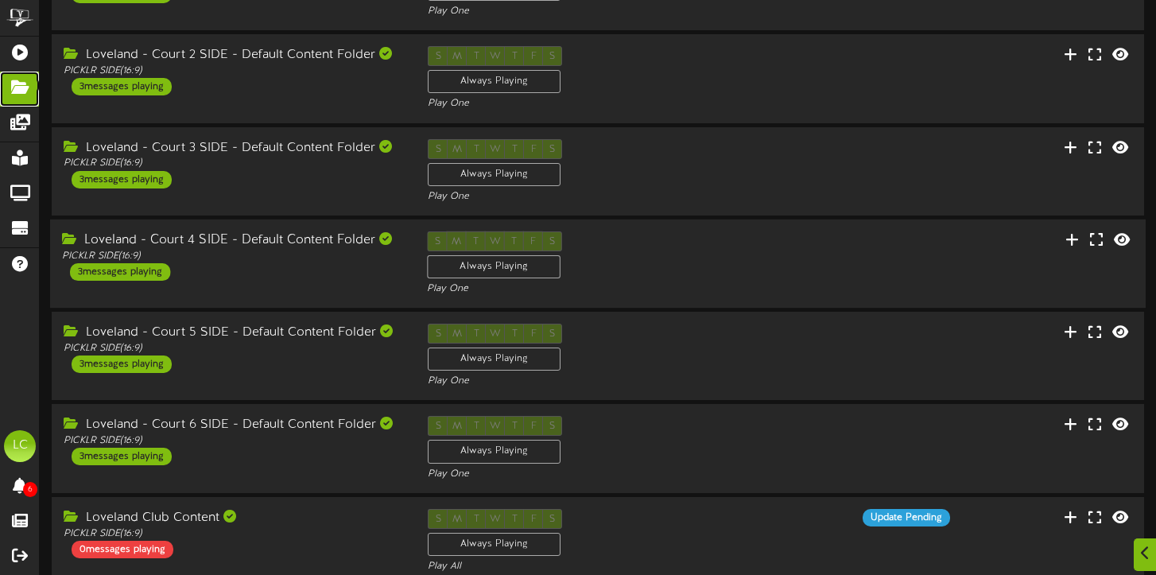
scroll to position [216, 0]
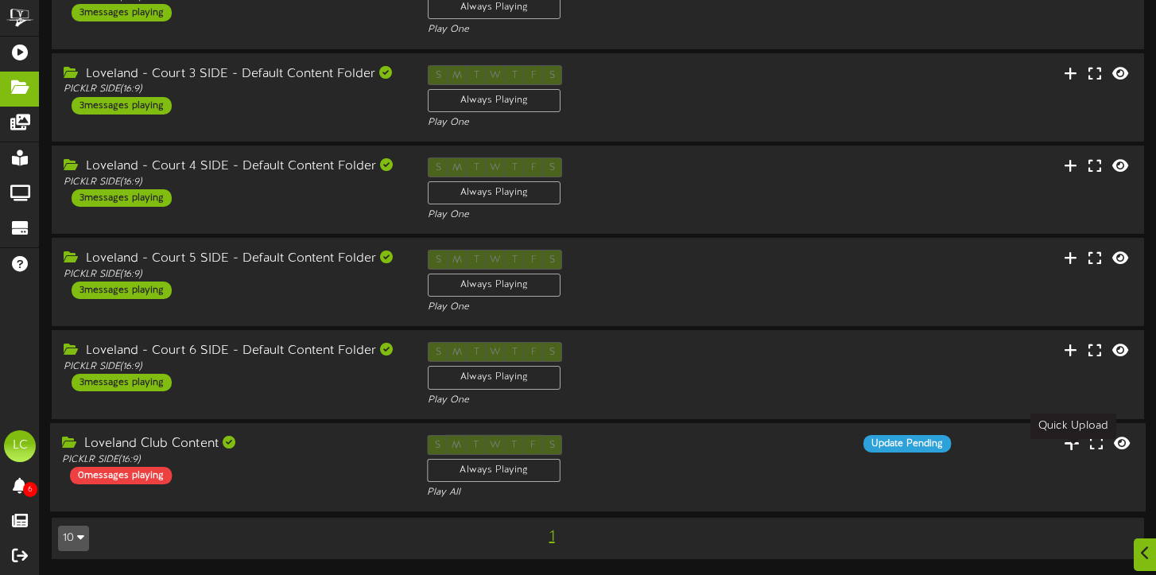
click at [1078, 445] on icon at bounding box center [1072, 441] width 16 height 17
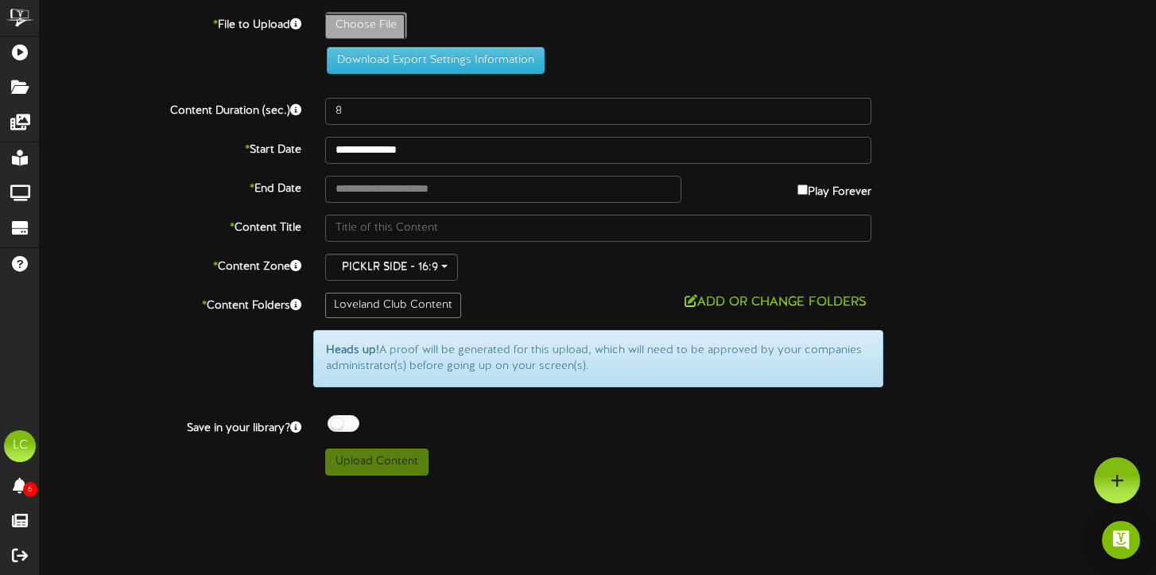
type input "**********"
type input "Vernv2"
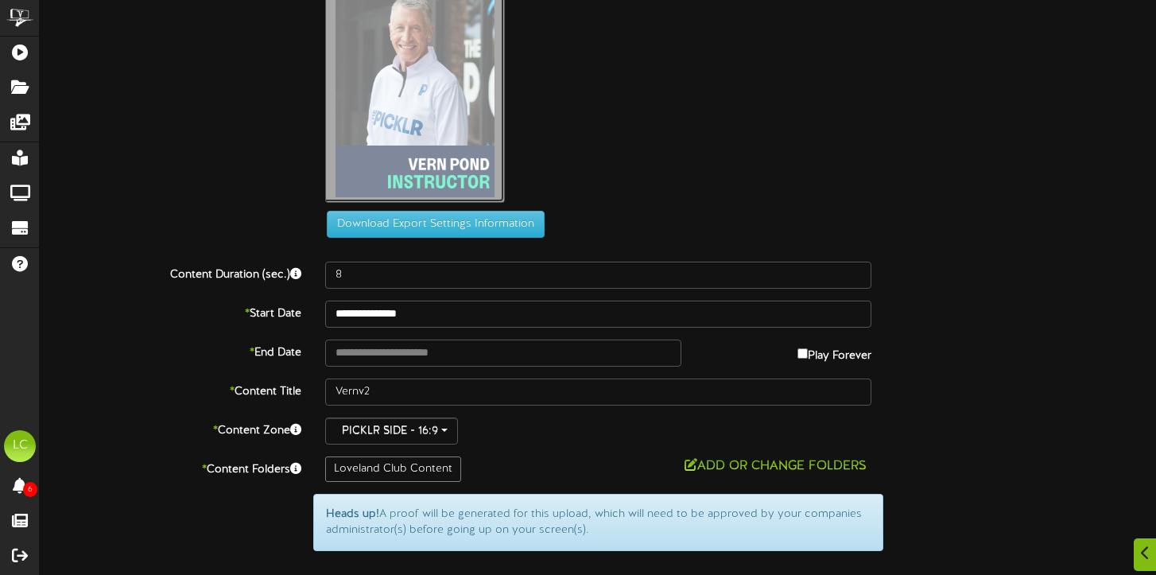
scroll to position [111, 0]
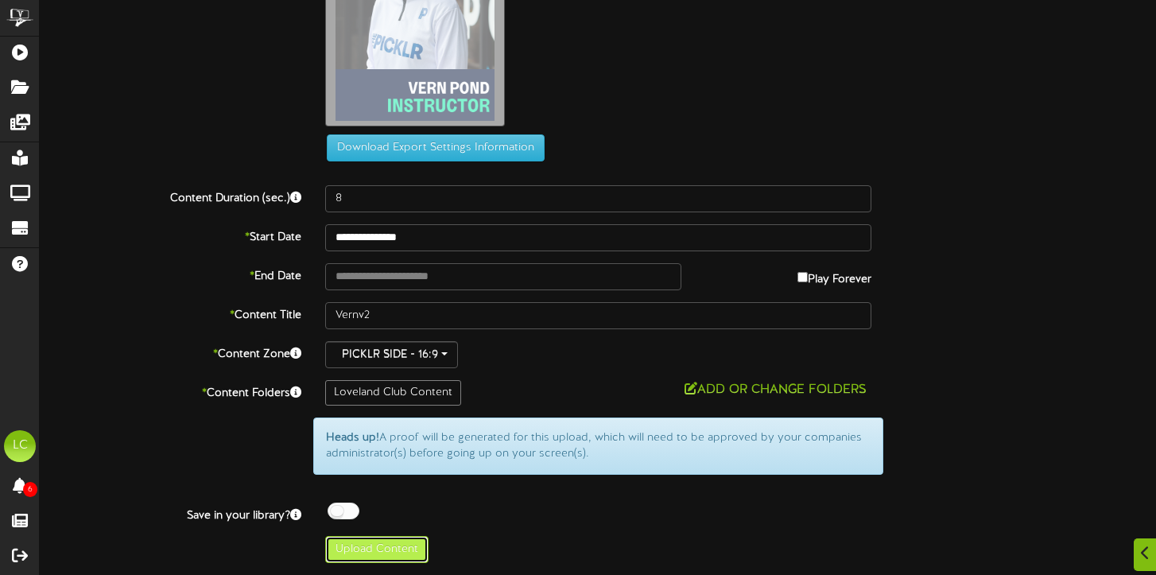
click at [386, 552] on button "Upload Content" at bounding box center [376, 549] width 103 height 27
type input "**********"
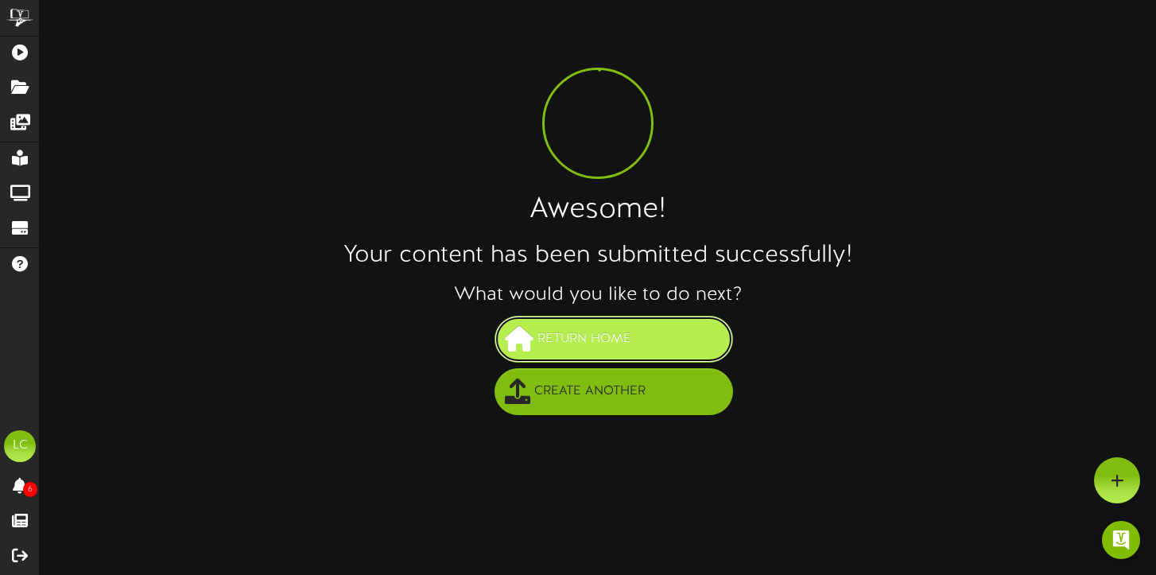
click at [657, 334] on button "Return Home" at bounding box center [614, 339] width 239 height 47
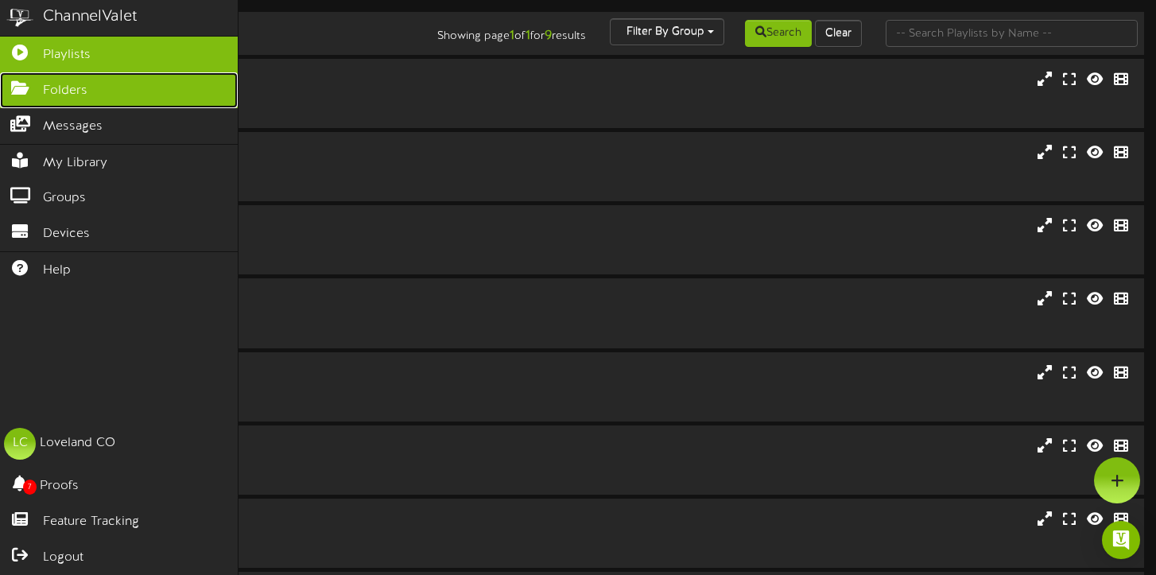
click at [36, 92] on icon at bounding box center [20, 86] width 40 height 12
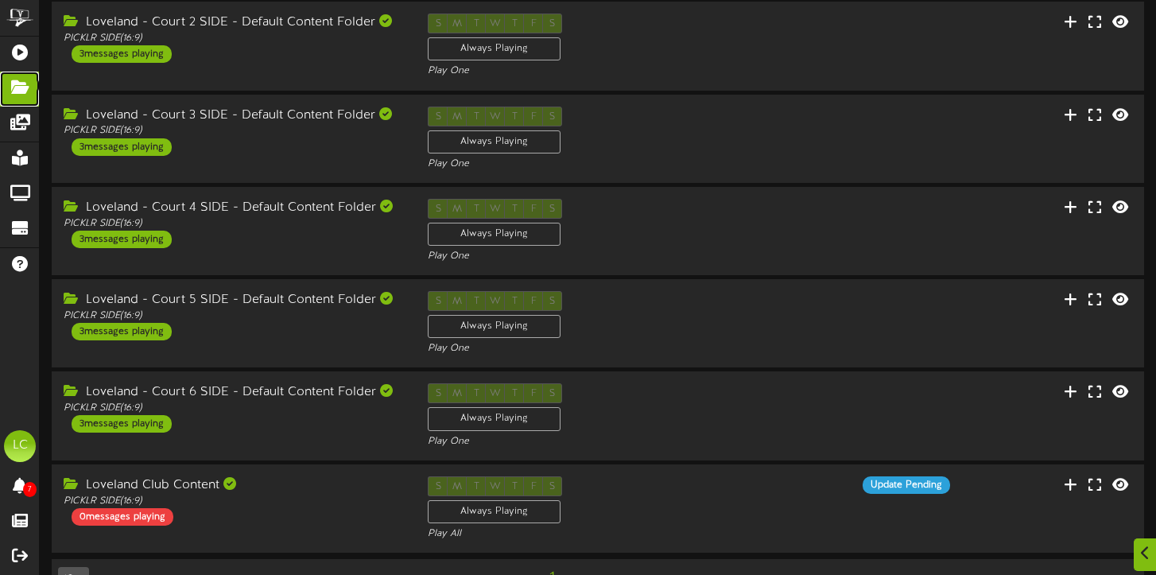
scroll to position [216, 0]
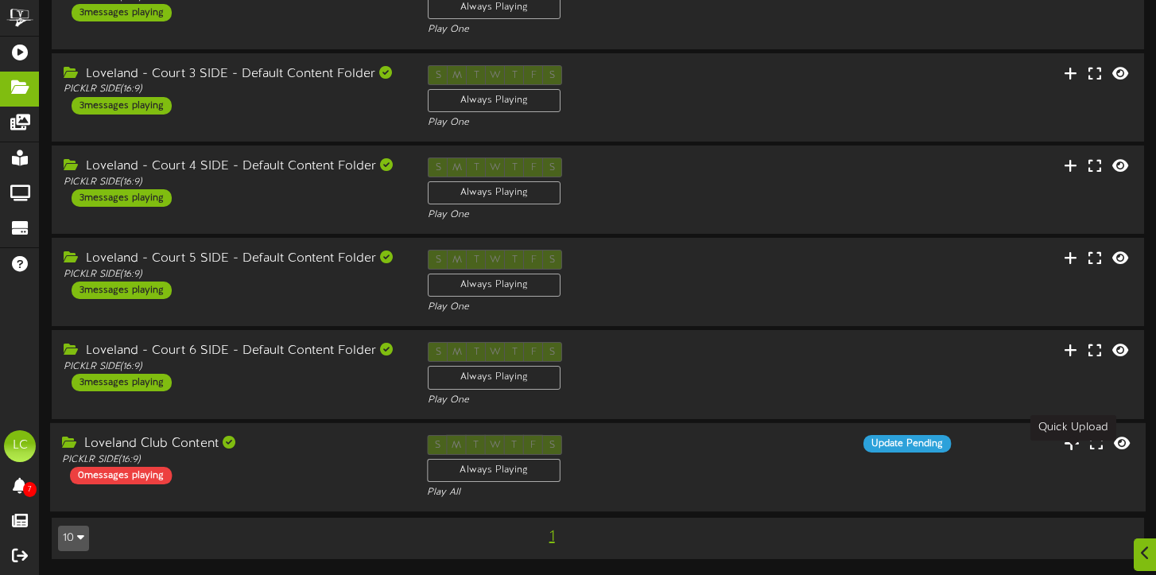
click at [1074, 439] on icon at bounding box center [1072, 441] width 16 height 17
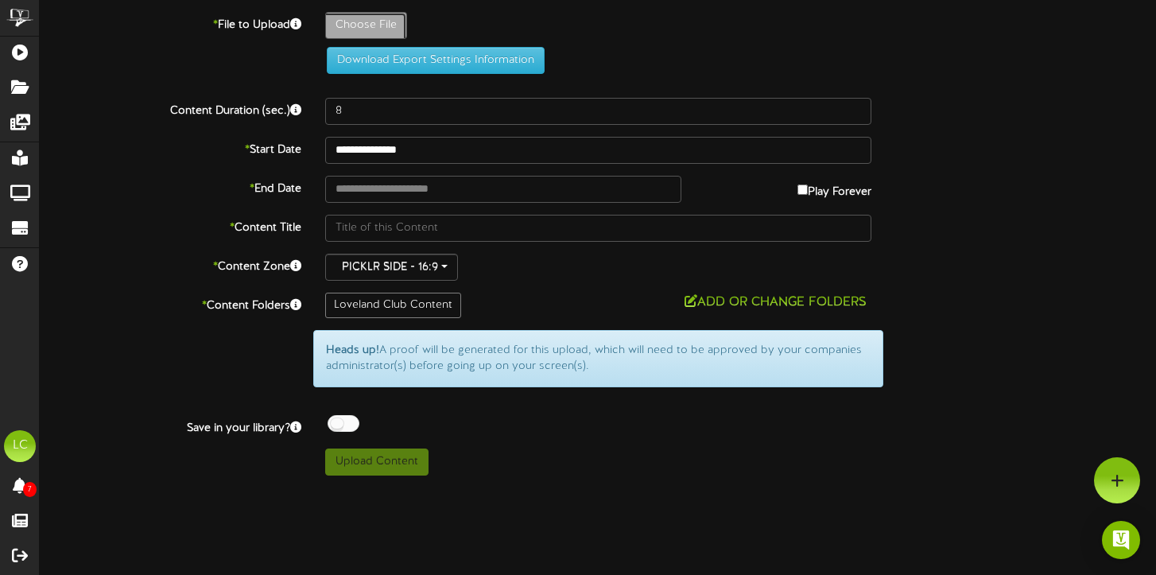
type input "**********"
type input "Paulav2"
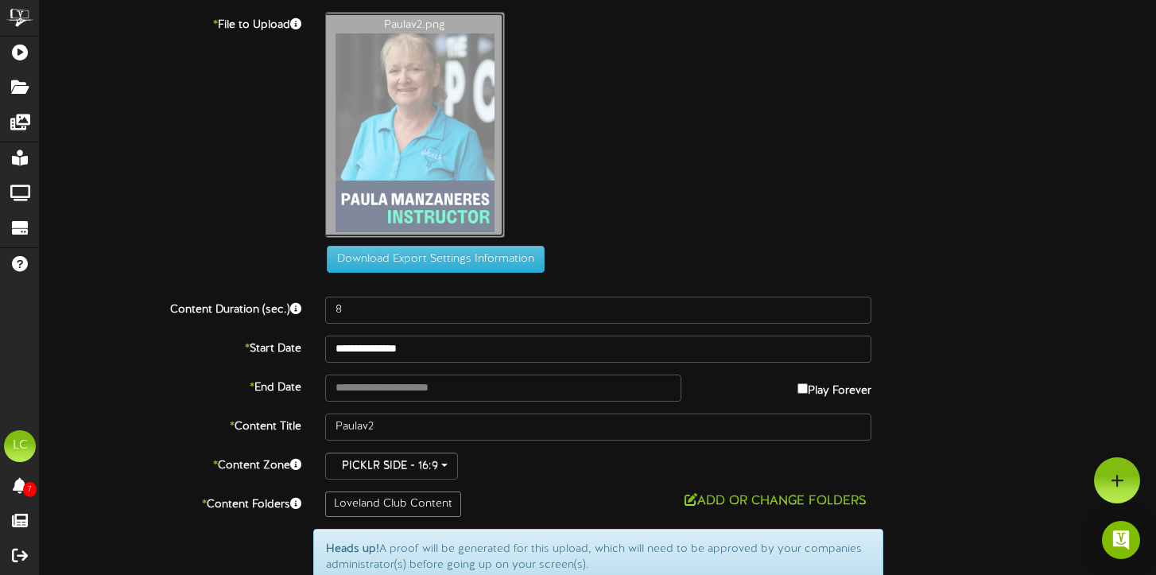
scroll to position [111, 0]
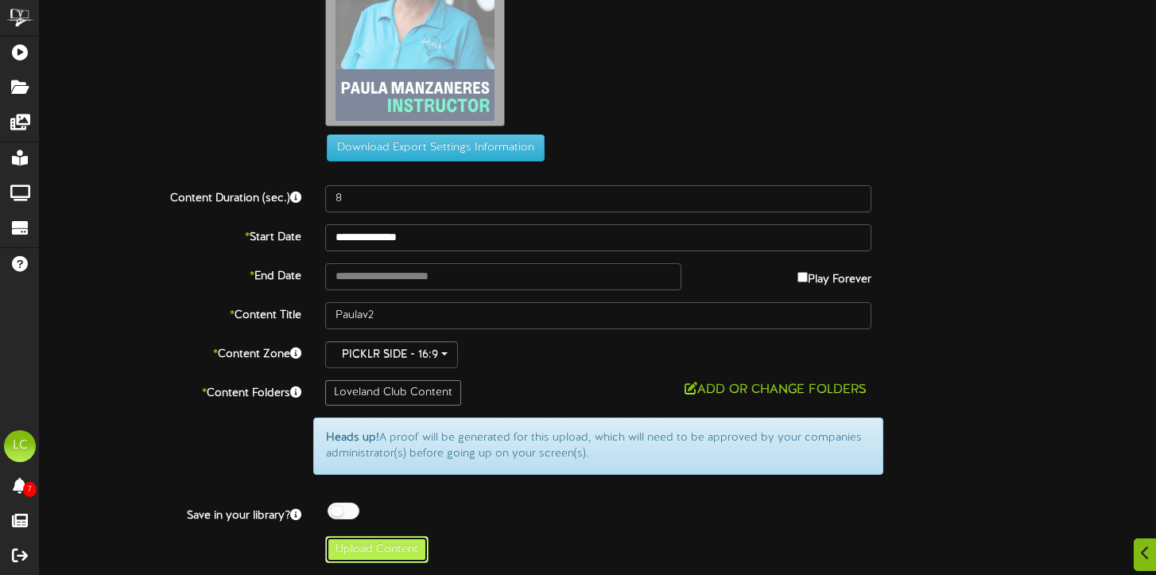
click at [380, 550] on button "Upload Content" at bounding box center [376, 549] width 103 height 27
type input "**********"
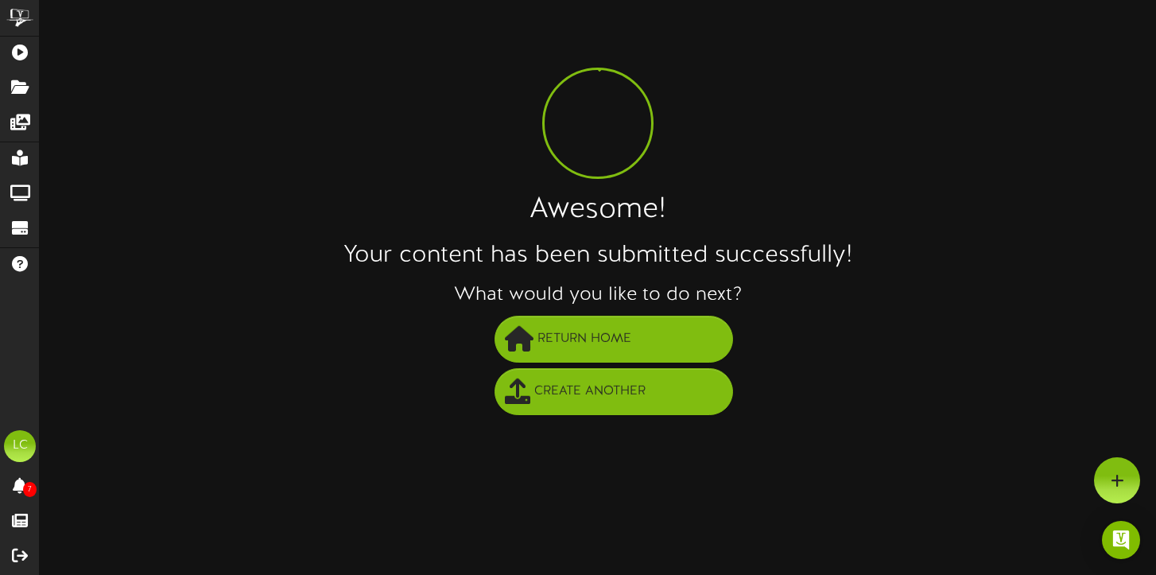
scroll to position [0, 0]
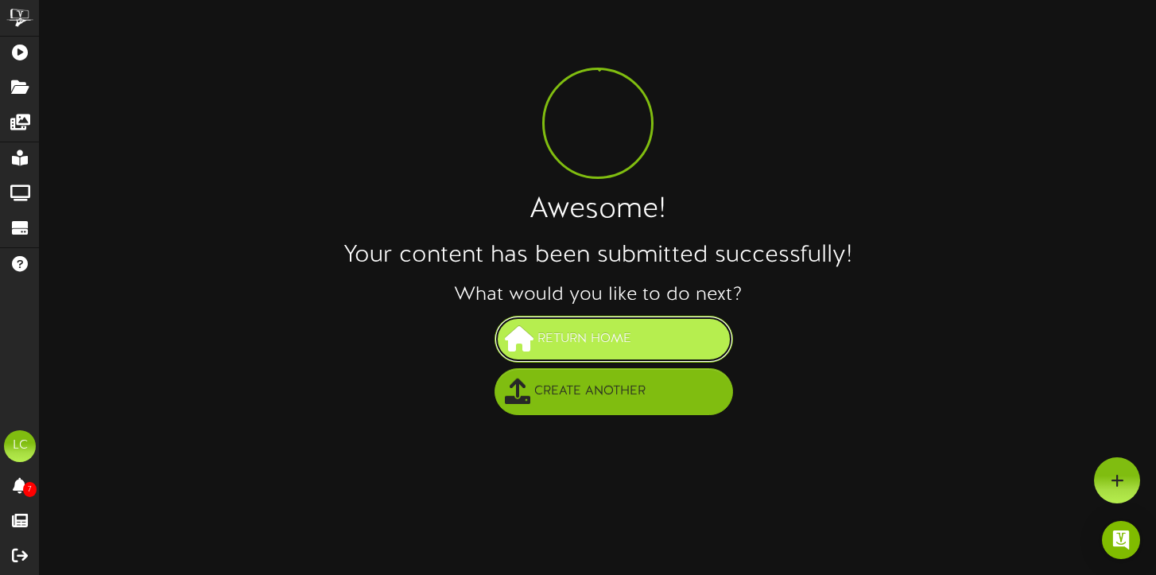
click at [586, 338] on span "Return Home" at bounding box center [585, 339] width 102 height 26
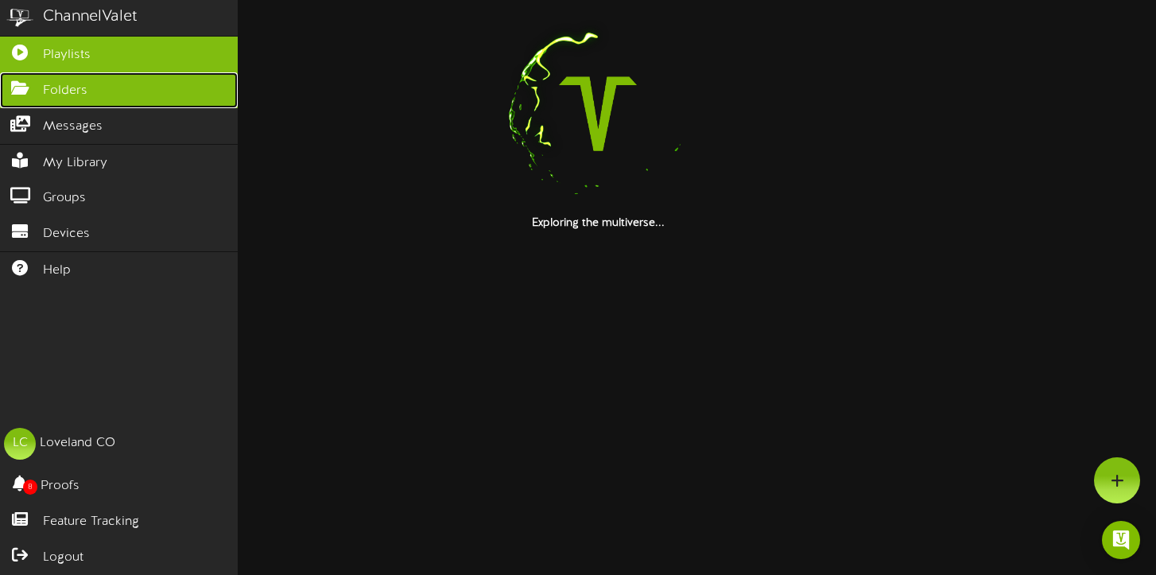
click at [63, 93] on span "Folders" at bounding box center [65, 91] width 45 height 18
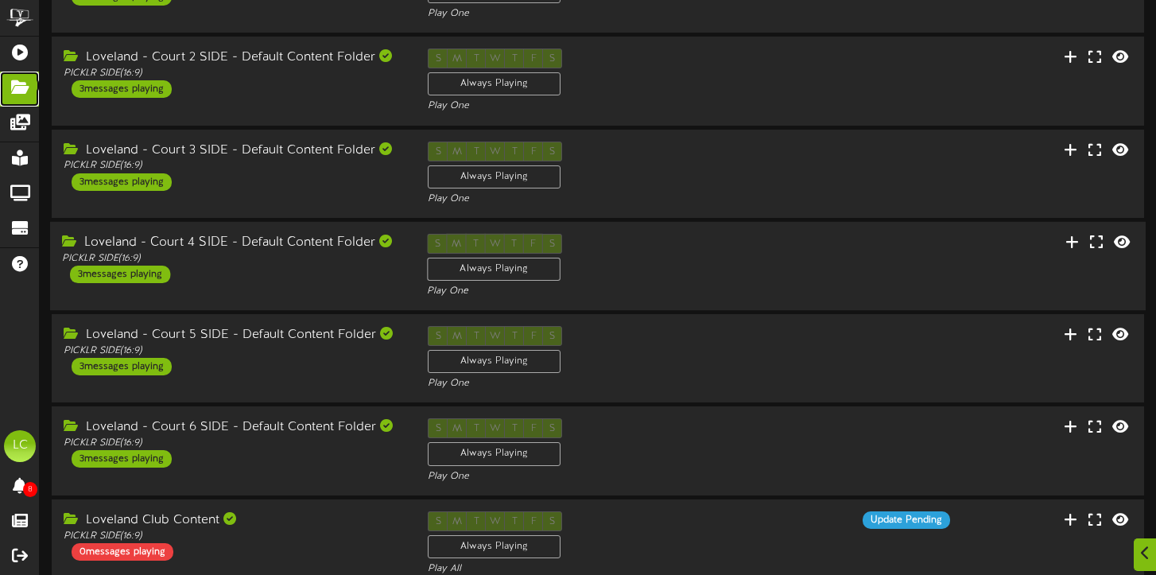
scroll to position [216, 0]
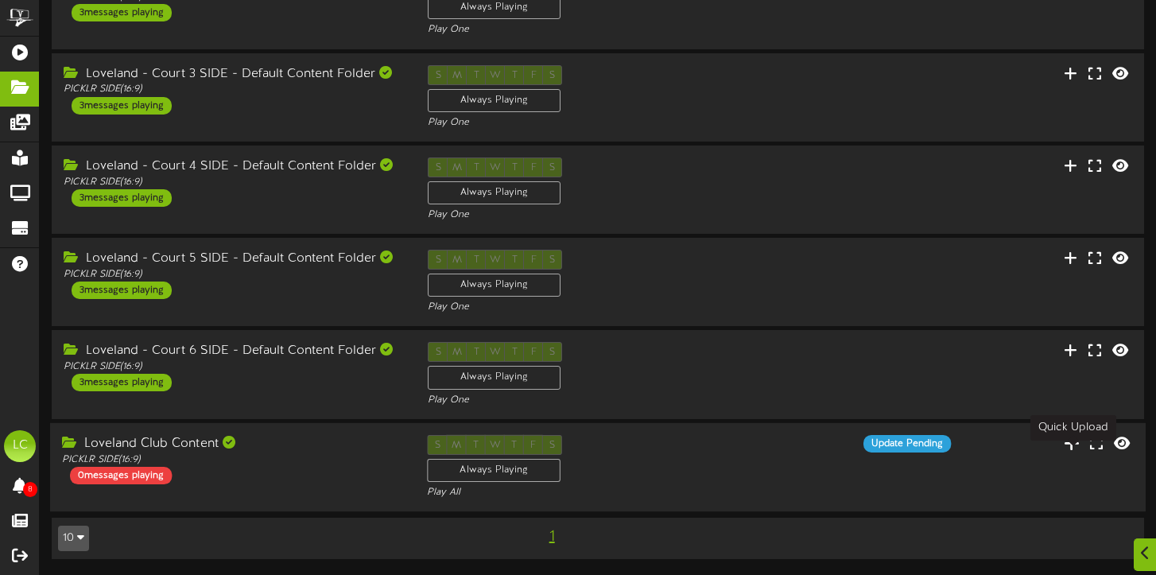
click at [1074, 445] on icon at bounding box center [1072, 441] width 16 height 17
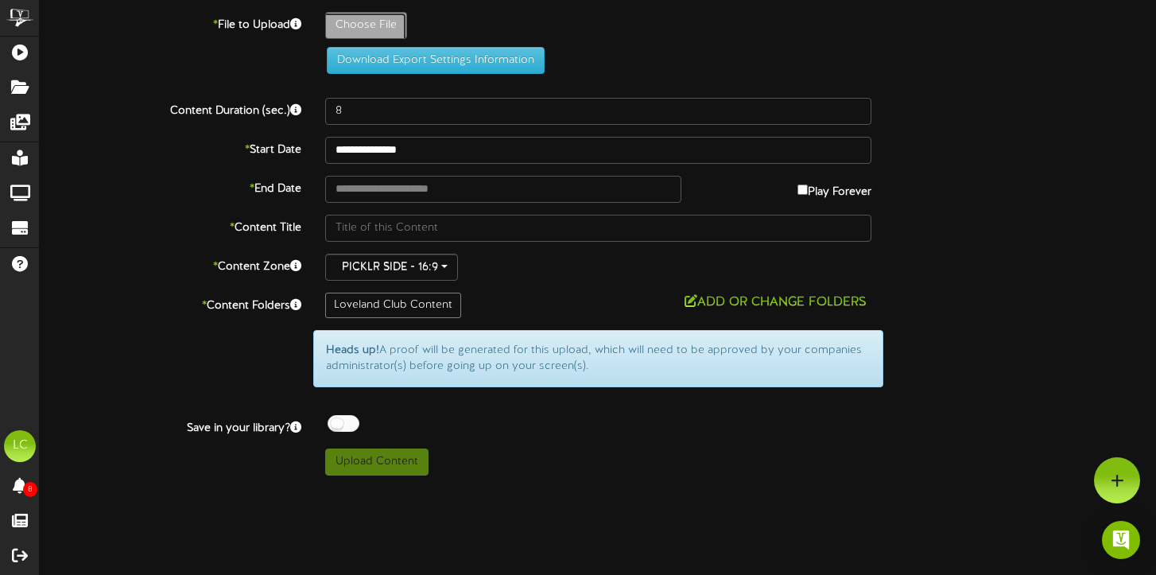
type input "**********"
type input "Rexv2"
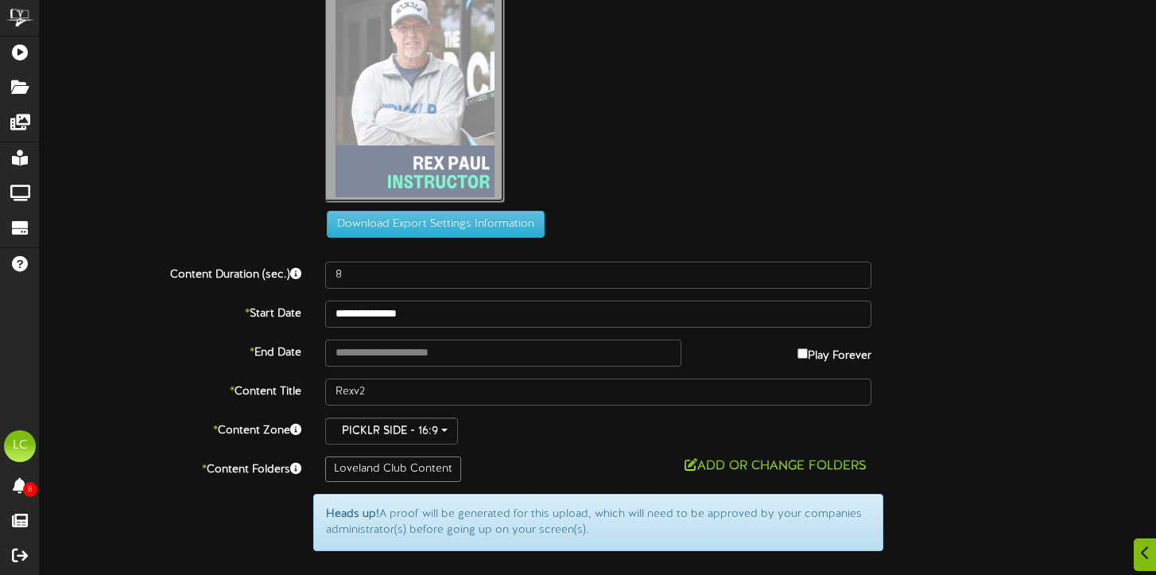
scroll to position [111, 0]
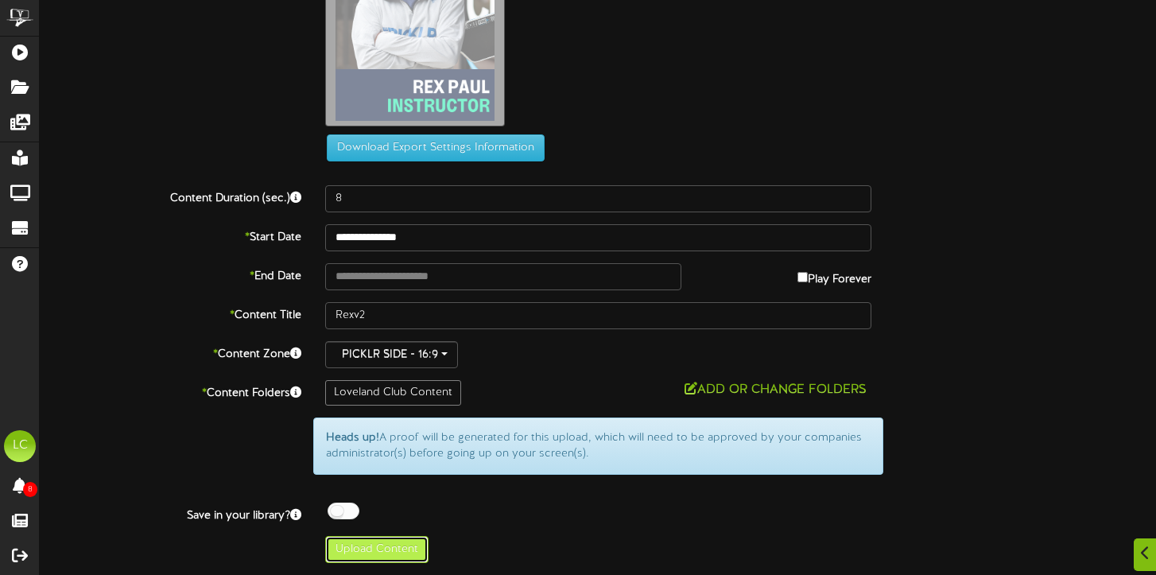
click at [394, 551] on button "Upload Content" at bounding box center [376, 549] width 103 height 27
type input "**********"
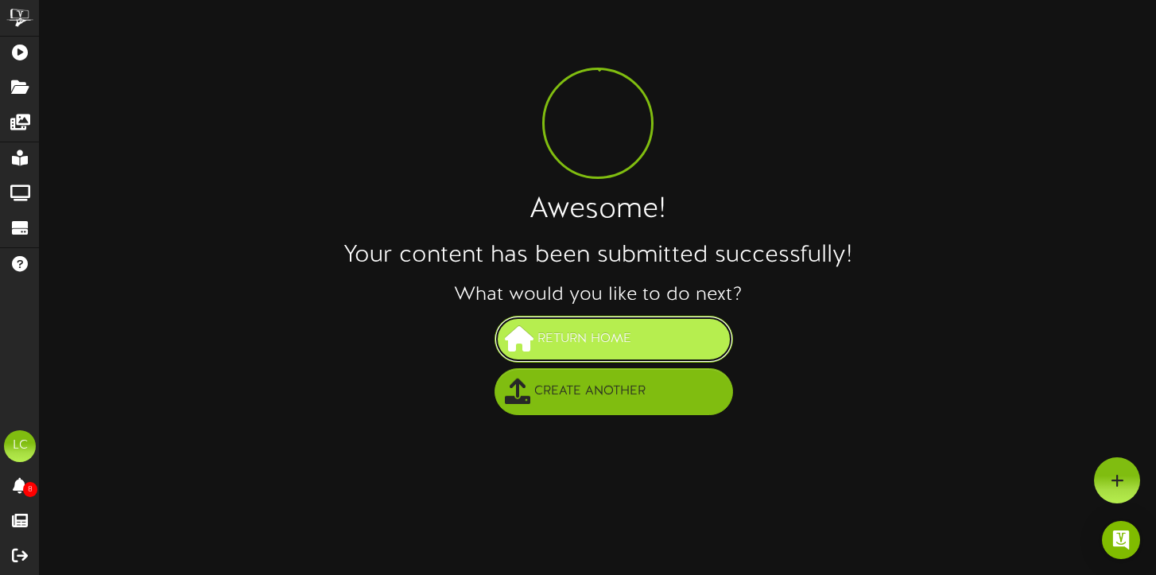
click at [540, 337] on span "Return Home" at bounding box center [585, 339] width 102 height 26
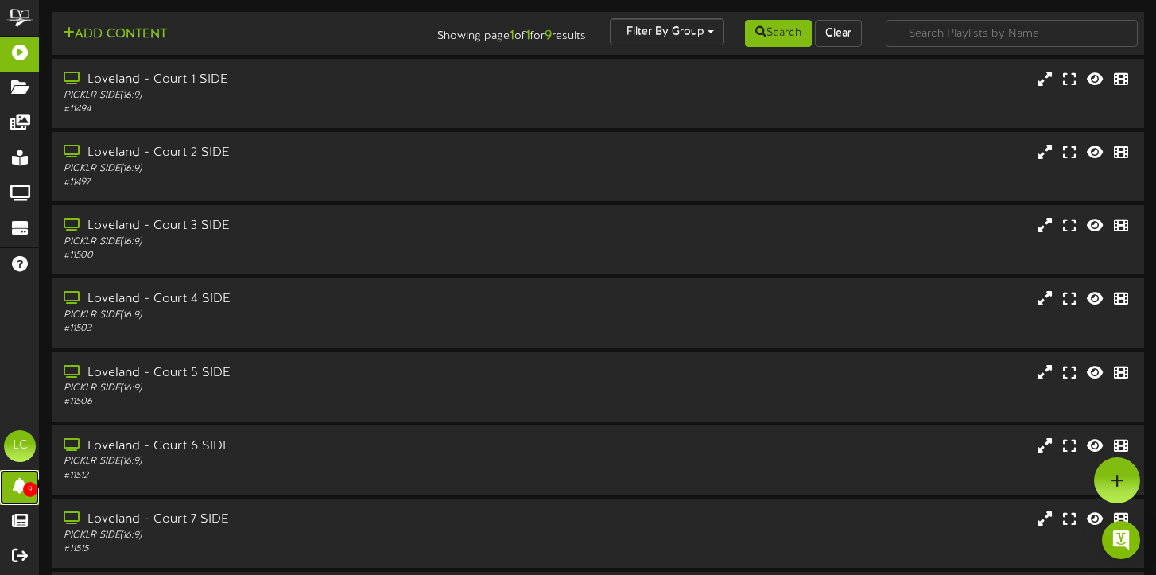
click at [25, 489] on span "9" at bounding box center [30, 489] width 14 height 15
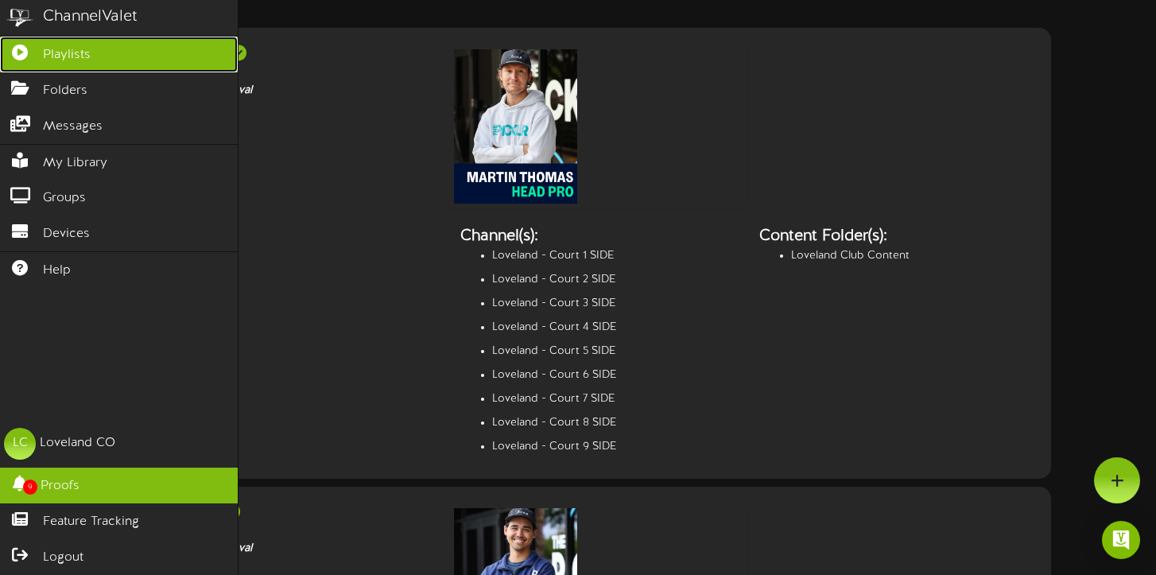
click at [81, 60] on span "Playlists" at bounding box center [67, 55] width 48 height 18
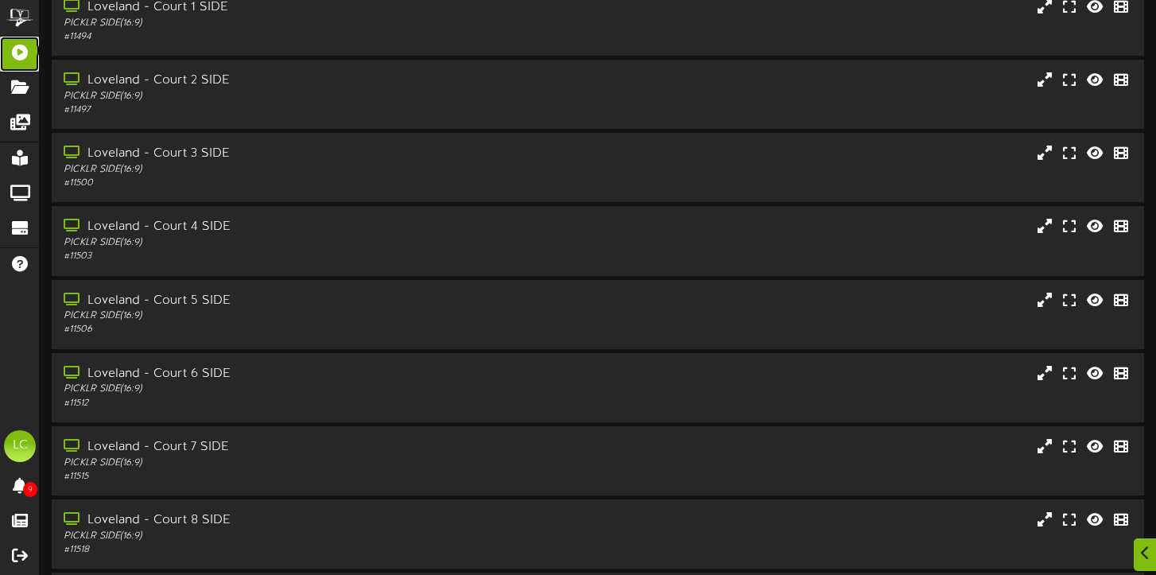
scroll to position [216, 0]
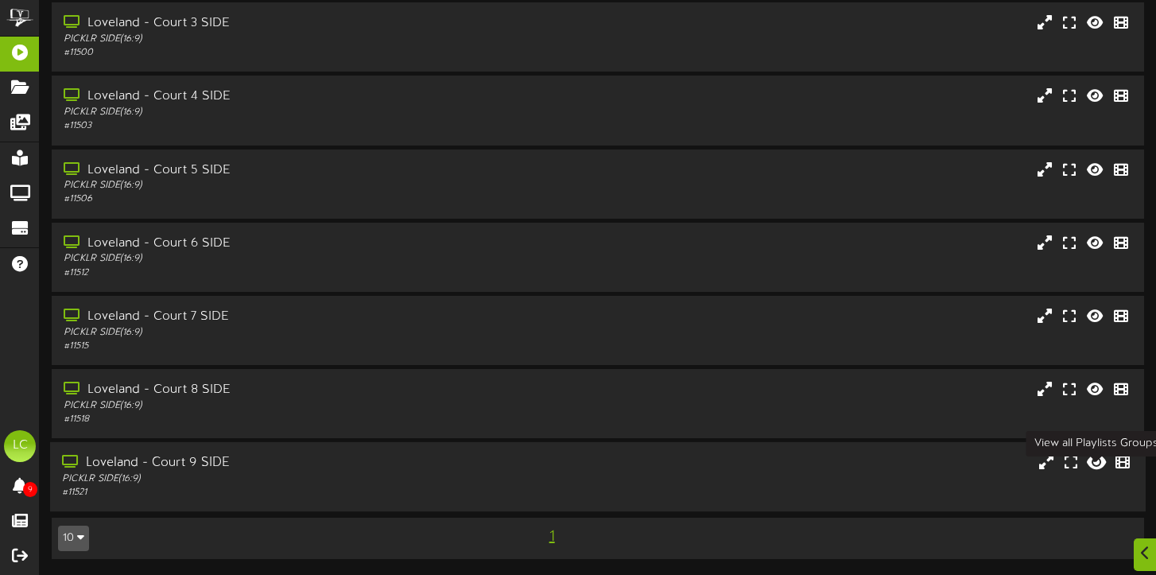
click at [1098, 461] on icon at bounding box center [1096, 461] width 19 height 17
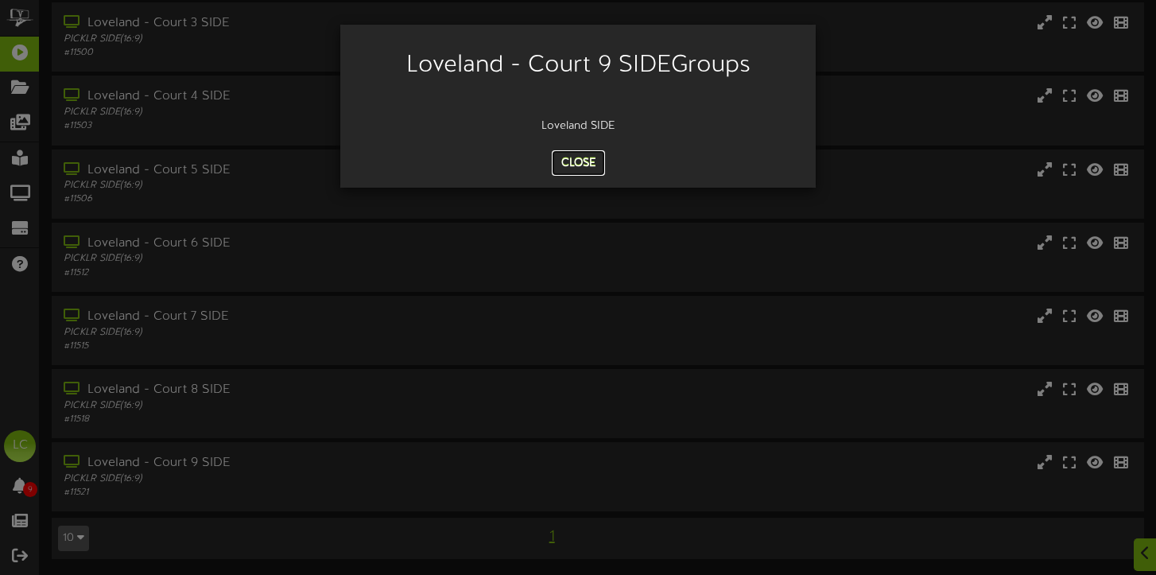
click at [582, 161] on button "Close" at bounding box center [578, 162] width 53 height 25
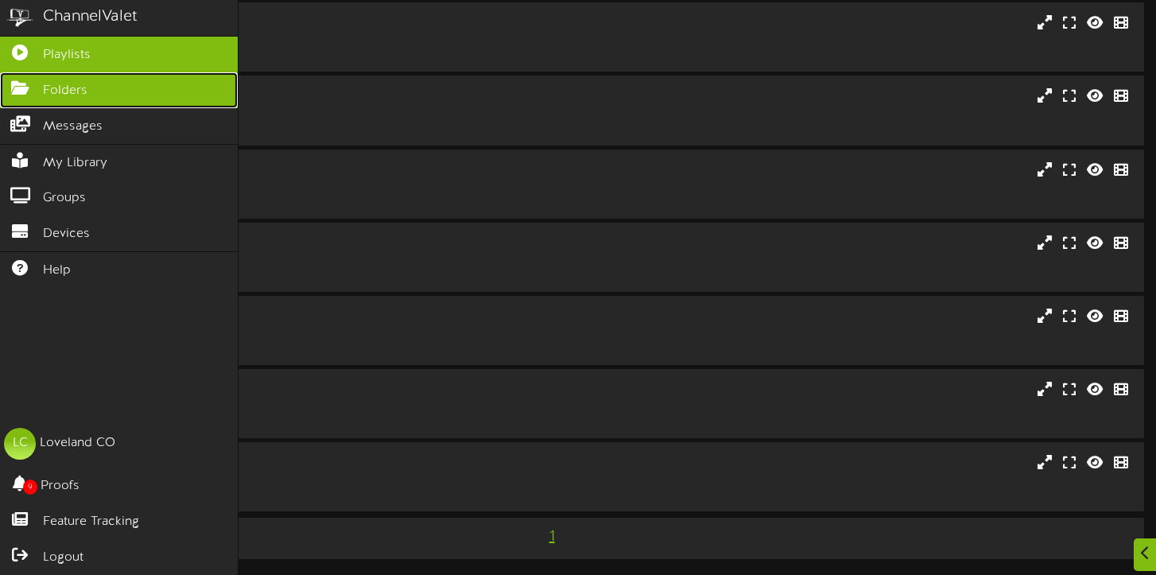
click at [49, 91] on span "Folders" at bounding box center [65, 91] width 45 height 18
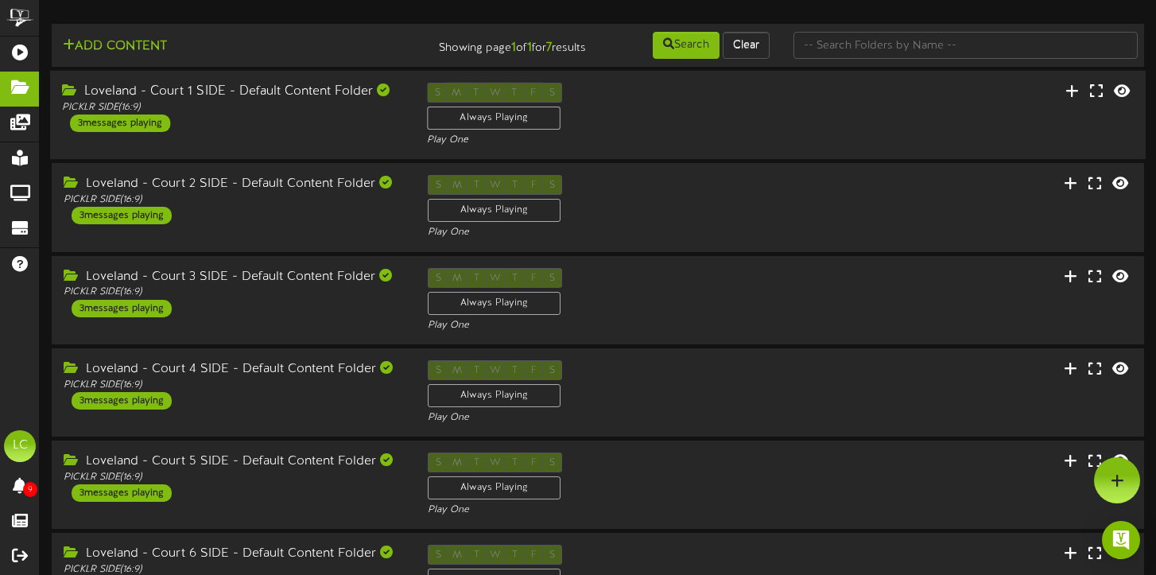
click at [163, 101] on div "Loveland - Court 1 SIDE - Default Content Folder" at bounding box center [232, 92] width 341 height 18
